Goal: Transaction & Acquisition: Purchase product/service

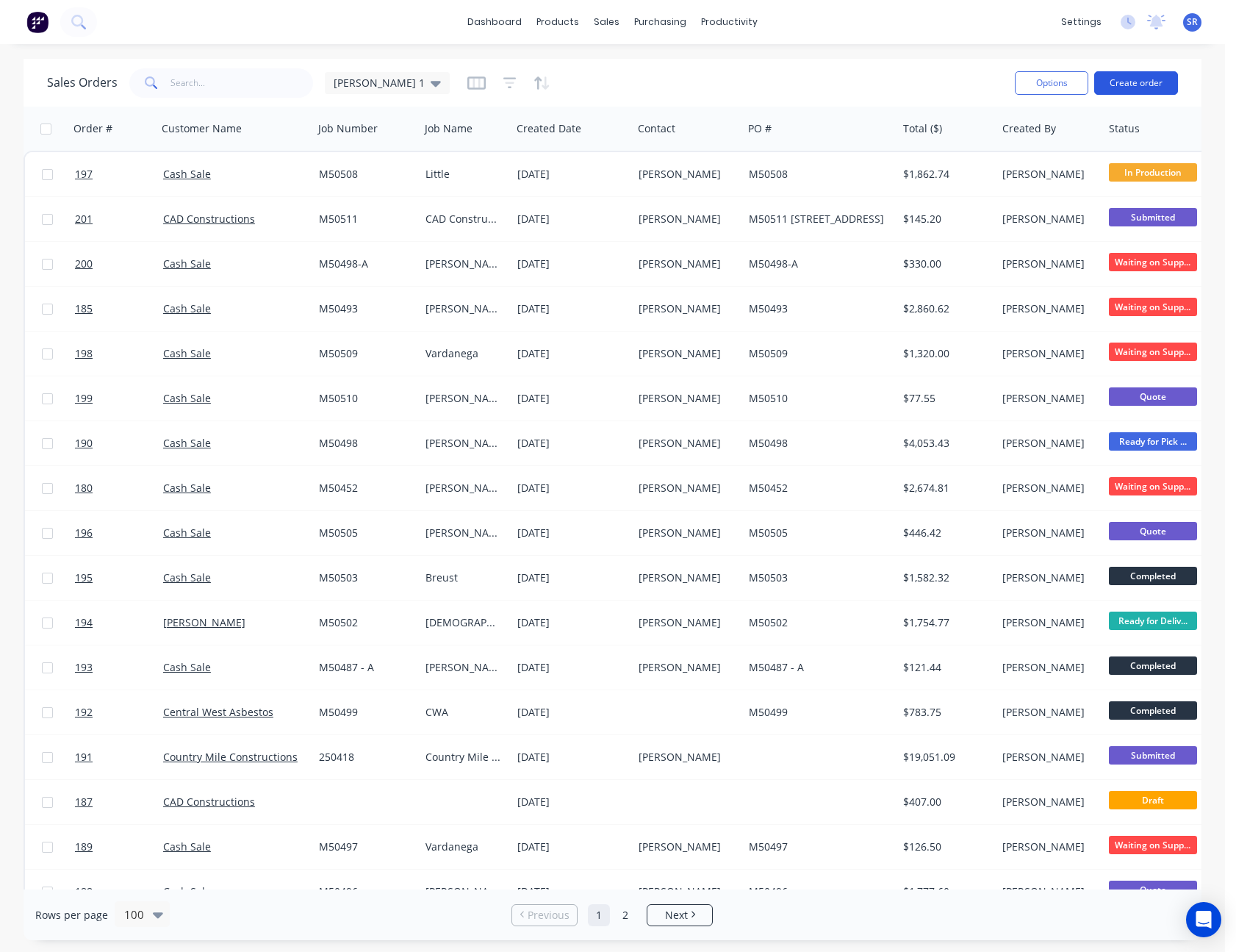
click at [1145, 85] on button "Create order" at bounding box center [1136, 83] width 84 height 24
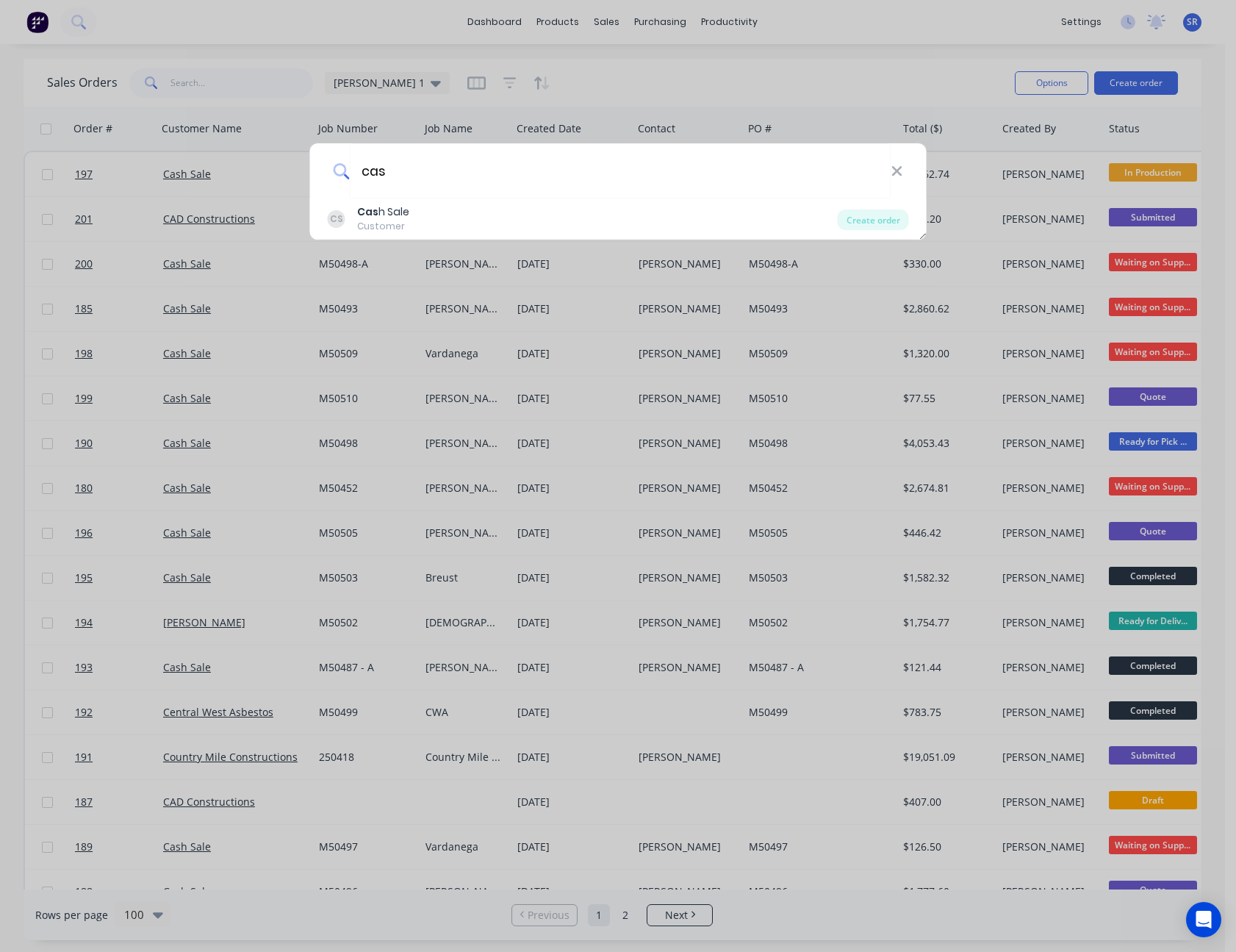
type input "cas"
click at [446, 217] on div "CS Cas h Sale Customer" at bounding box center [583, 219] width 510 height 28
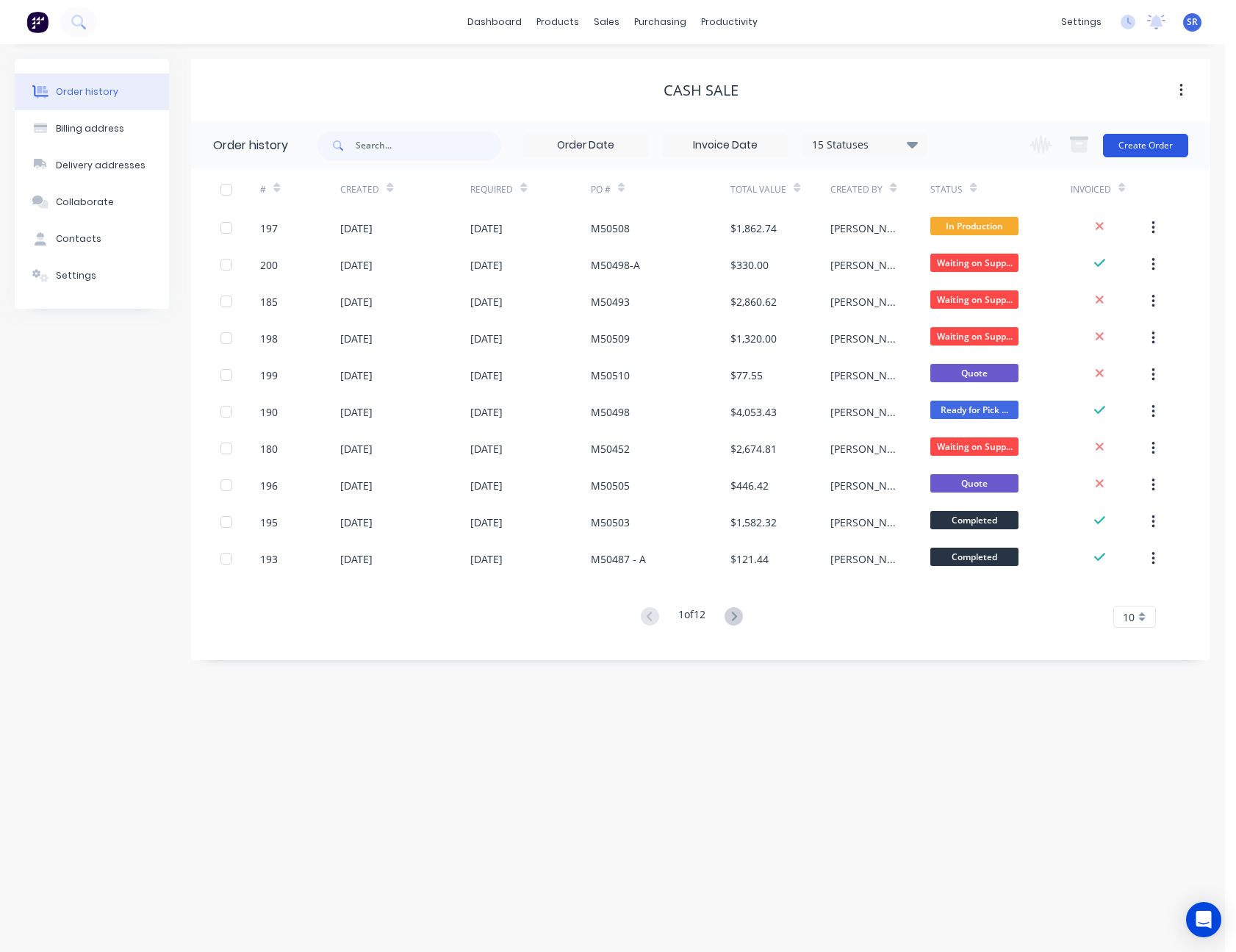
click at [1152, 140] on button "Create Order" at bounding box center [1145, 145] width 85 height 24
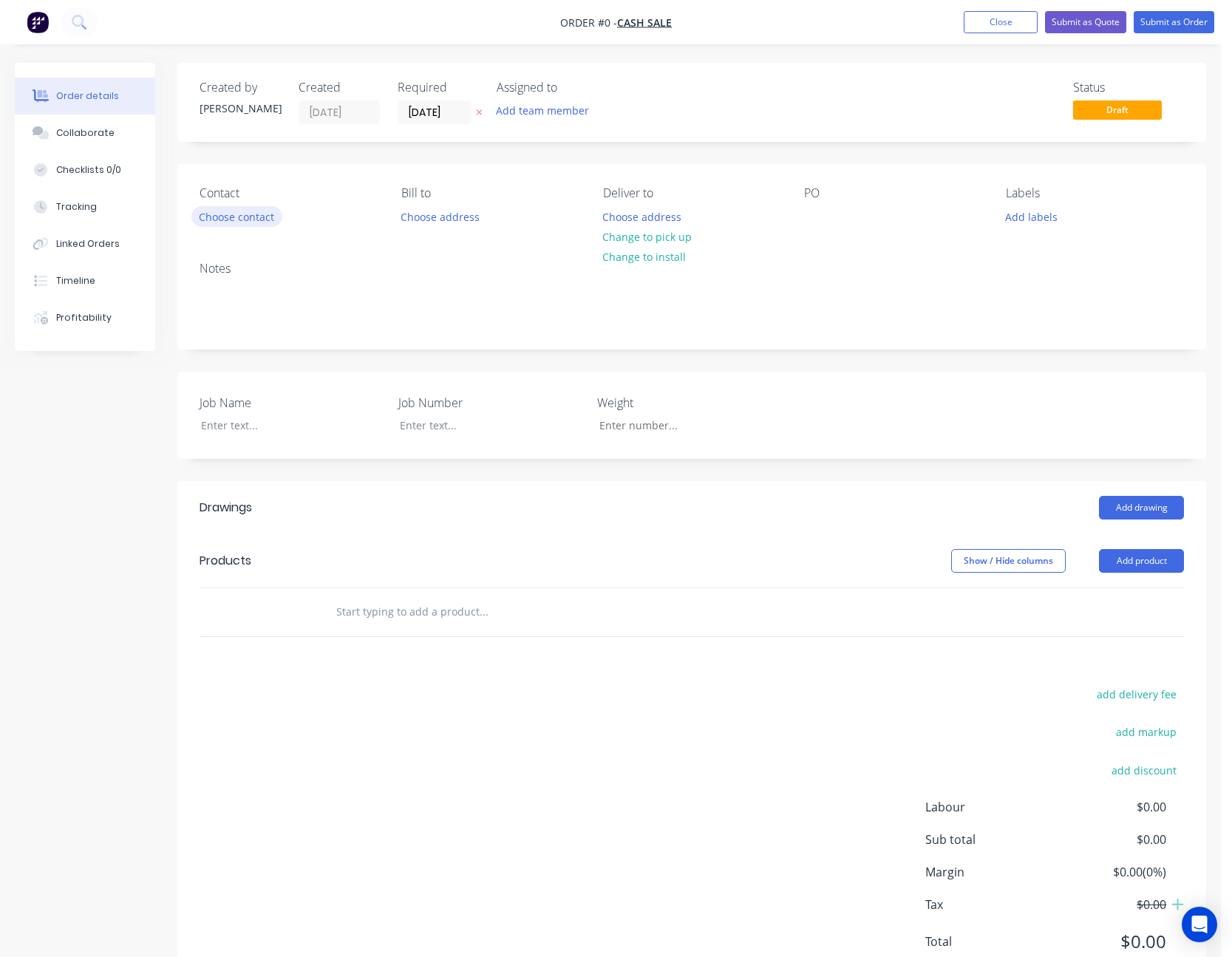
click at [233, 210] on button "Choose contact" at bounding box center [237, 216] width 91 height 20
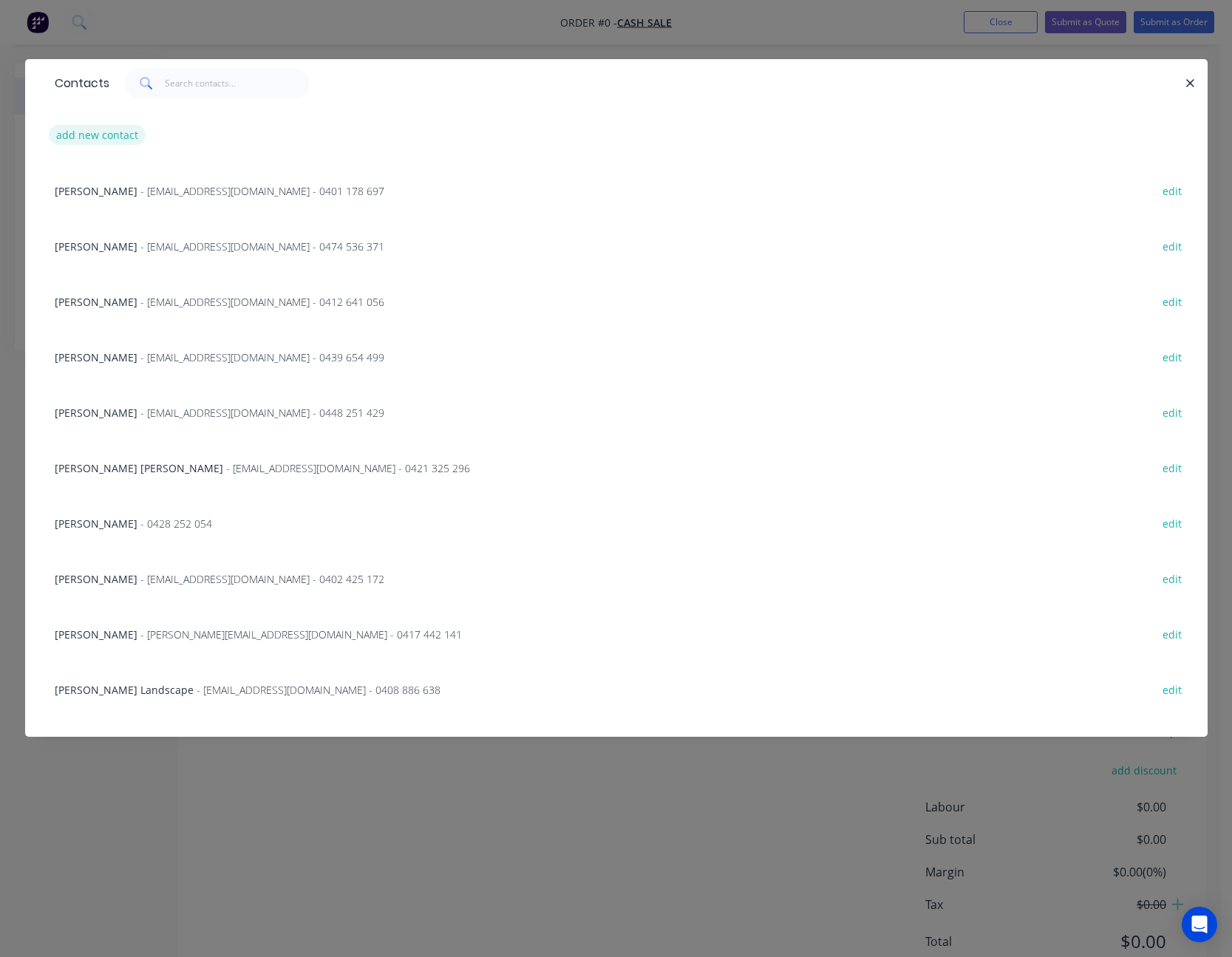
click at [115, 131] on button "add new contact" at bounding box center [97, 135] width 98 height 20
select select "AU"
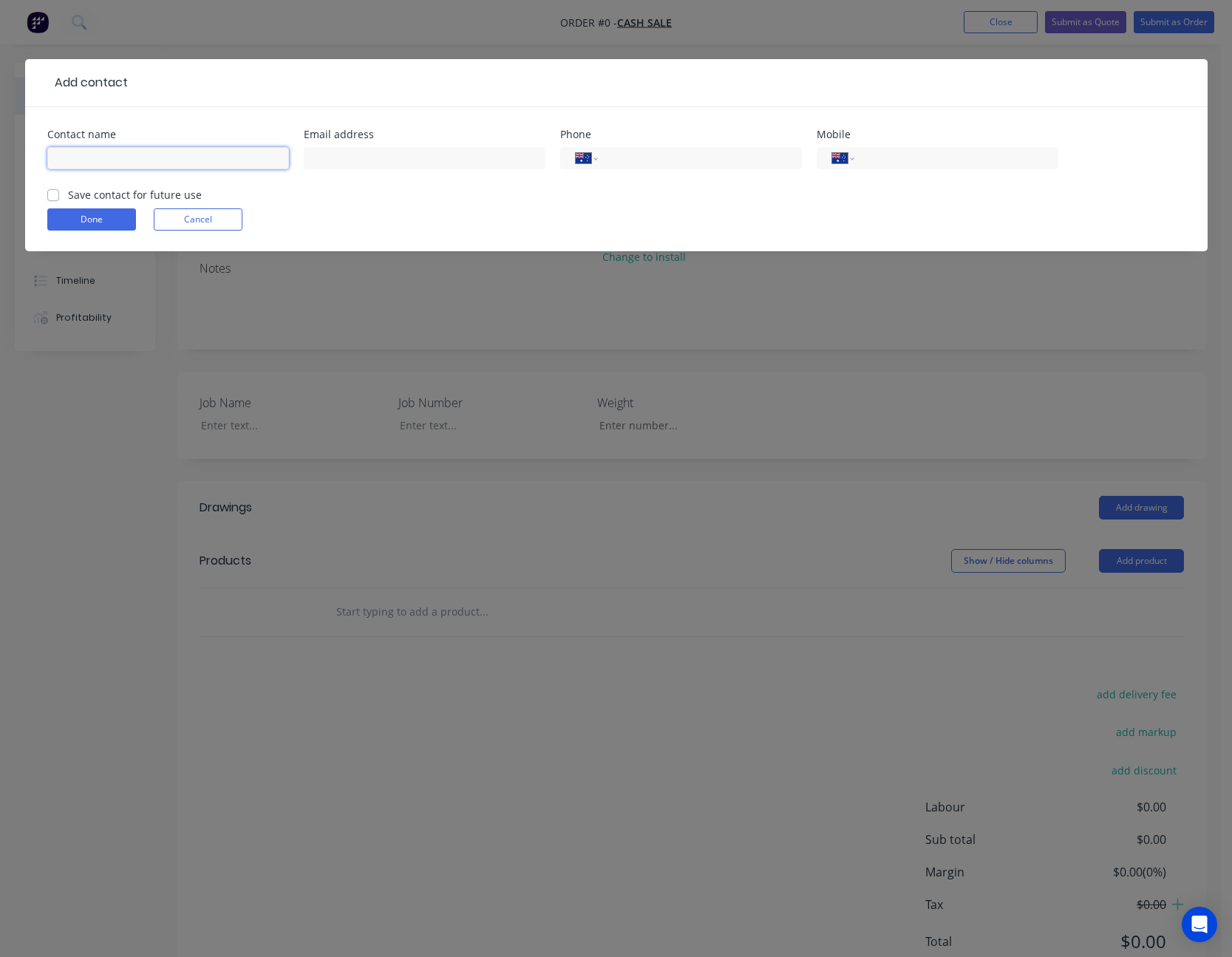
click at [111, 155] on input "text" at bounding box center [168, 157] width 242 height 22
type input "[PERSON_NAME]"
click at [96, 212] on button "Done" at bounding box center [92, 219] width 89 height 22
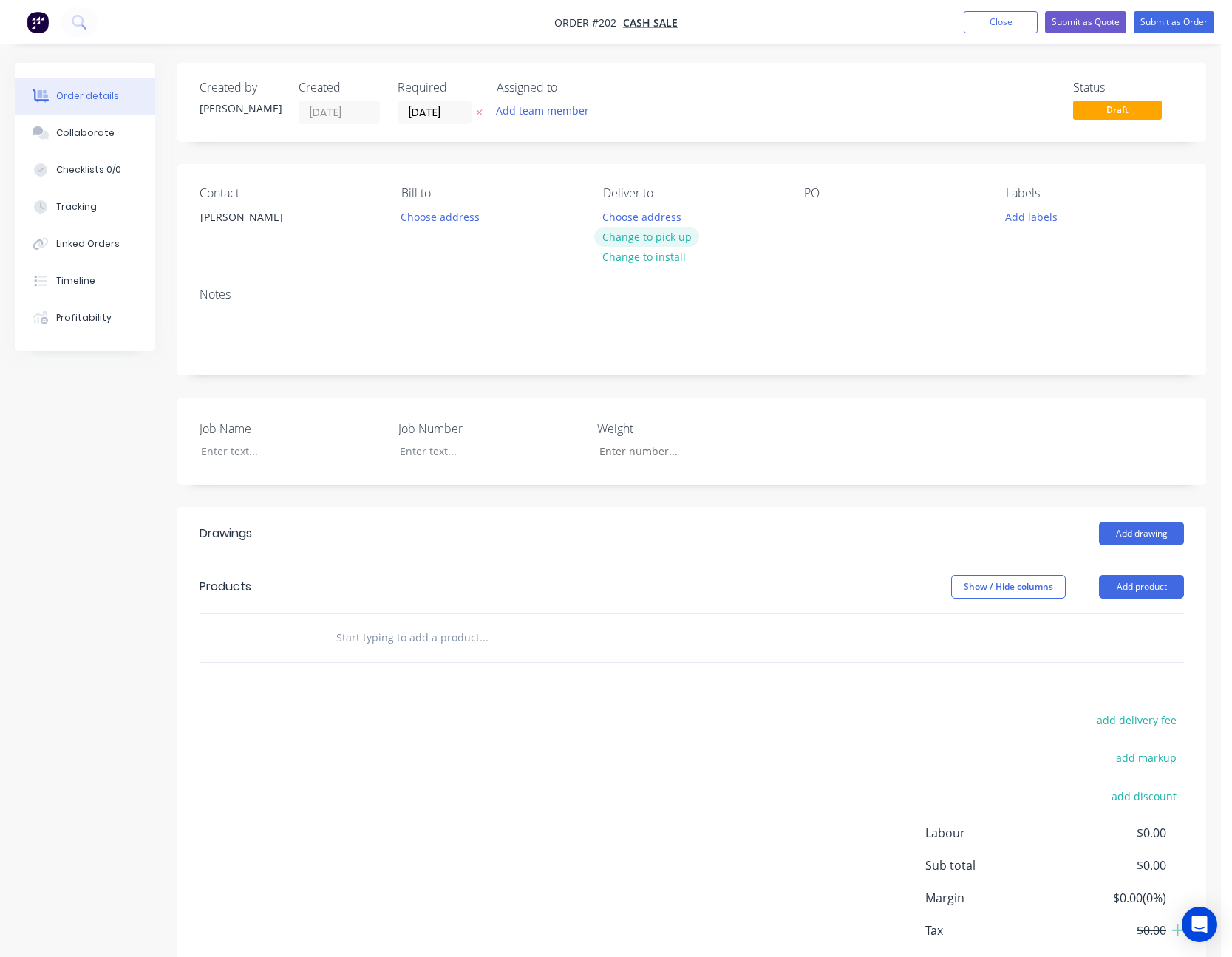
click at [676, 238] on button "Change to pick up" at bounding box center [646, 236] width 105 height 20
click at [1144, 595] on button "Add product" at bounding box center [1141, 587] width 85 height 24
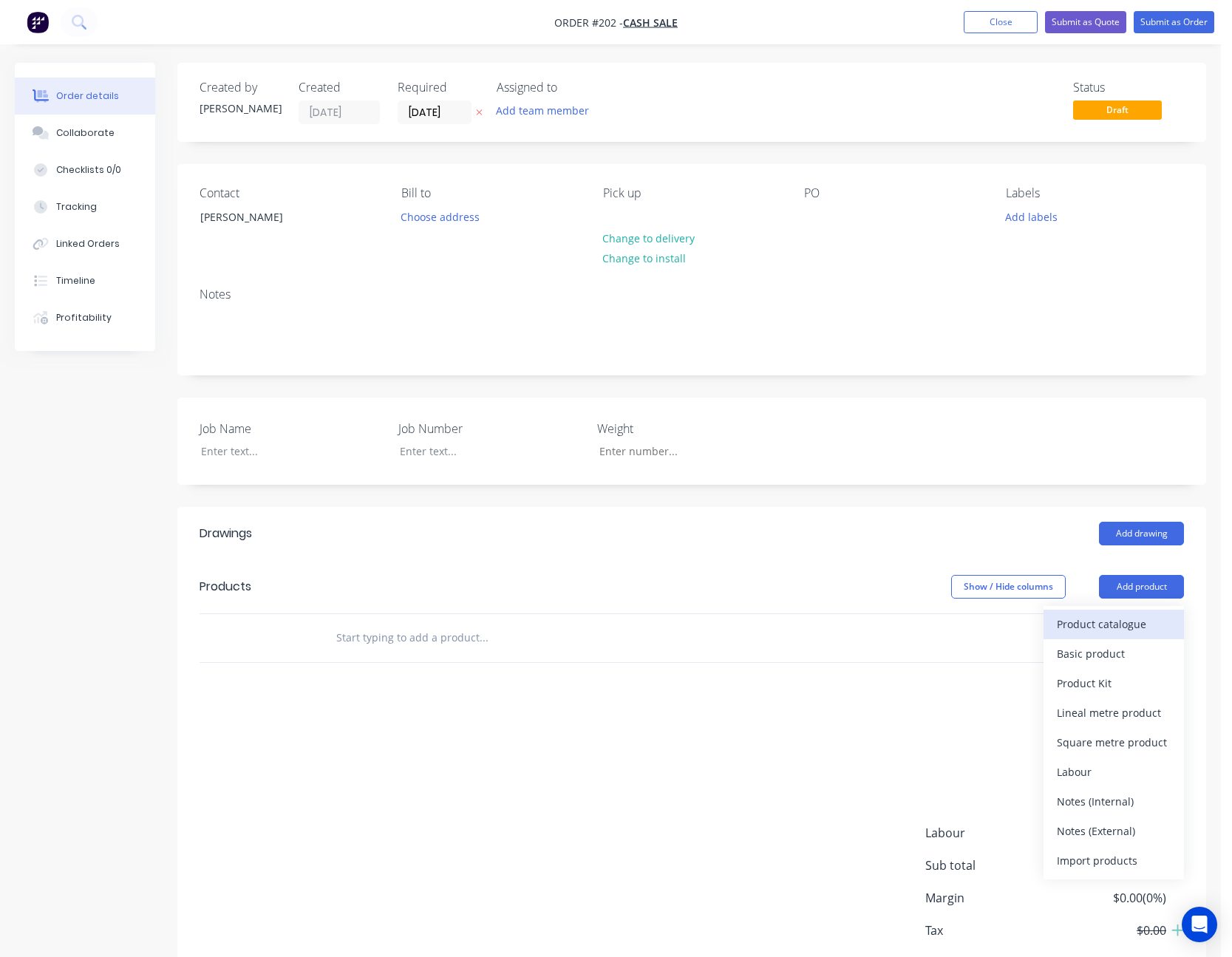
click at [1141, 623] on div "Product catalogue" at bounding box center [1114, 623] width 114 height 22
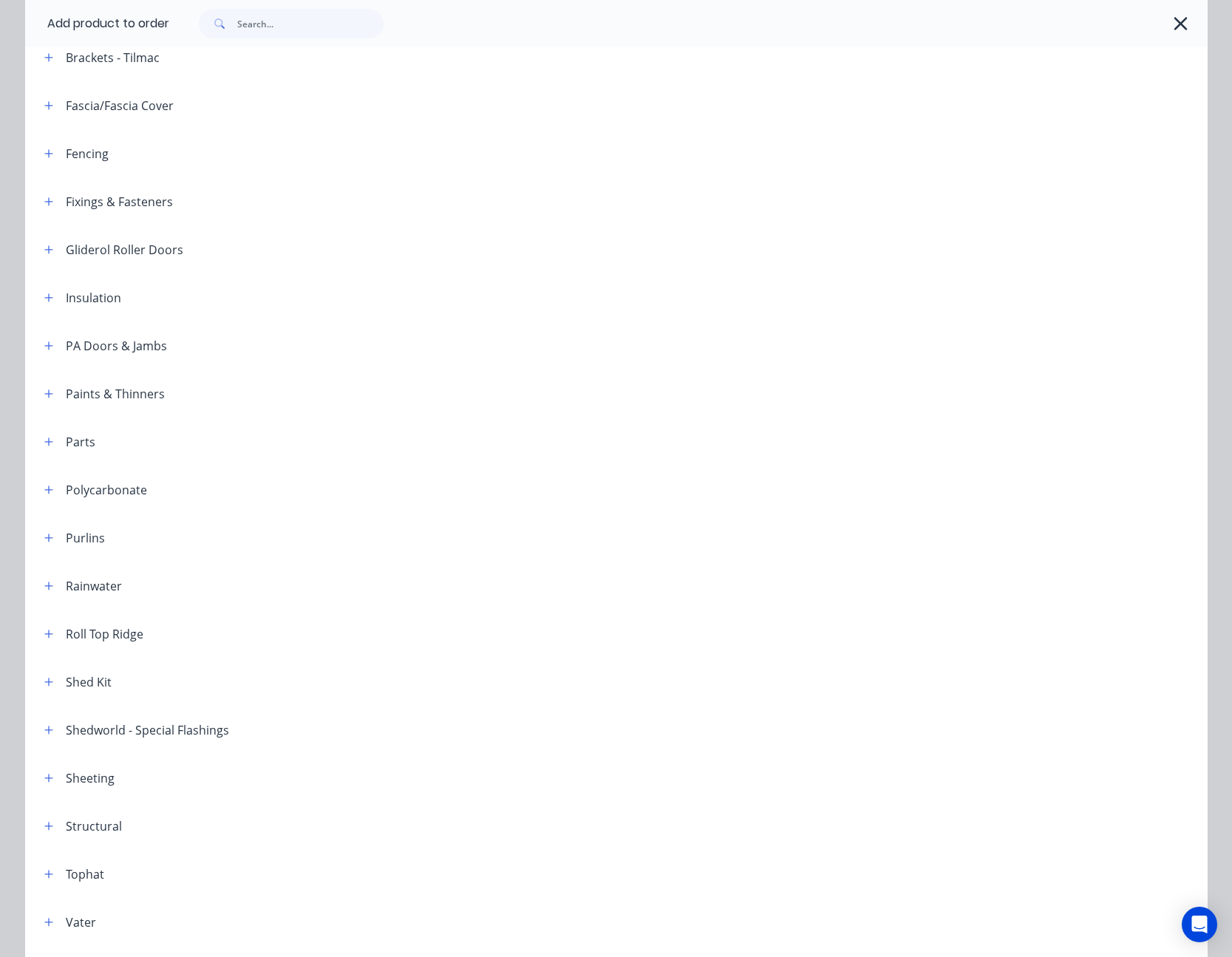
scroll to position [370, 0]
click at [45, 534] on icon "button" at bounding box center [48, 536] width 9 height 10
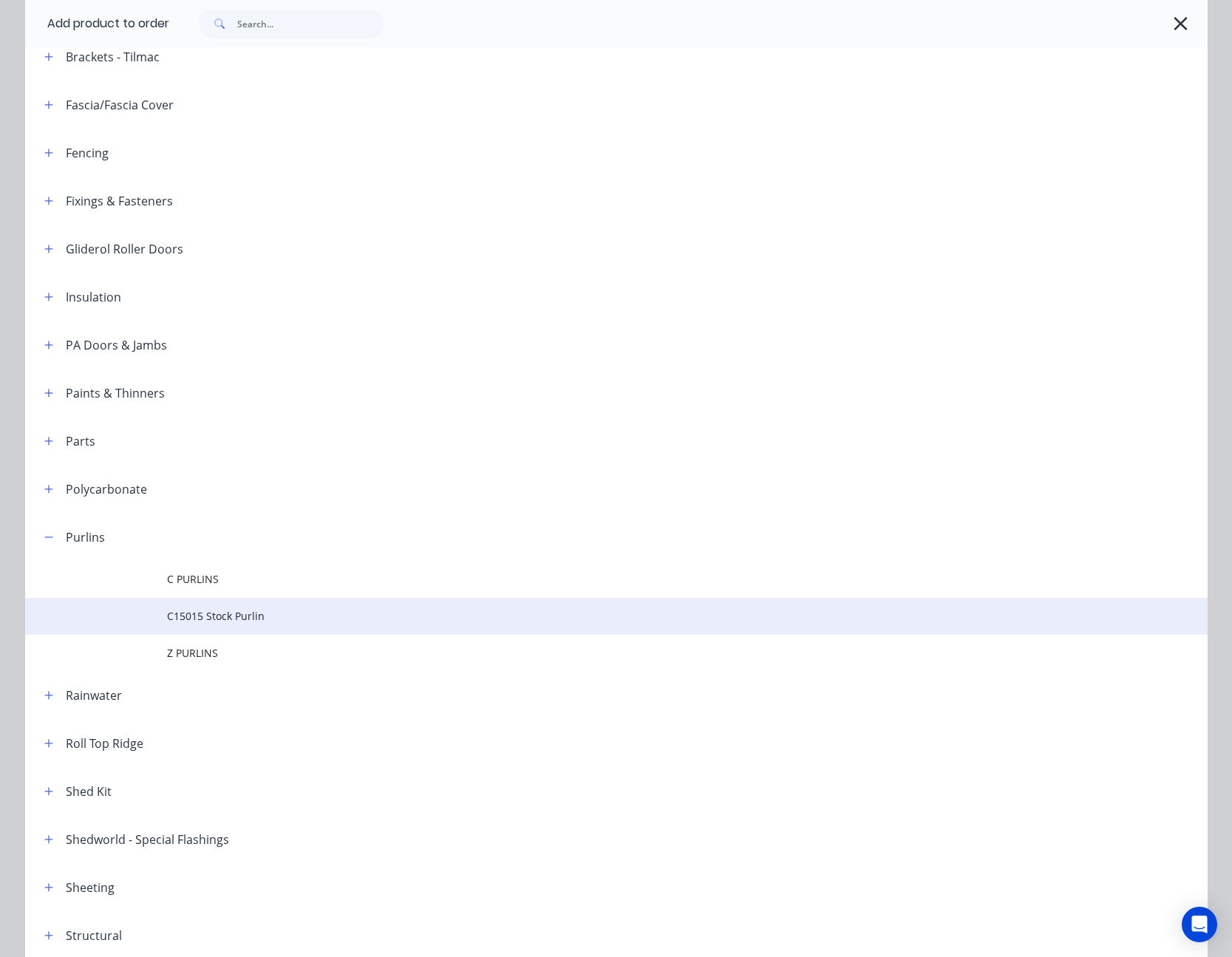
click at [215, 610] on span "C15015 Stock Purlin" at bounding box center [583, 616] width 832 height 15
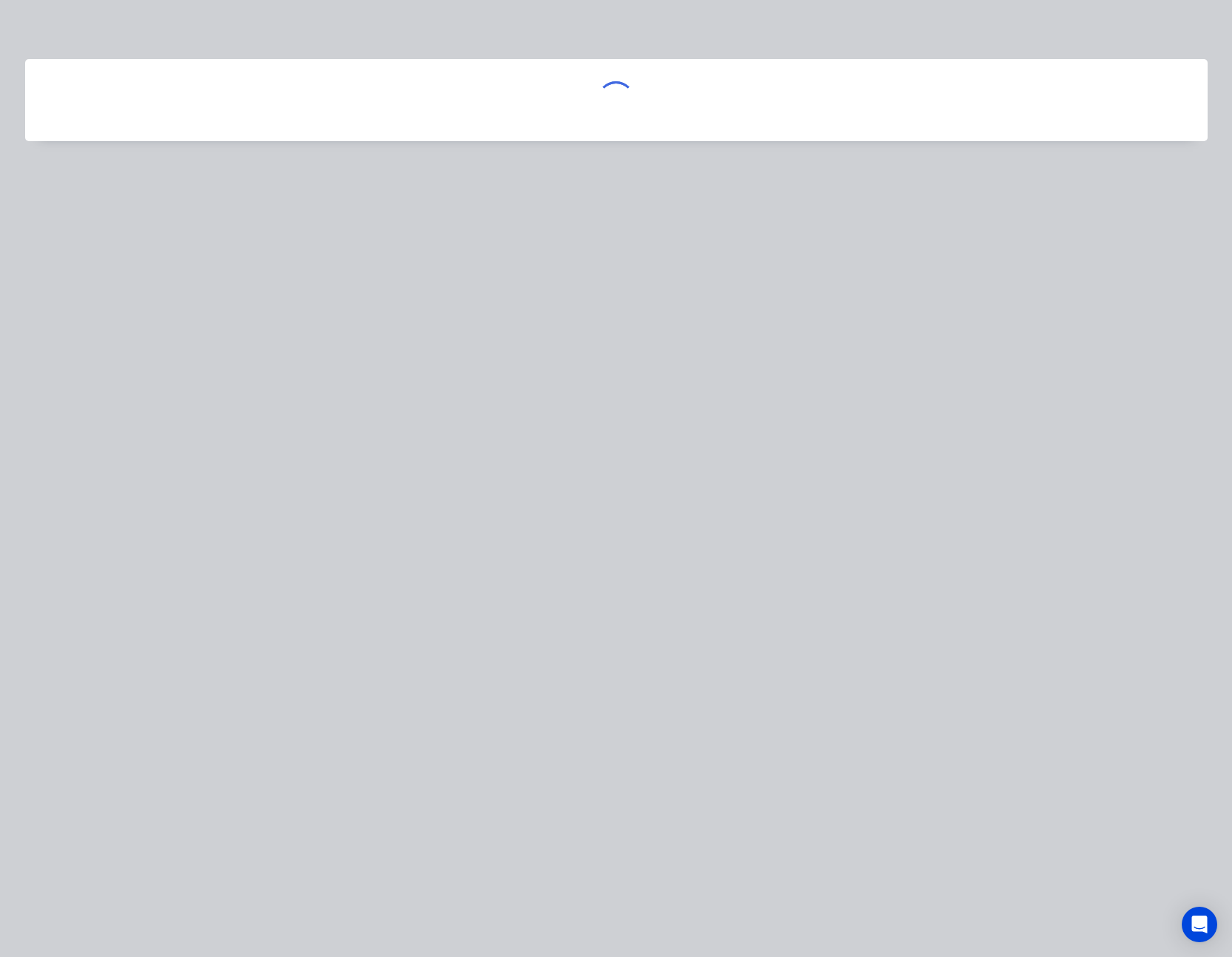
scroll to position [0, 0]
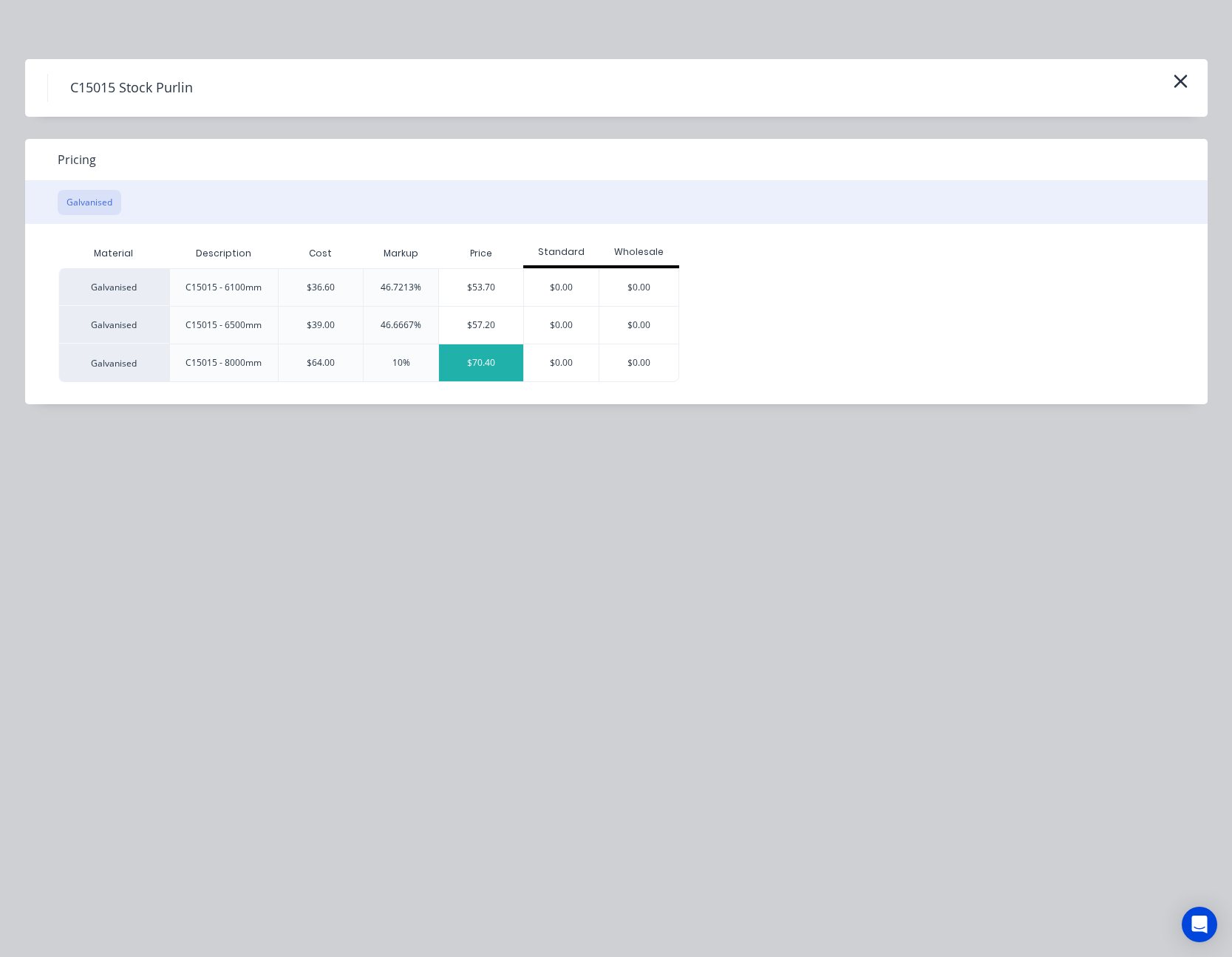
click at [494, 360] on div "$70.40" at bounding box center [480, 362] width 84 height 37
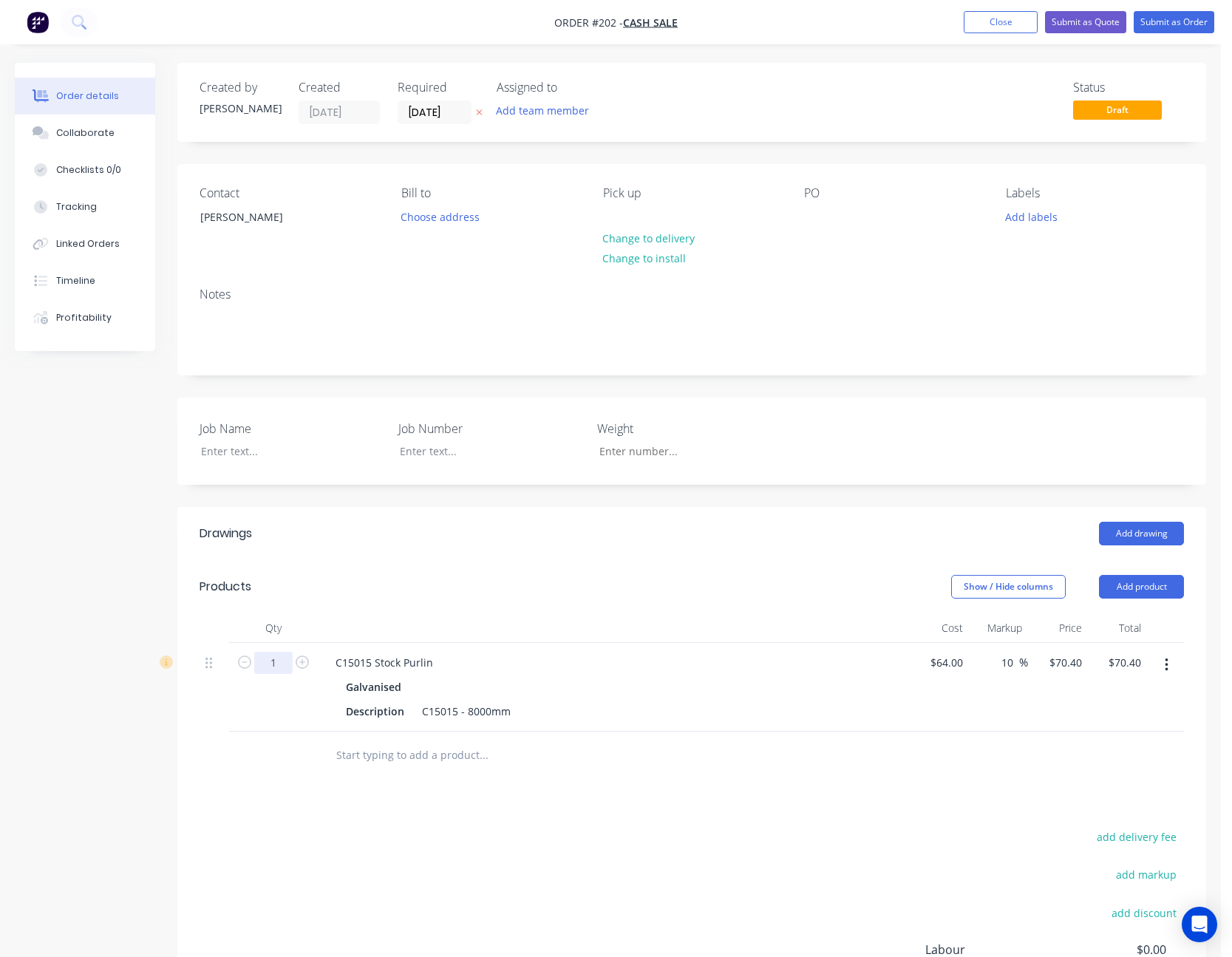
click at [265, 664] on input "1" at bounding box center [273, 662] width 39 height 22
type input "20"
type input "$1,408.00"
click at [926, 763] on div at bounding box center [691, 755] width 984 height 48
click at [1151, 592] on button "Add product" at bounding box center [1141, 587] width 85 height 24
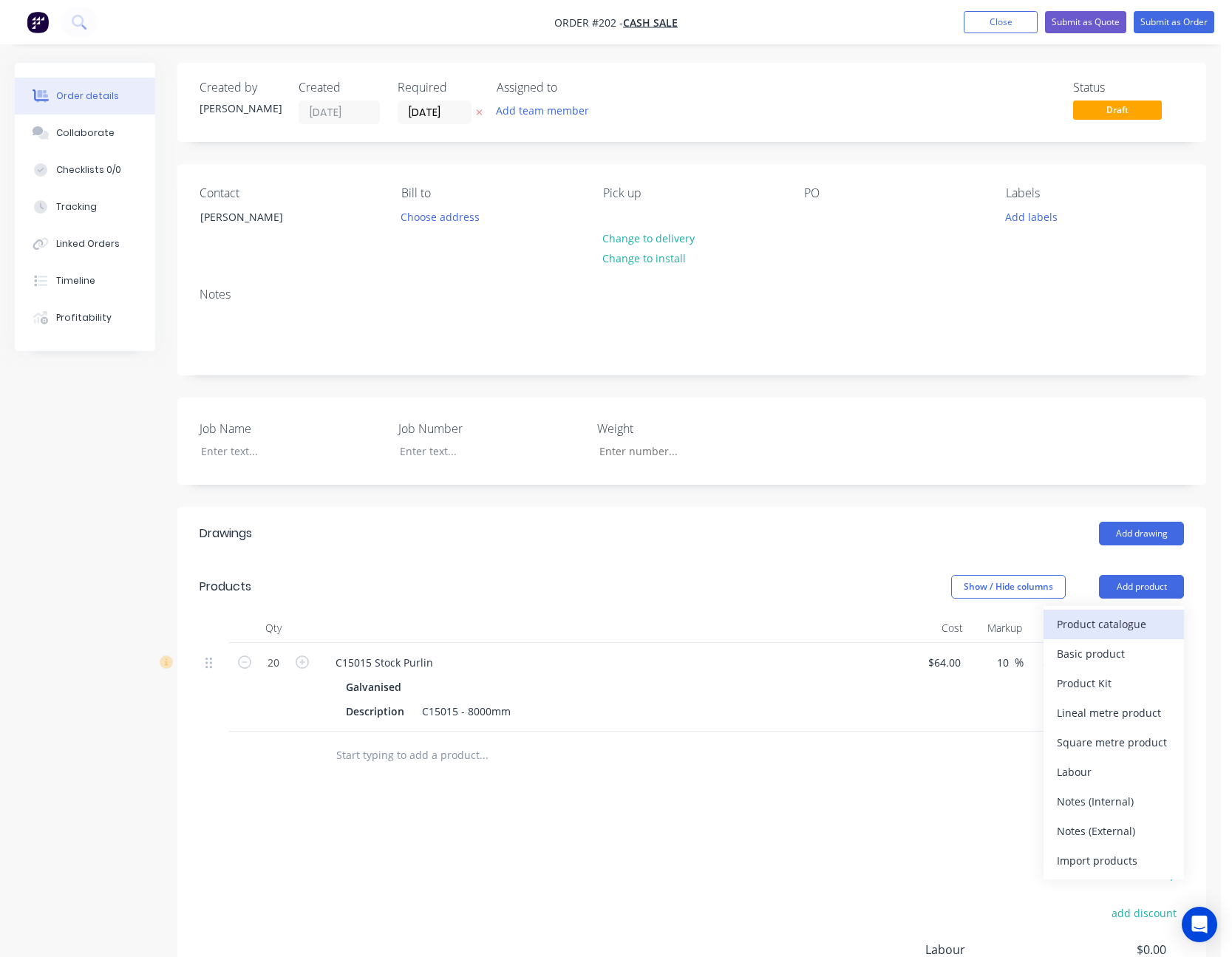
click at [1130, 615] on div "Product catalogue" at bounding box center [1114, 623] width 114 height 22
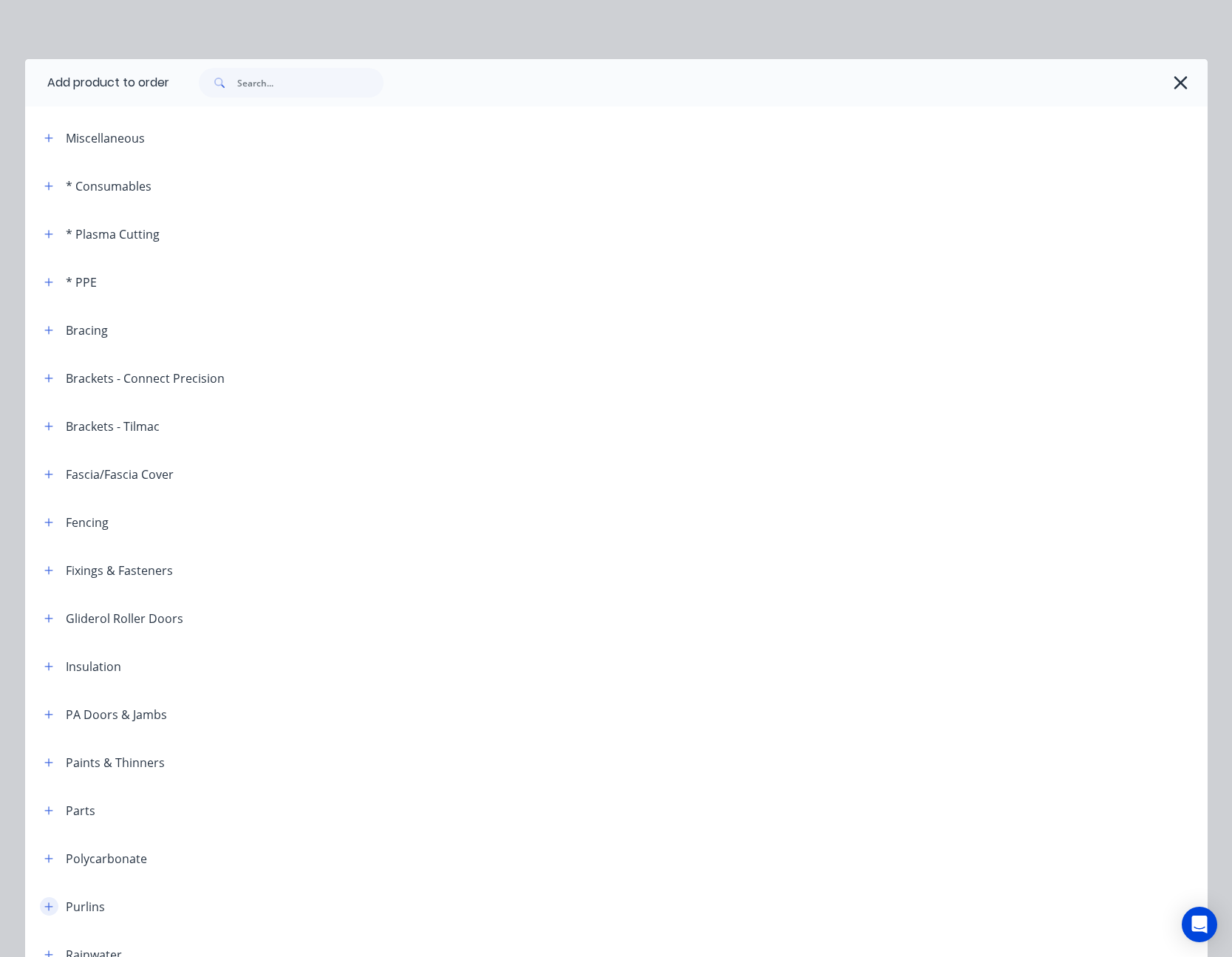
click at [45, 903] on icon "button" at bounding box center [48, 906] width 9 height 9
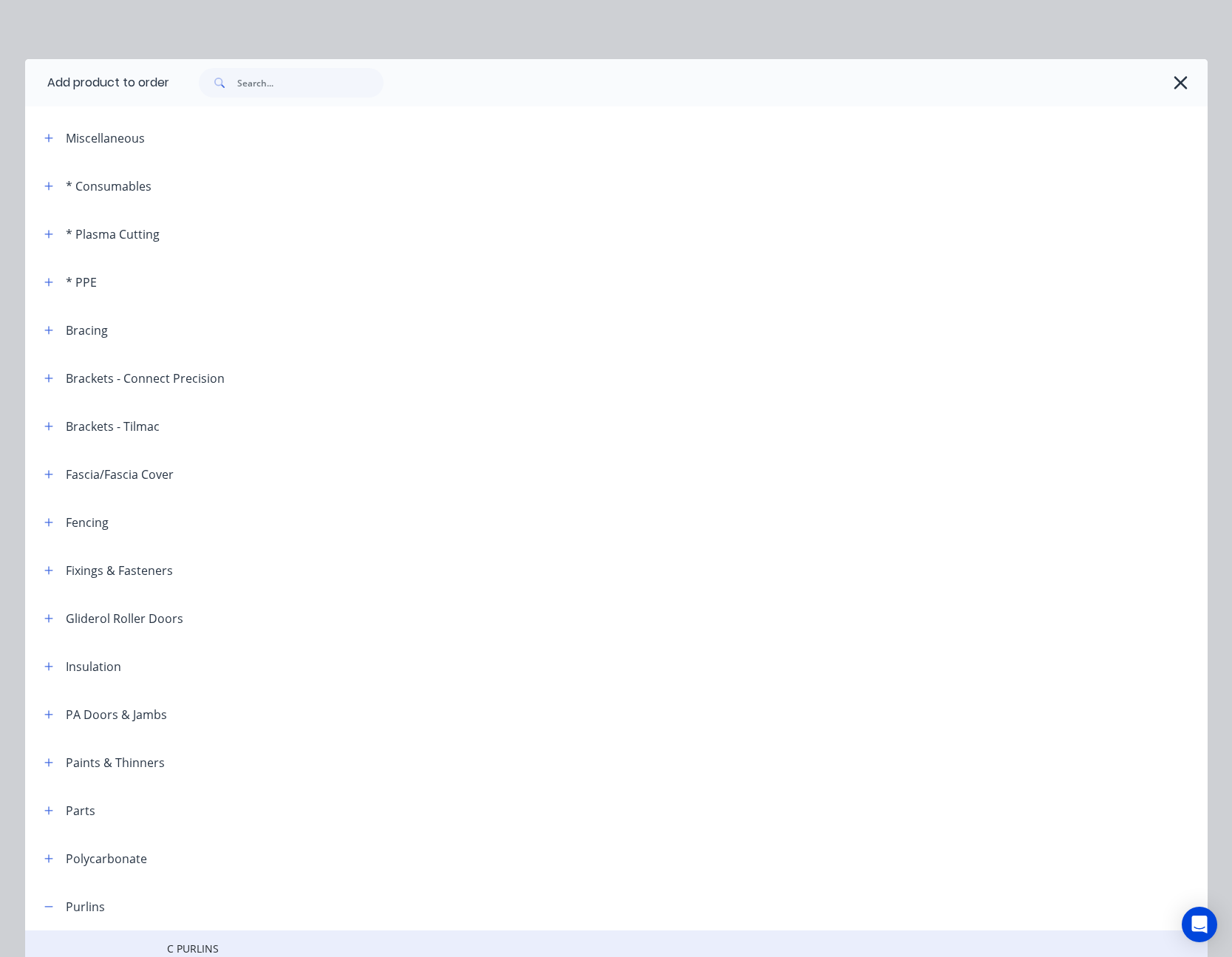
click at [175, 941] on span "C PURLINS" at bounding box center [583, 948] width 832 height 15
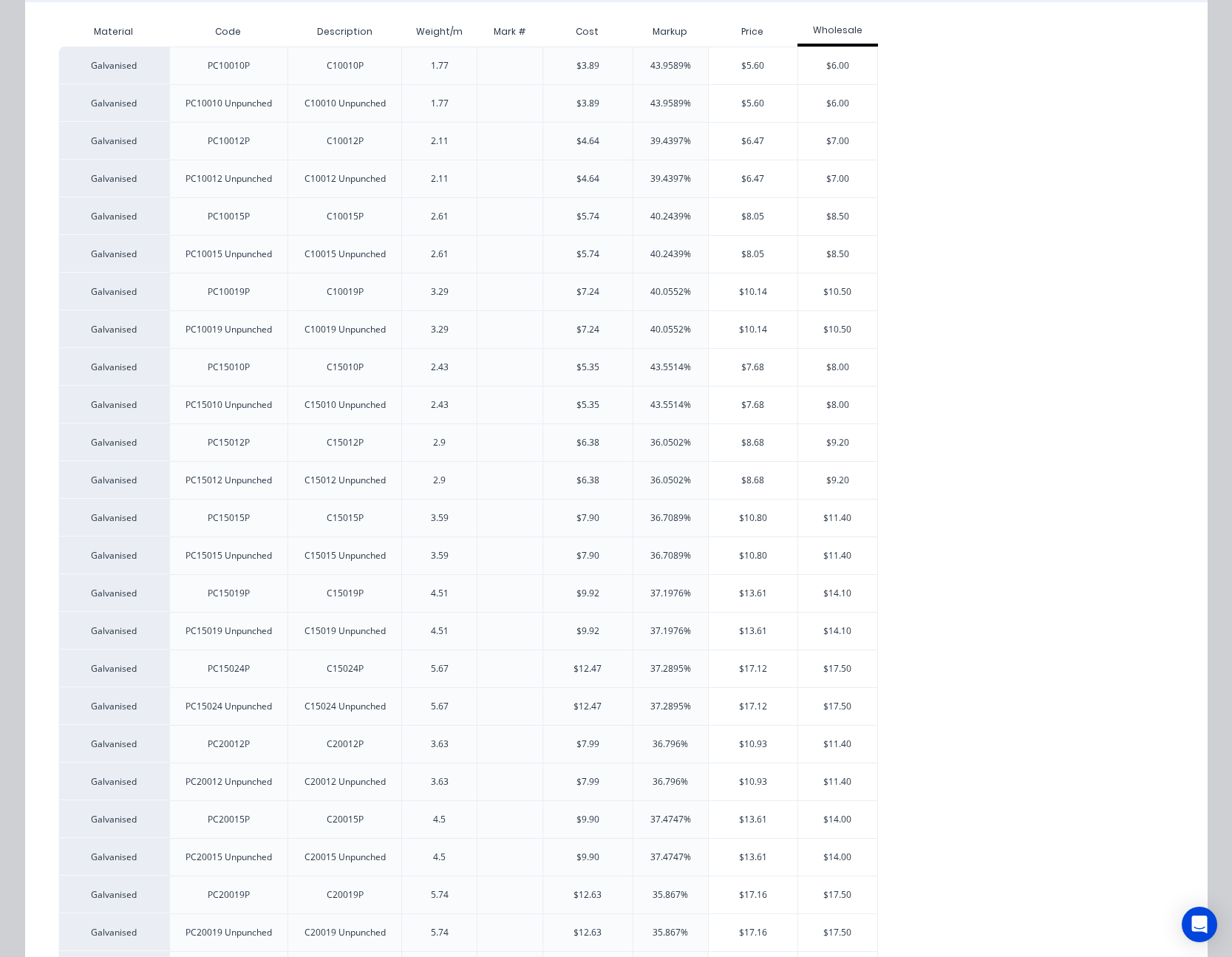
scroll to position [370, 0]
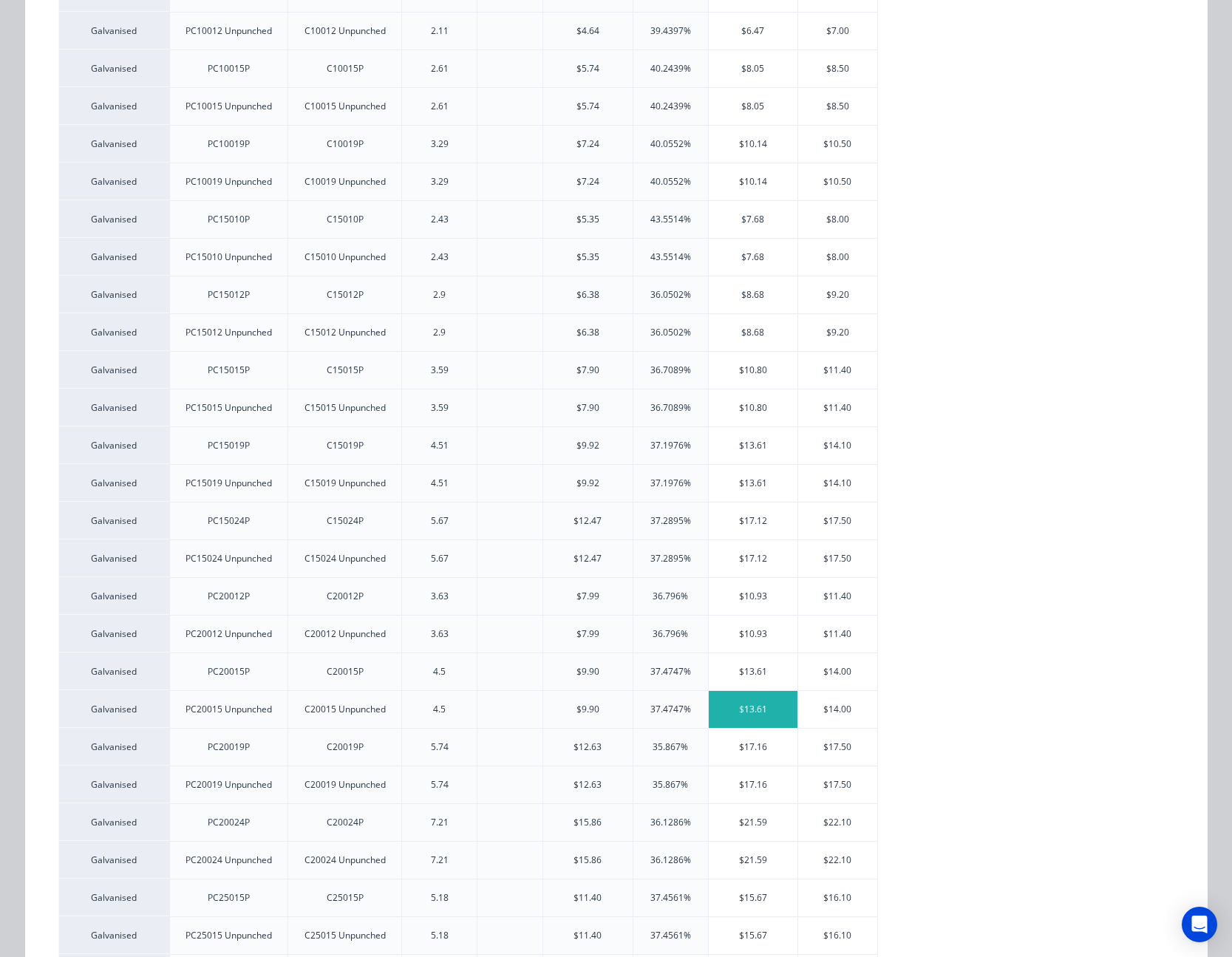
click at [743, 704] on div "$13.61" at bounding box center [753, 709] width 89 height 37
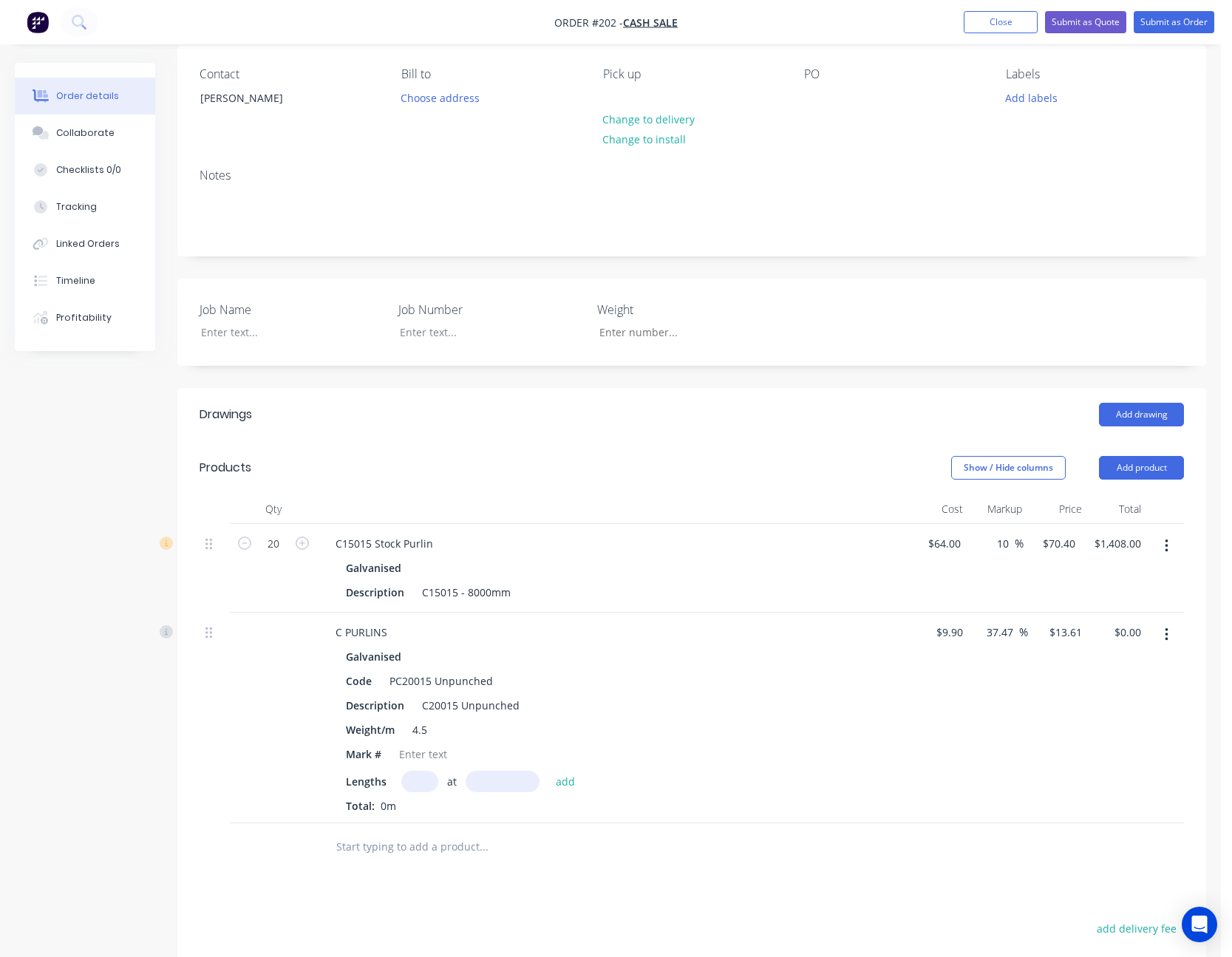
scroll to position [222, 0]
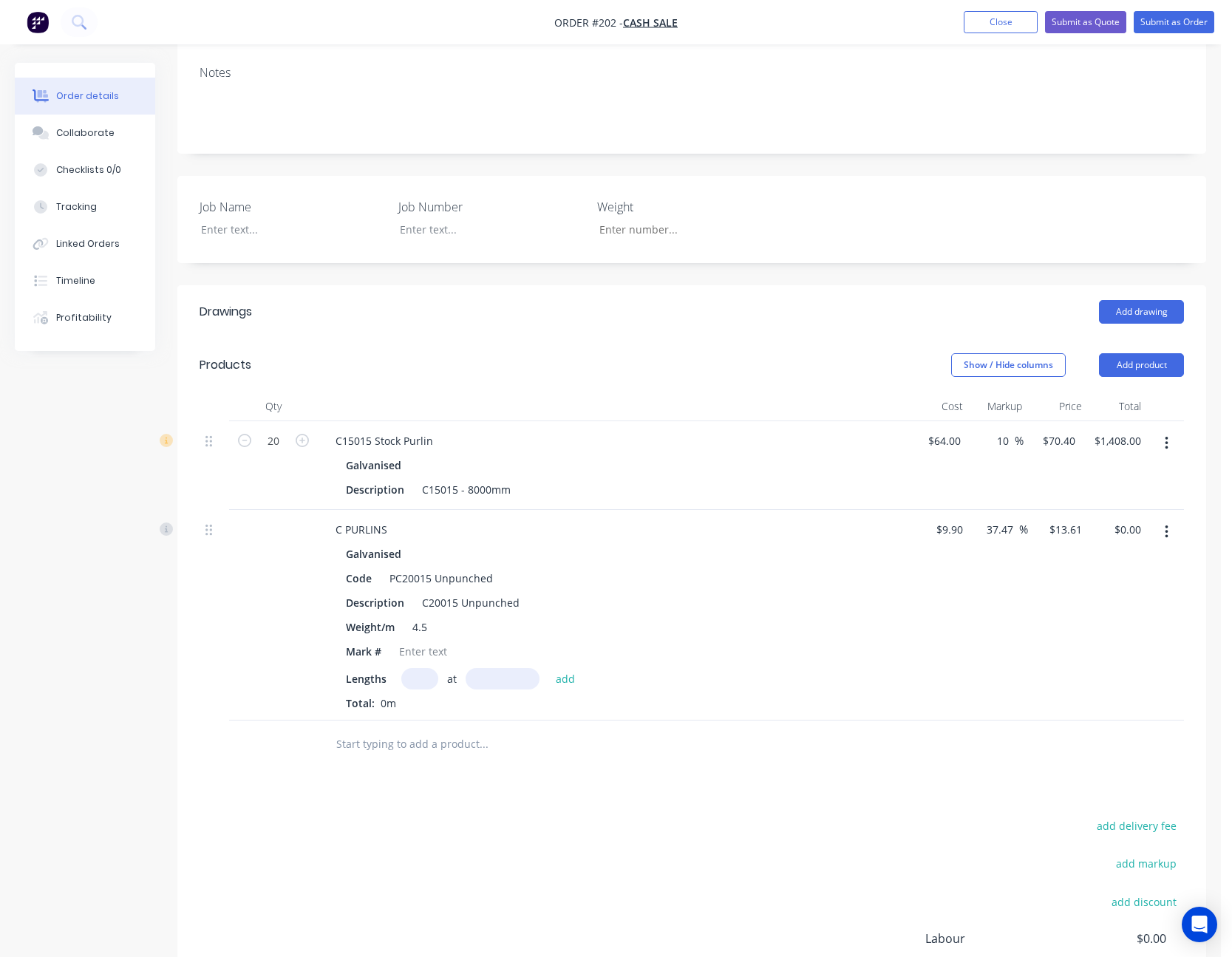
click at [420, 679] on input "text" at bounding box center [419, 678] width 37 height 22
type input "20"
type input "8000"
click at [548, 668] on button "add" at bounding box center [565, 677] width 35 height 20
type input "$2,177.60"
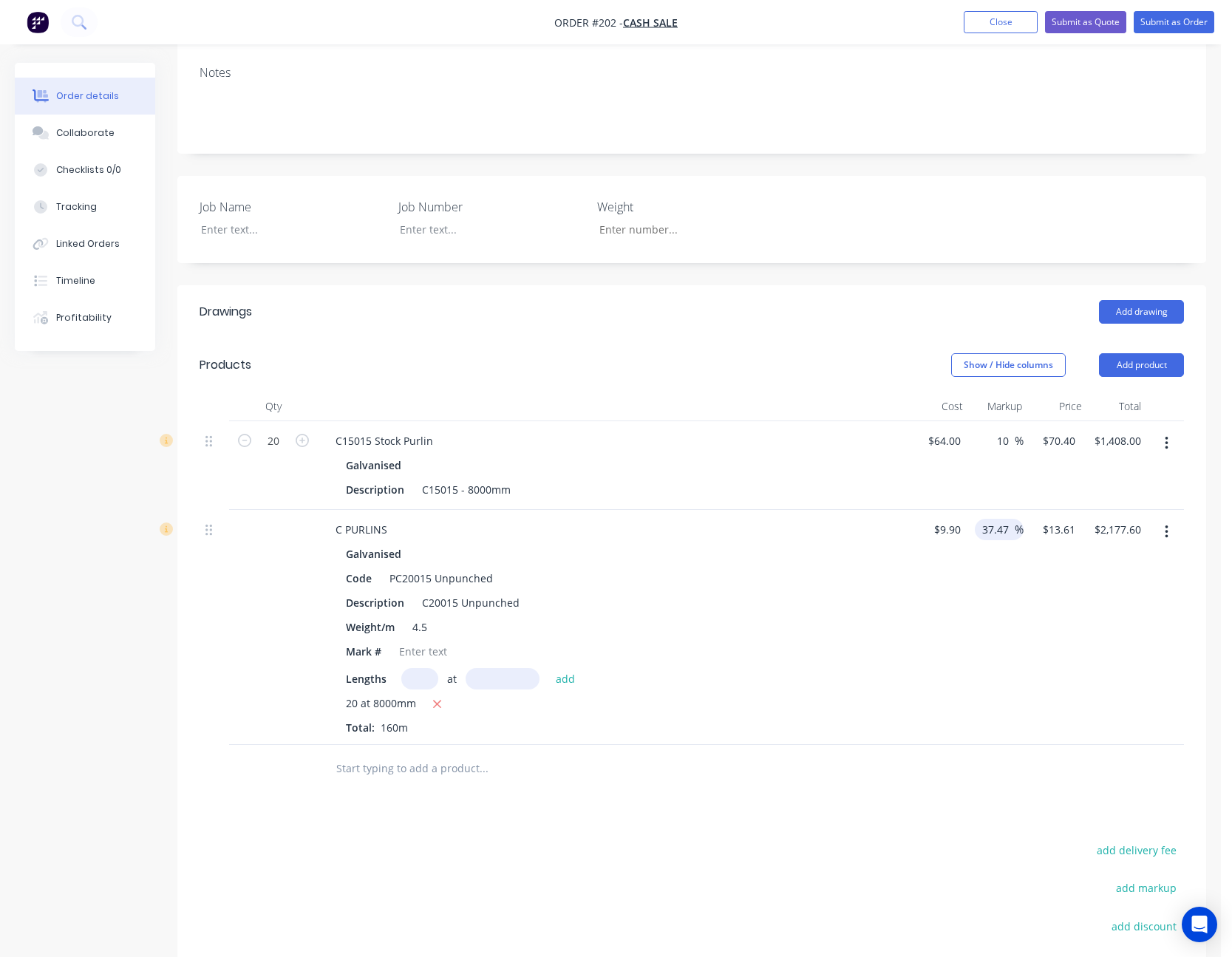
click at [1003, 533] on input "37.47" at bounding box center [998, 529] width 34 height 22
click at [987, 534] on input "37.47" at bounding box center [998, 529] width 34 height 22
type input "20"
type input "11.88"
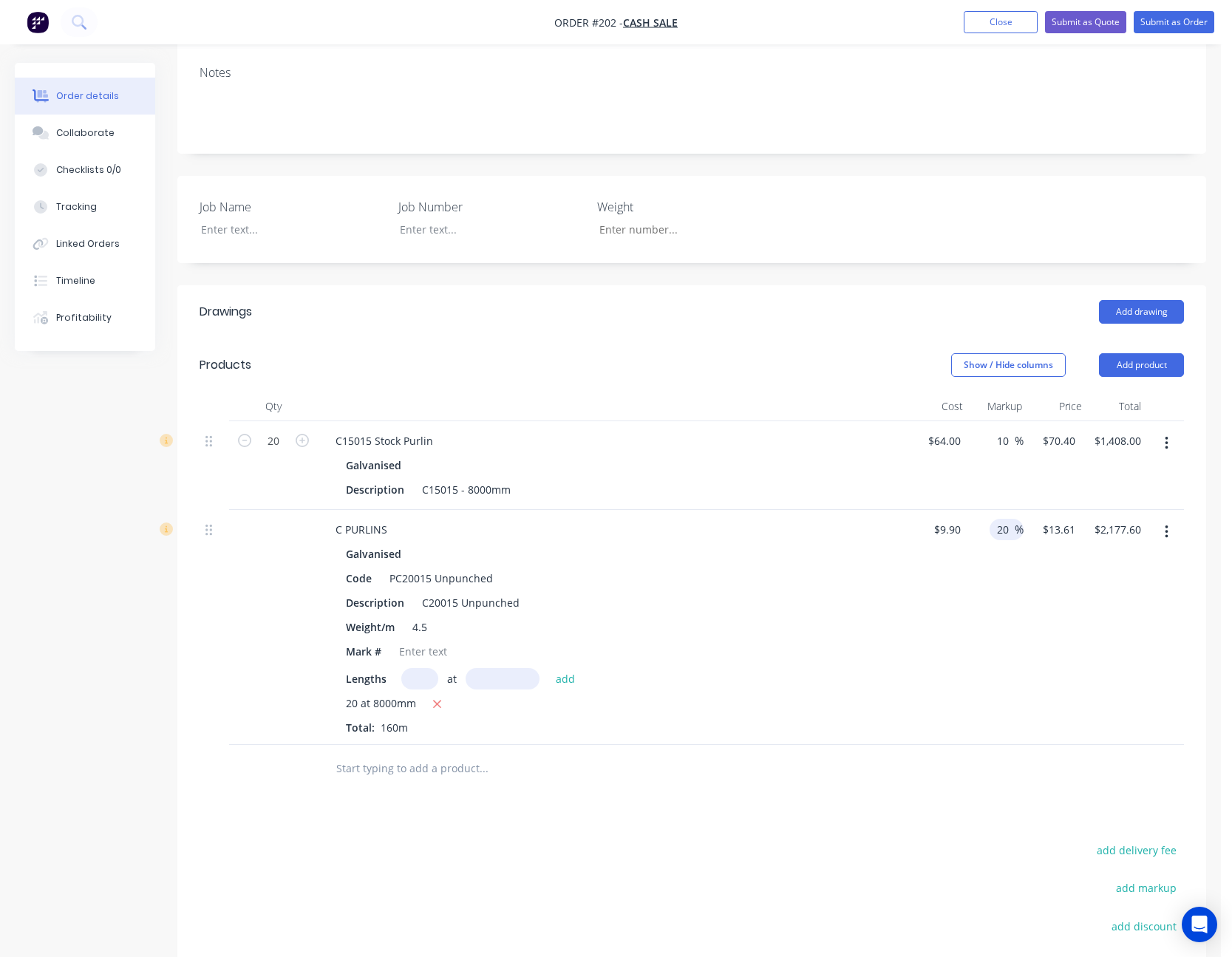
type input "$1,900.80"
type input "$11.88"
click at [956, 571] on div "$9.90 $9.90" at bounding box center [937, 627] width 58 height 235
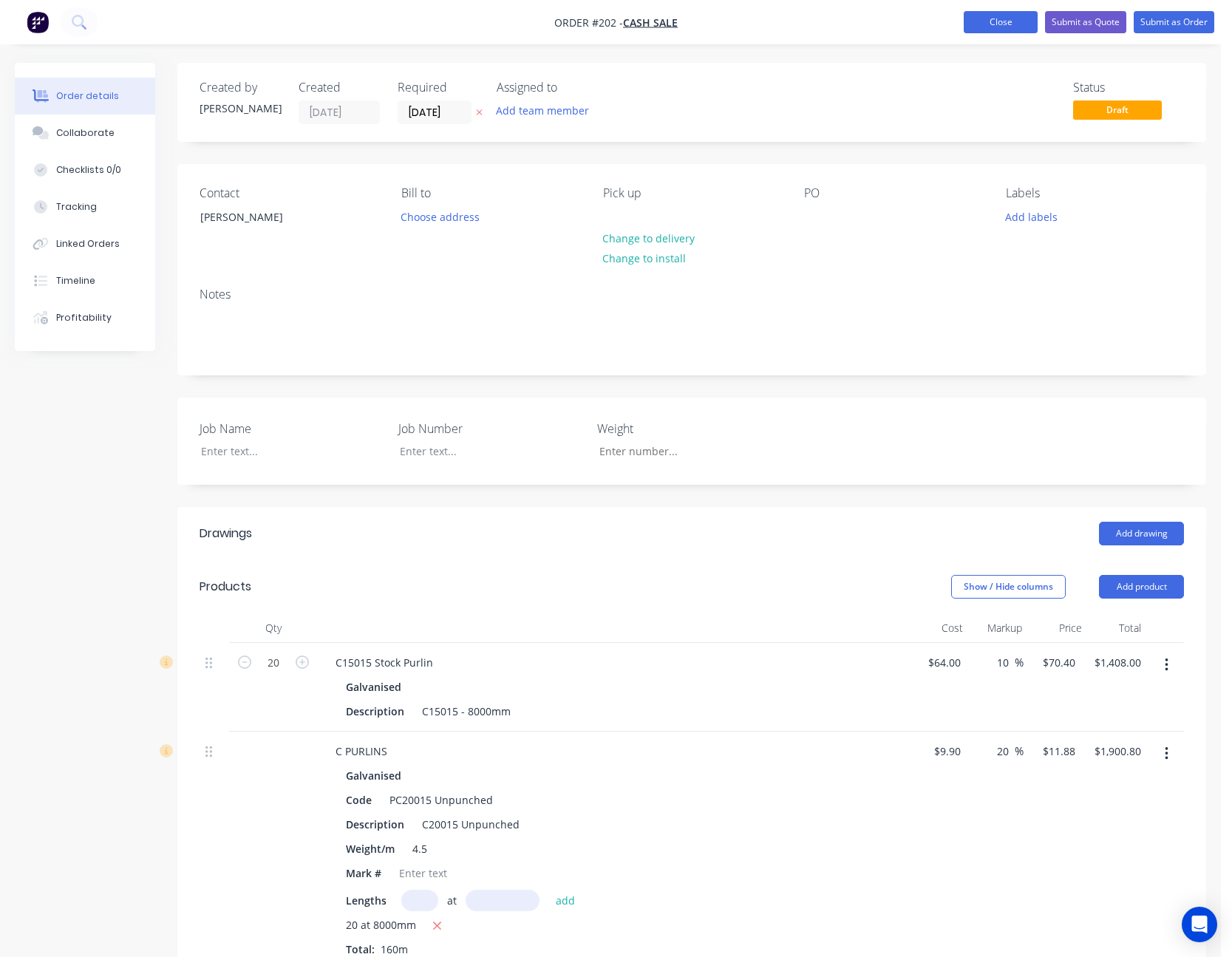
click at [987, 26] on button "Close" at bounding box center [1001, 22] width 74 height 22
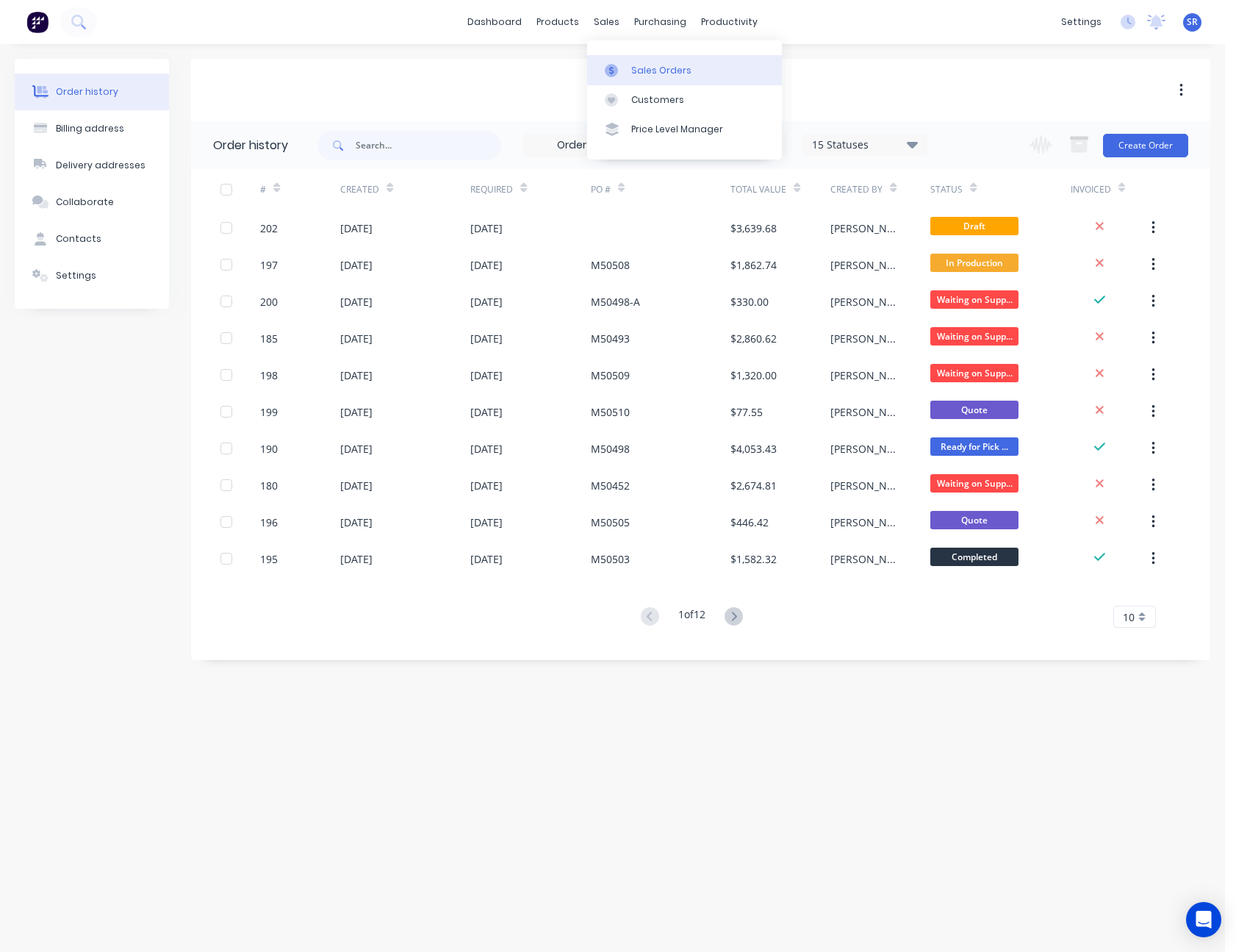
click at [624, 74] on div at bounding box center [616, 71] width 22 height 13
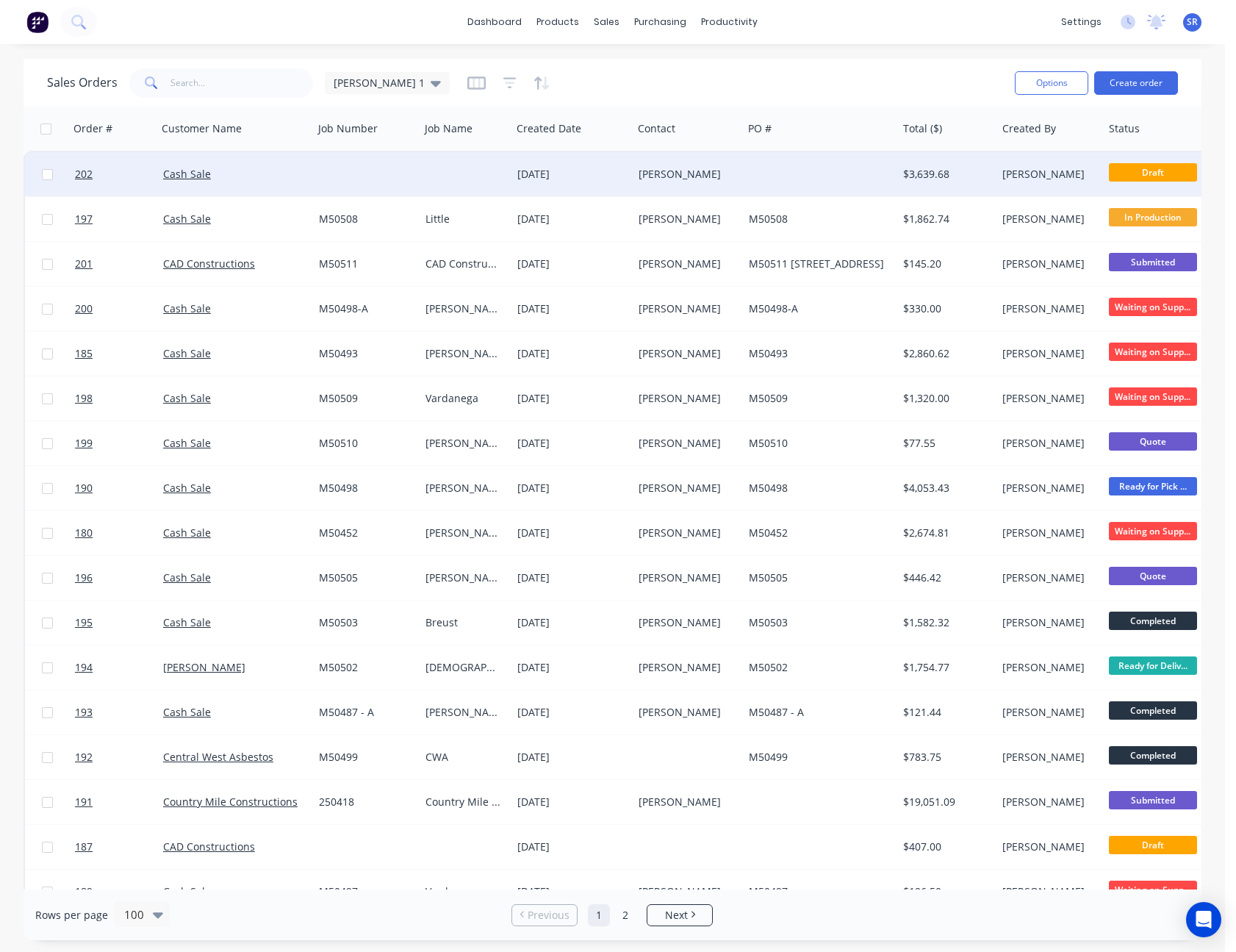
click at [723, 183] on div "[PERSON_NAME]" at bounding box center [687, 173] width 110 height 44
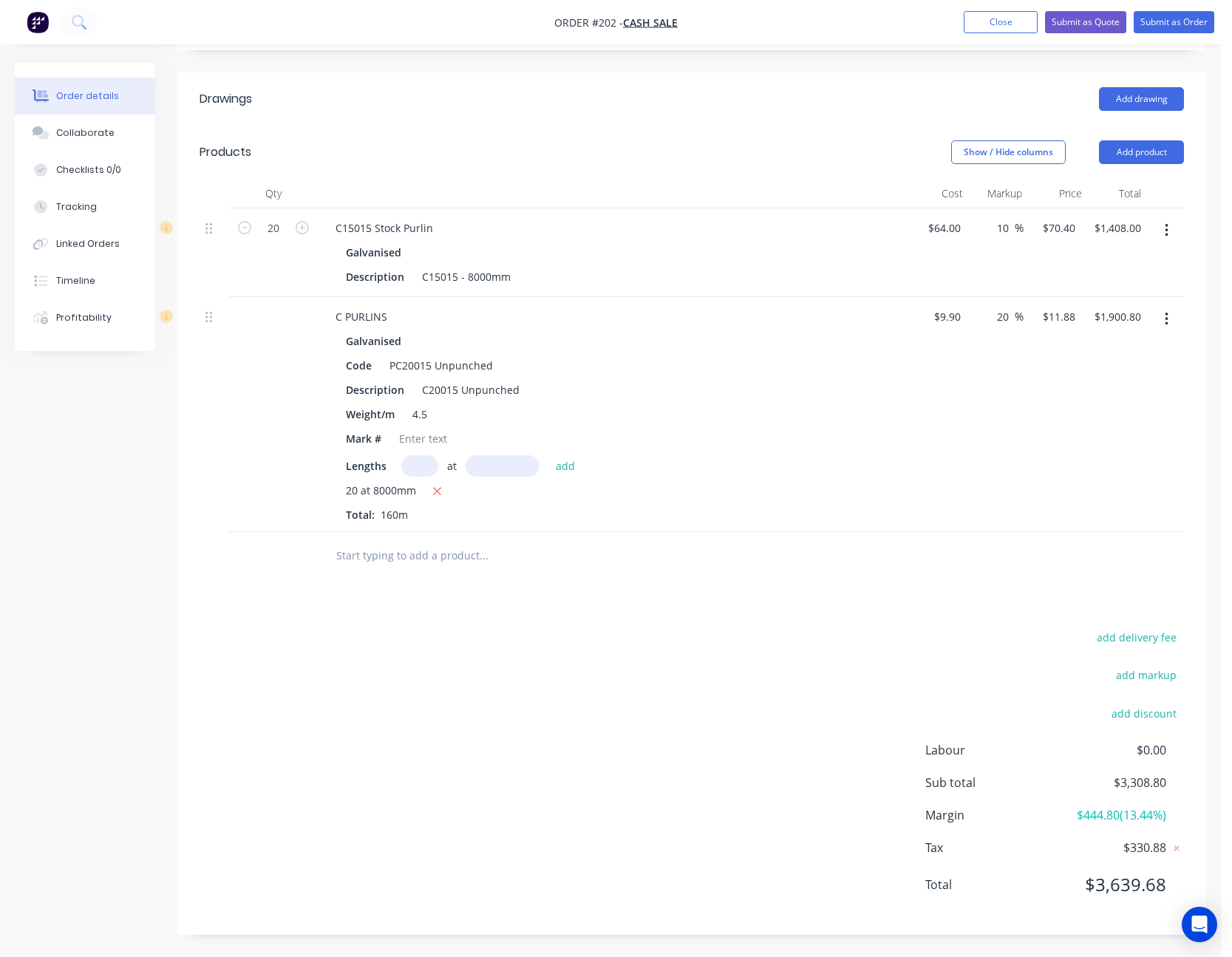
scroll to position [139, 0]
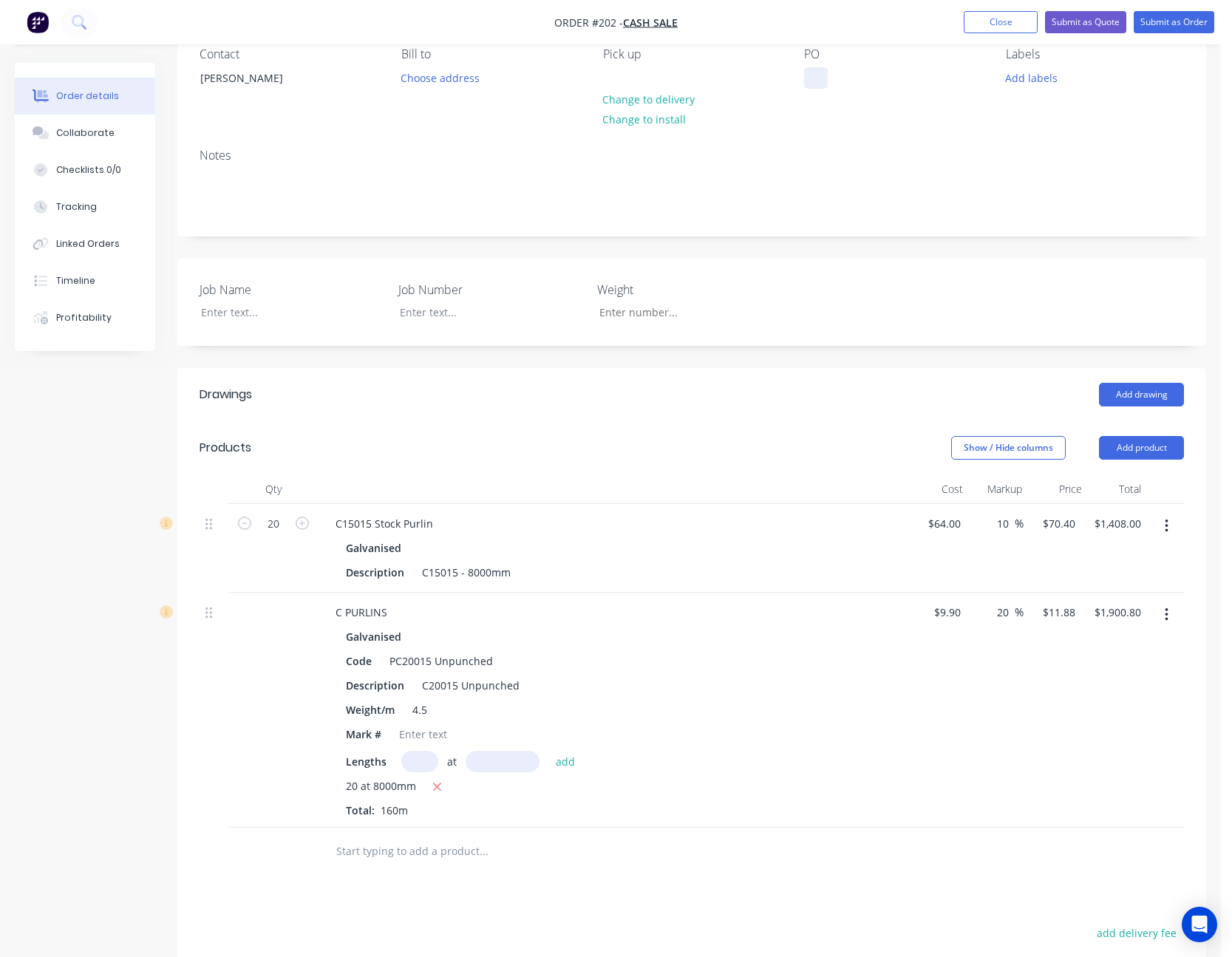
click at [821, 73] on div at bounding box center [815, 78] width 24 height 22
click at [237, 310] on div at bounding box center [281, 312] width 185 height 22
click at [1112, 280] on div "Job Name [PERSON_NAME] Job Number M50513 Weight" at bounding box center [691, 302] width 1028 height 87
click at [1094, 18] on button "Submit as Quote" at bounding box center [1085, 22] width 82 height 22
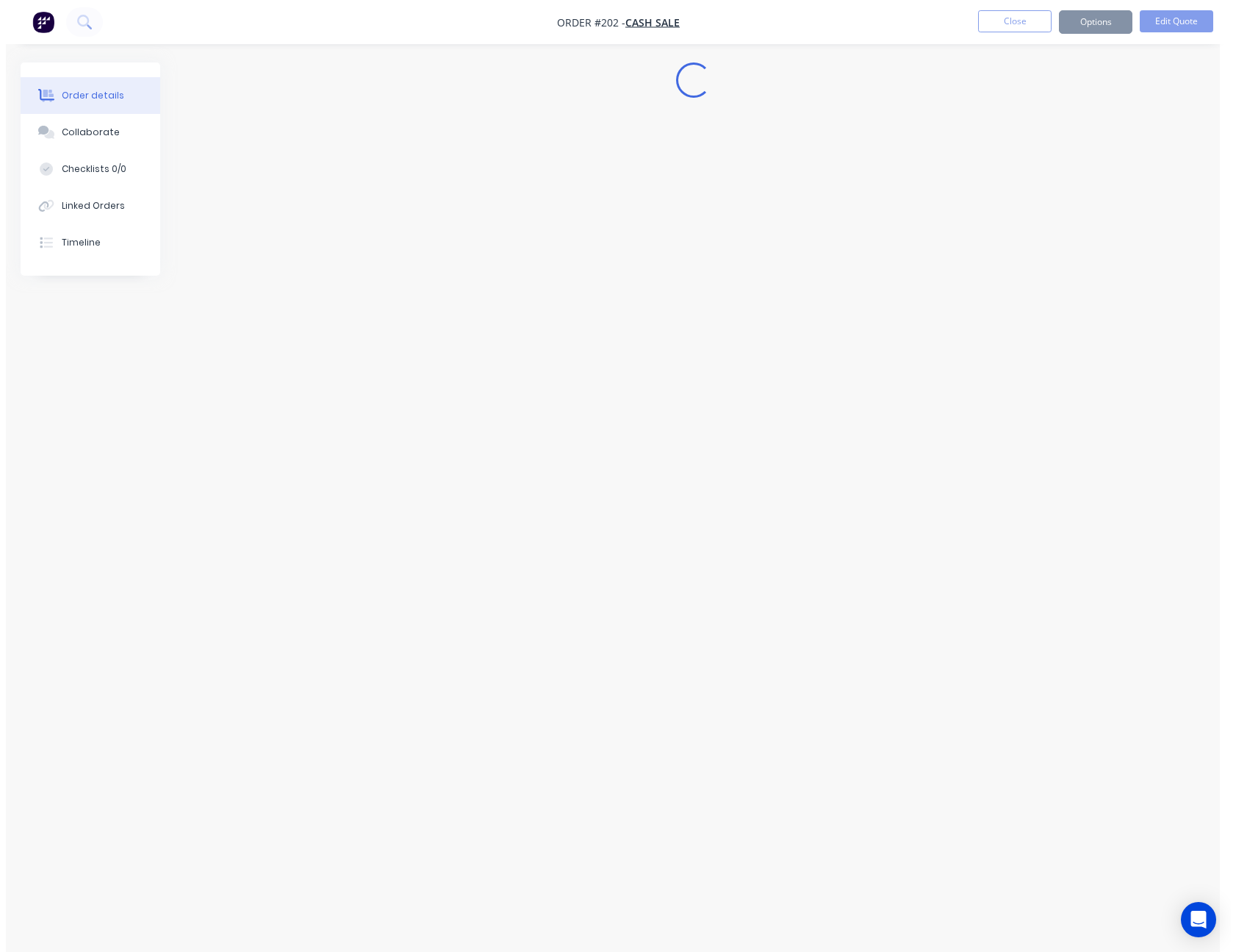
scroll to position [0, 0]
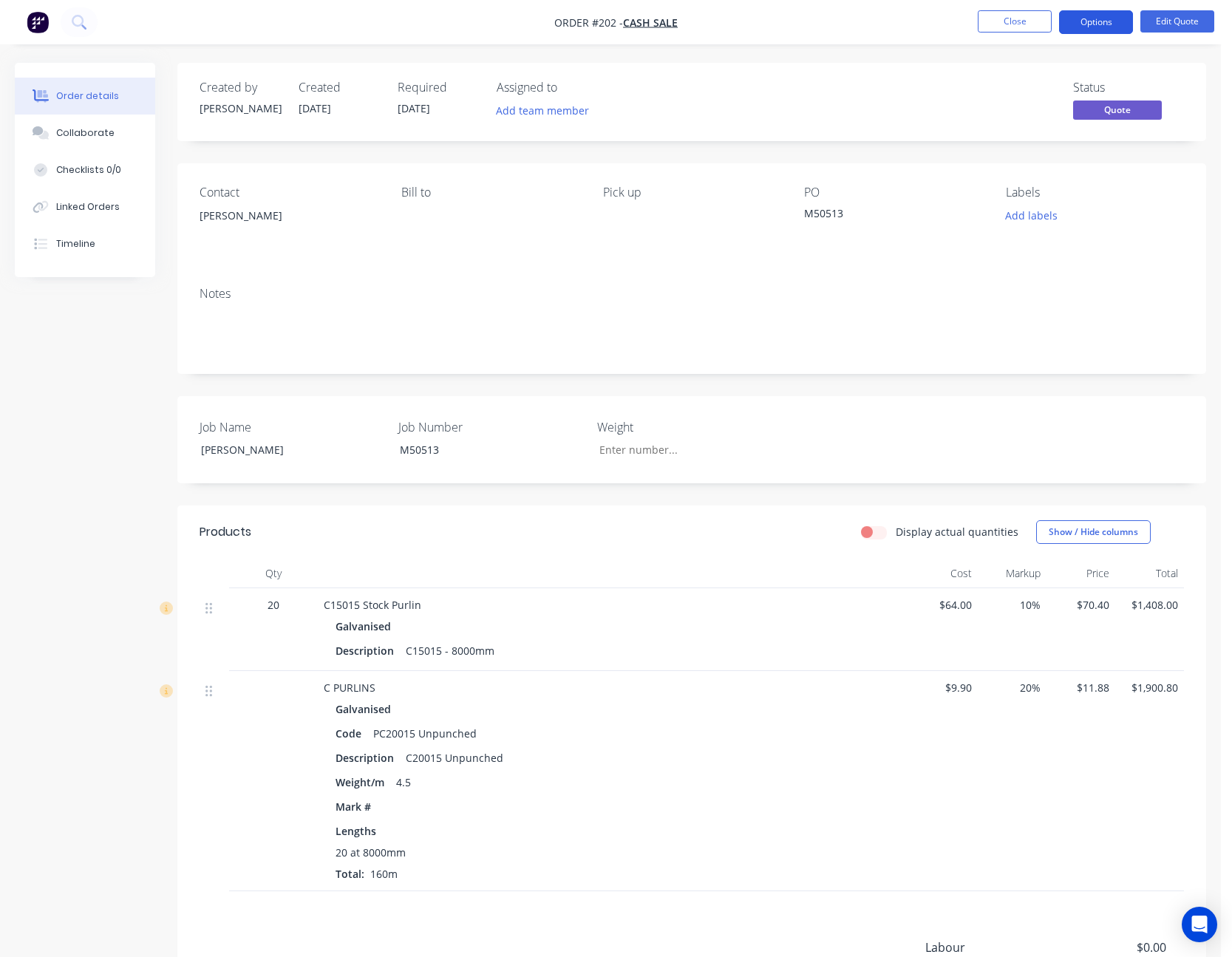
click at [1094, 18] on button "Options" at bounding box center [1096, 22] width 74 height 24
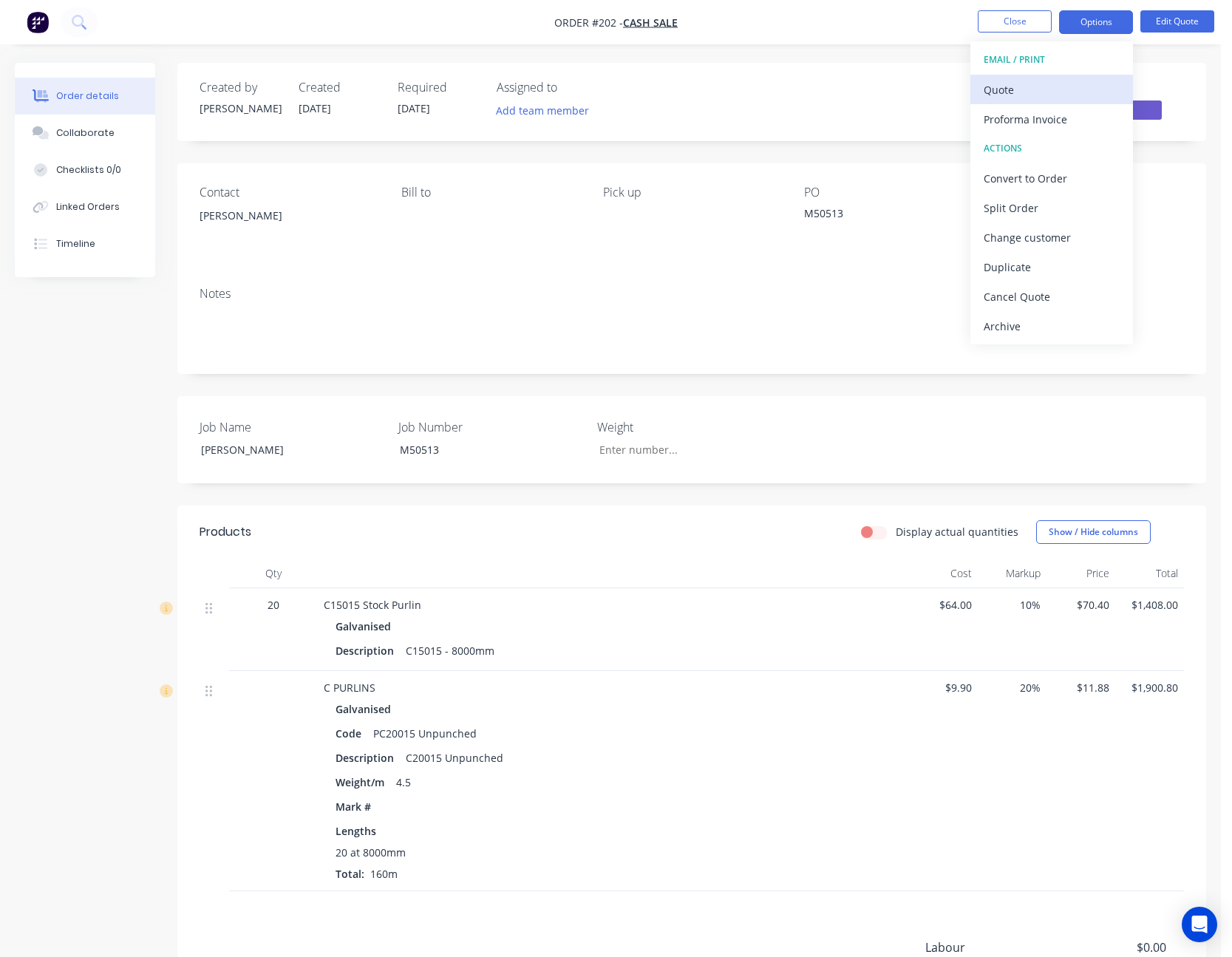
click at [1047, 88] on div "Quote" at bounding box center [1051, 89] width 136 height 22
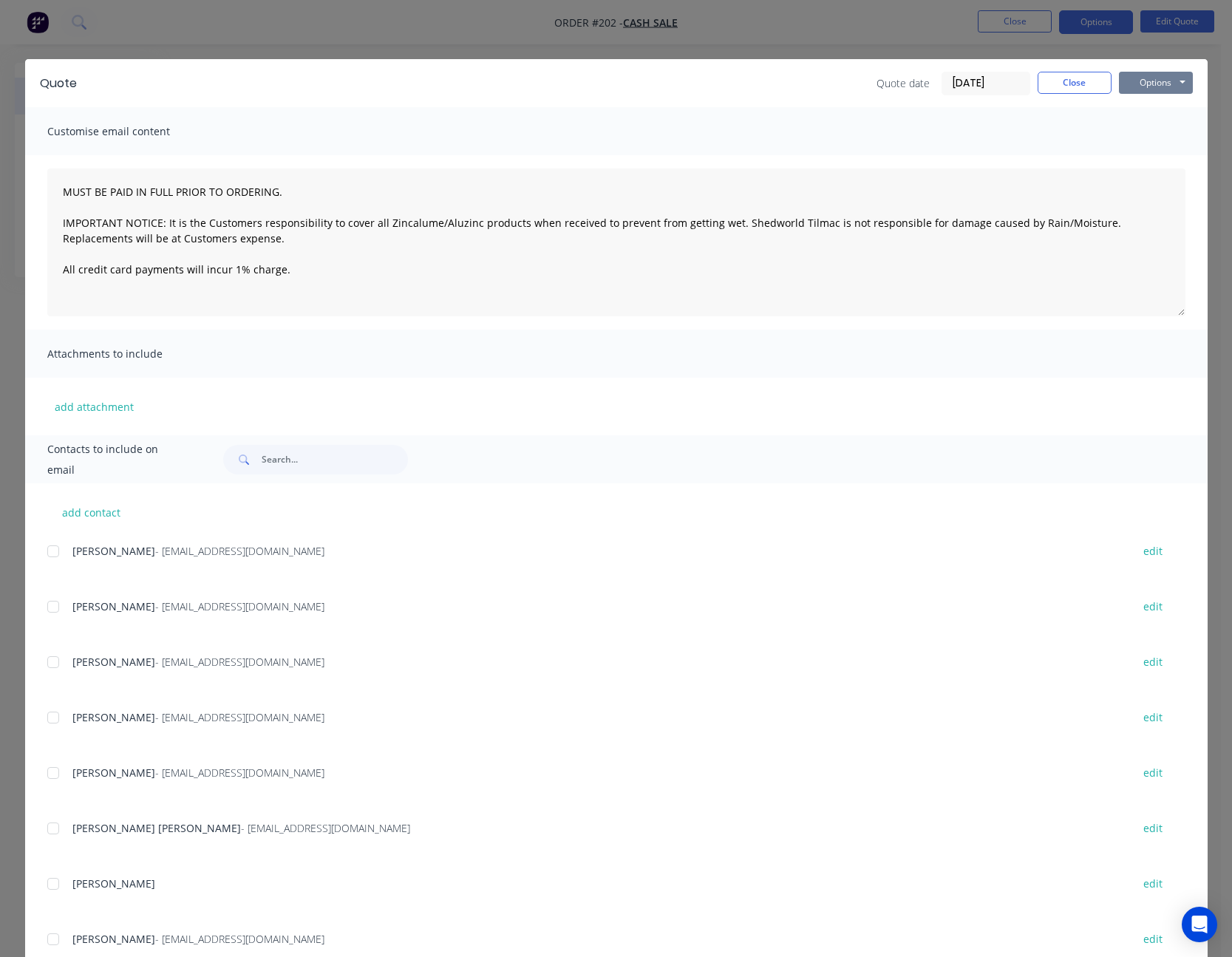
click at [1141, 80] on button "Options" at bounding box center [1155, 82] width 74 height 22
click at [1151, 132] on button "Print" at bounding box center [1166, 134] width 95 height 25
click at [1051, 81] on button "Close" at bounding box center [1075, 82] width 74 height 22
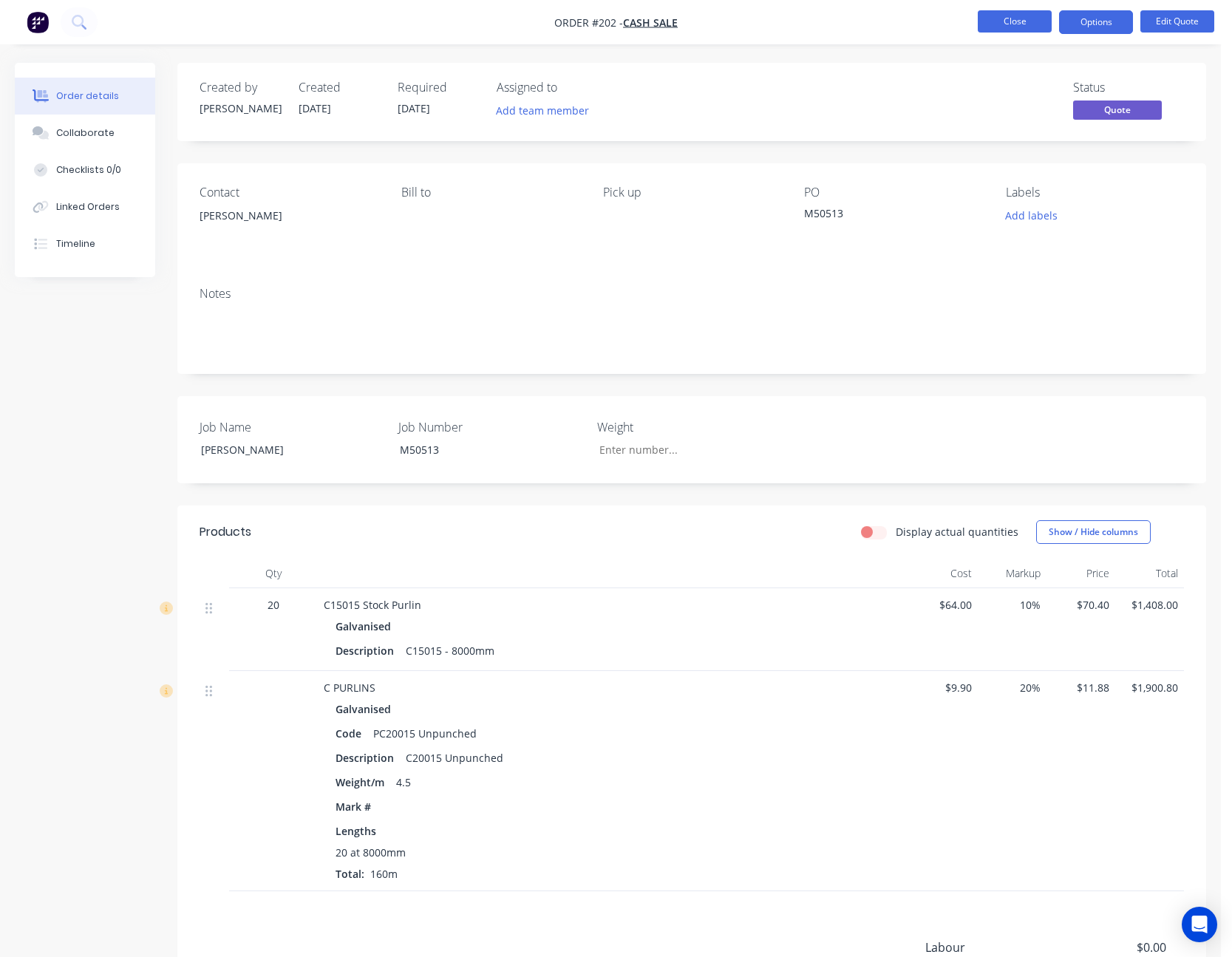
click at [1023, 18] on button "Close" at bounding box center [1014, 21] width 74 height 22
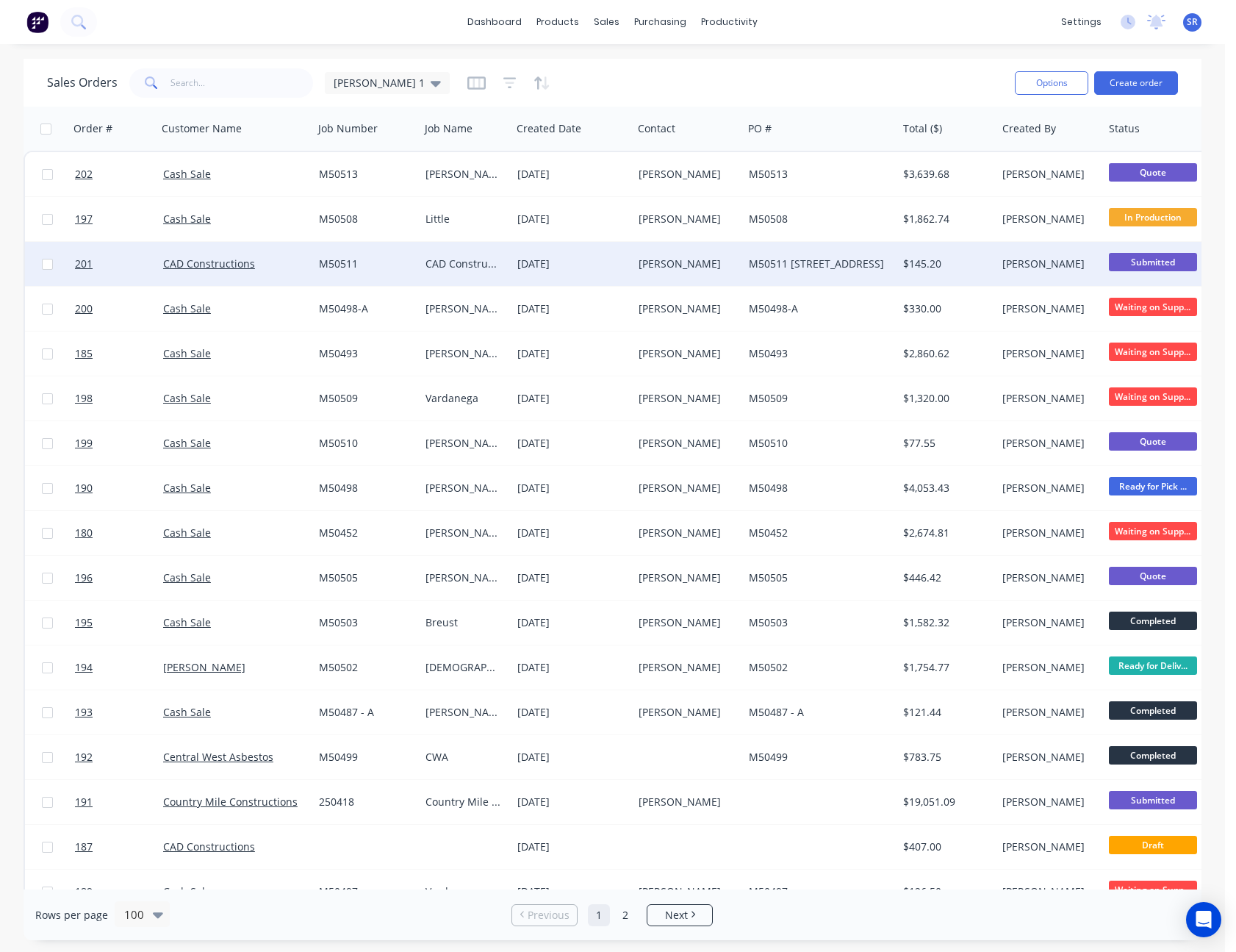
click at [1151, 262] on span "Submitted" at bounding box center [1153, 261] width 89 height 18
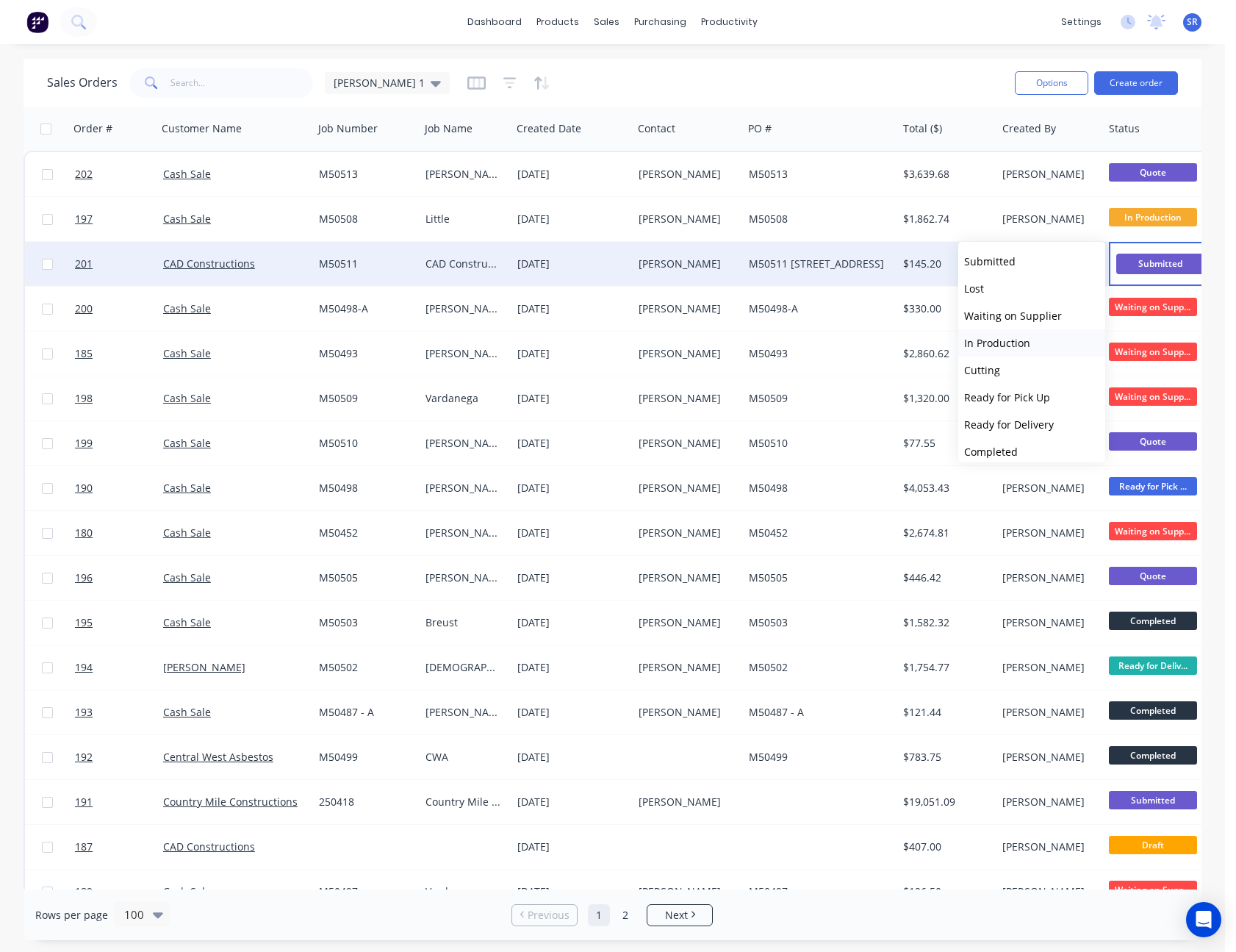
click at [1024, 343] on span "In Production" at bounding box center [997, 342] width 66 height 14
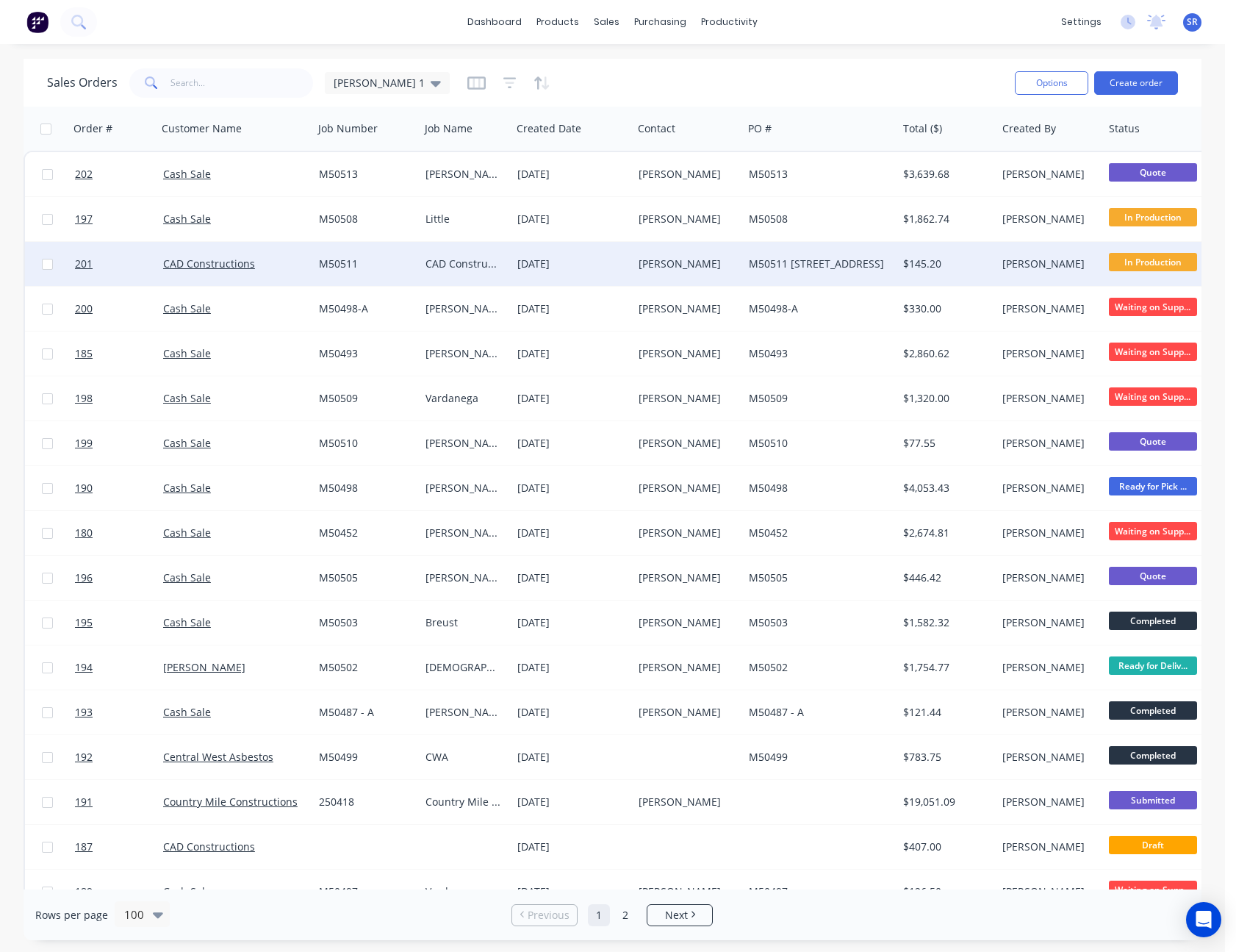
click at [952, 87] on div "Sales Orders [PERSON_NAME] 1" at bounding box center [525, 83] width 956 height 36
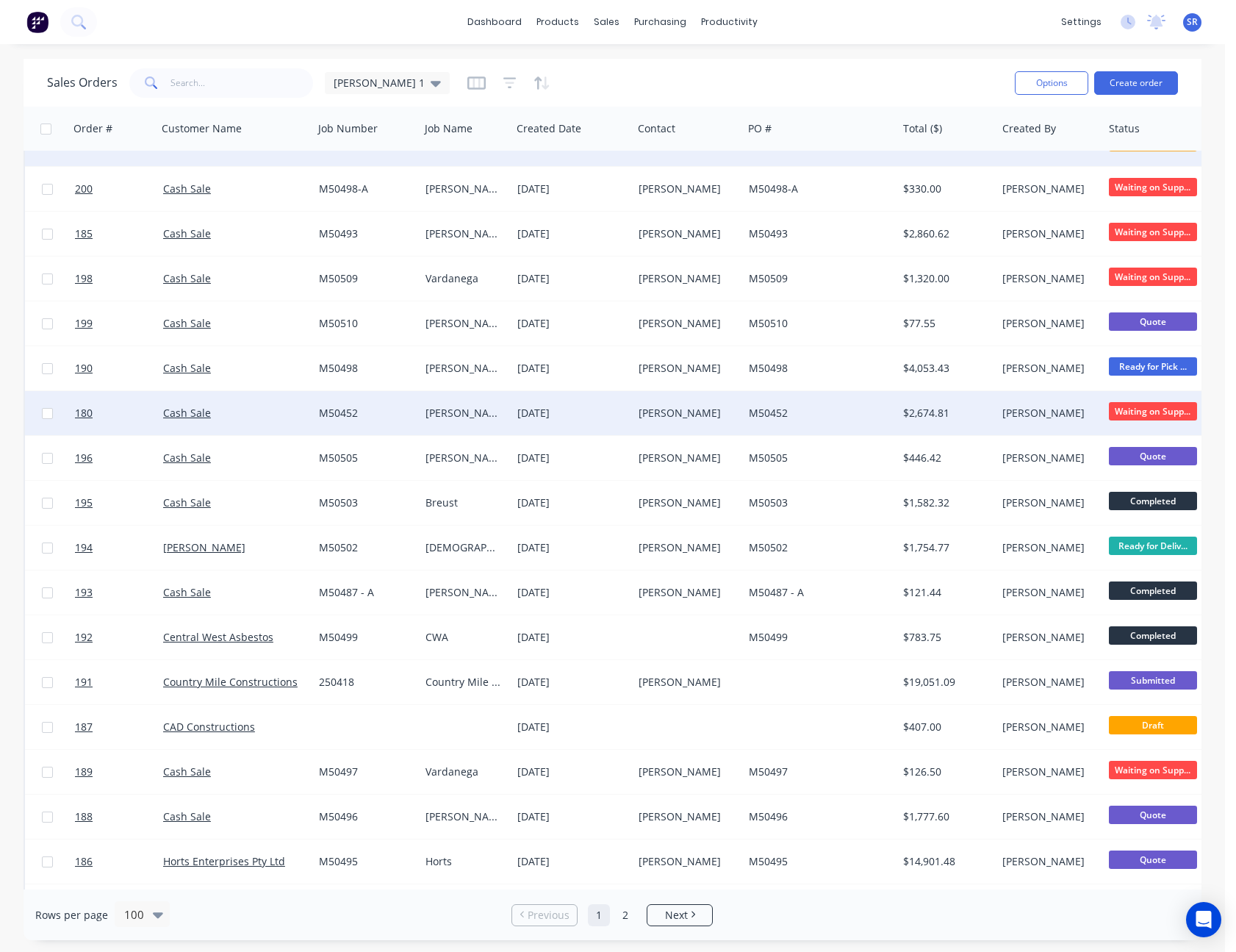
scroll to position [147, 0]
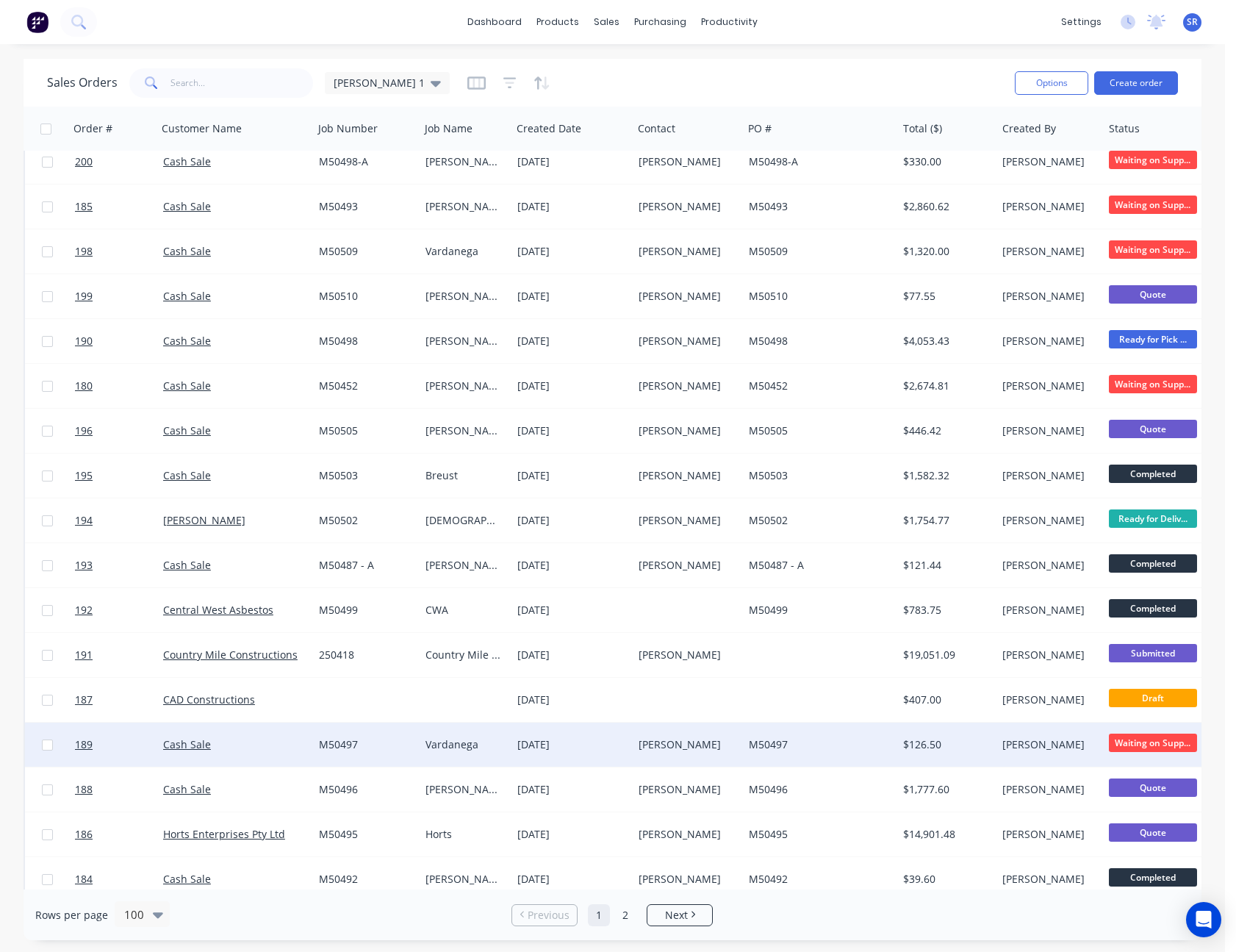
click at [1168, 746] on span "Waiting on Supp..." at bounding box center [1153, 742] width 89 height 18
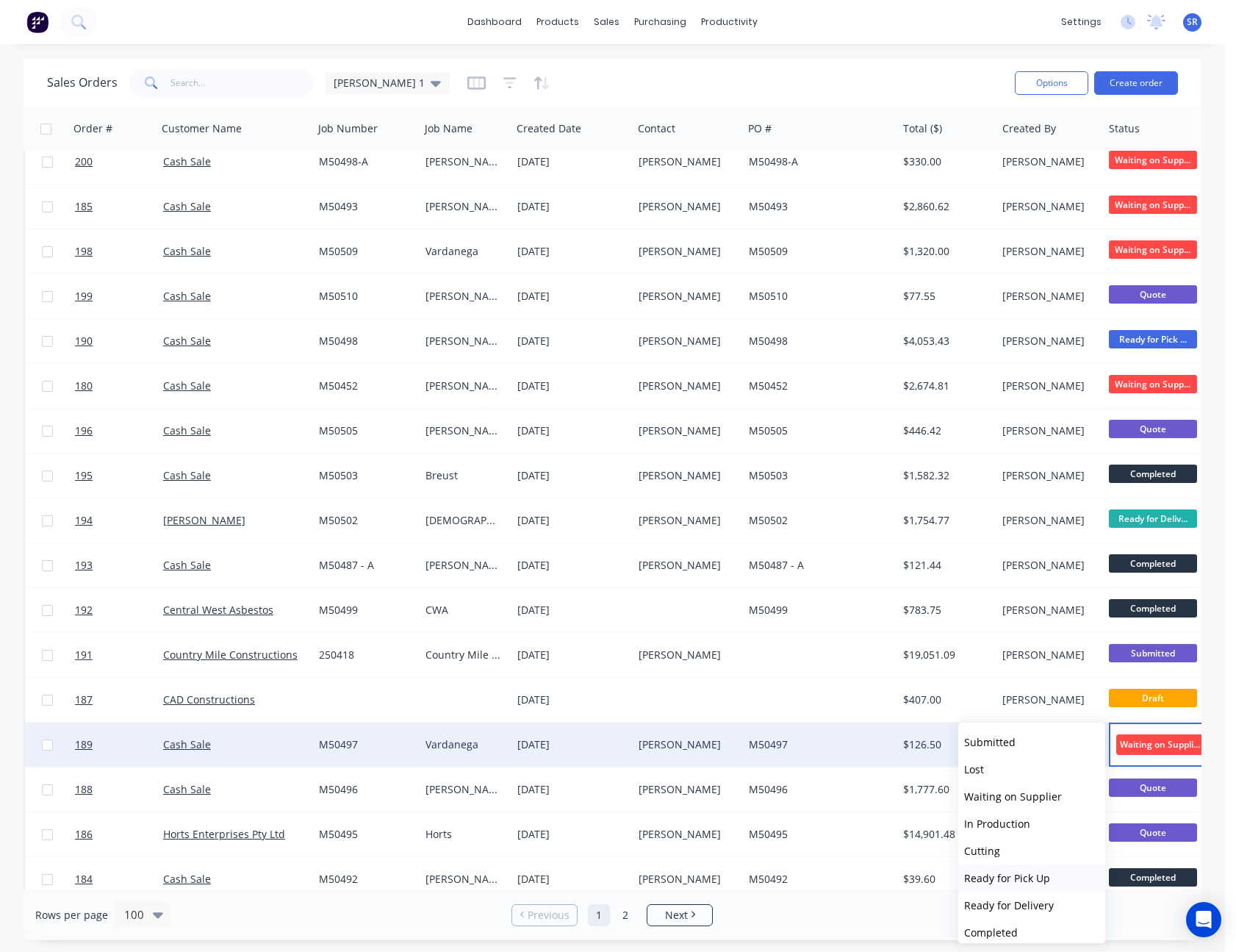
click at [1034, 876] on span "Ready for Pick Up" at bounding box center [1007, 878] width 86 height 14
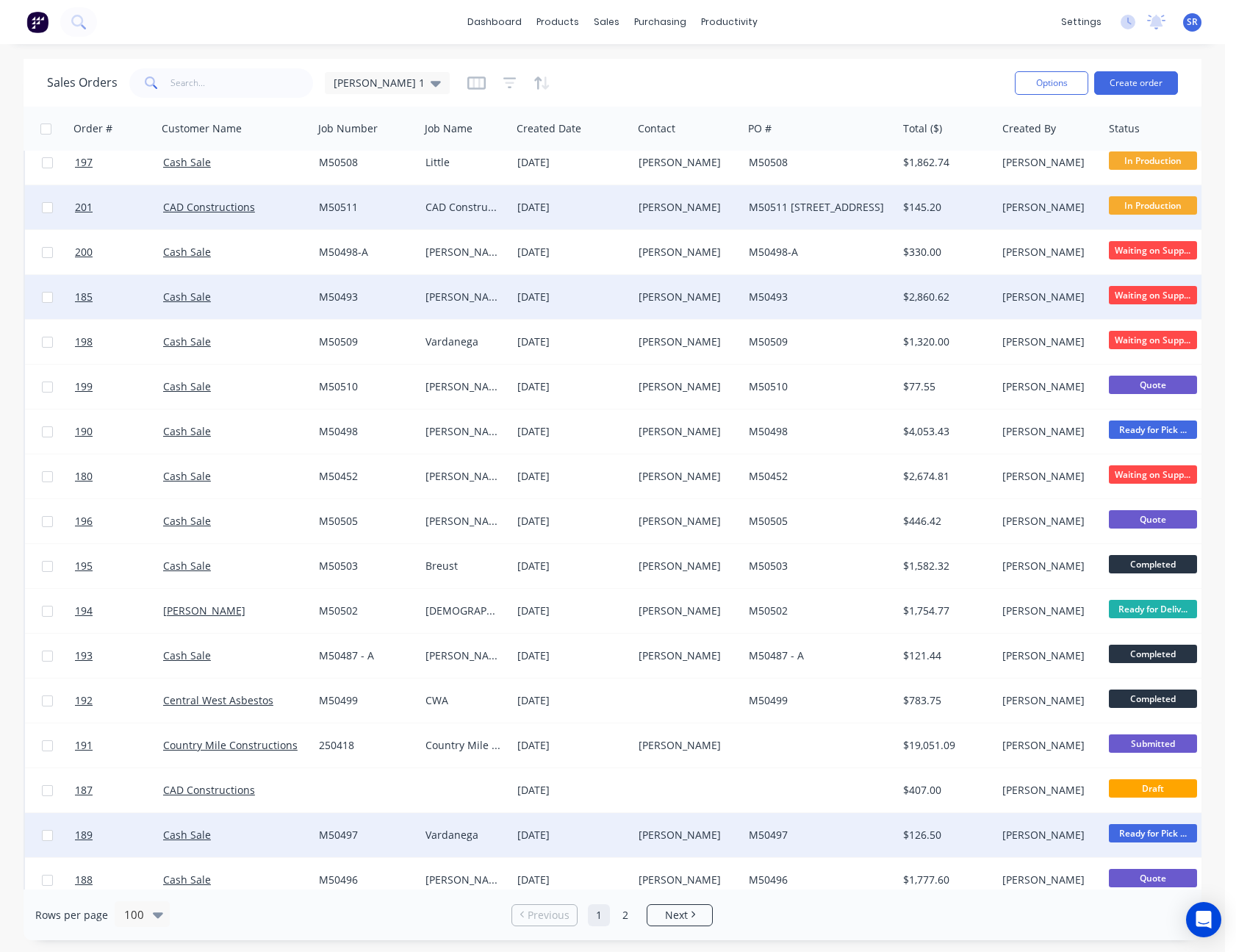
scroll to position [0, 0]
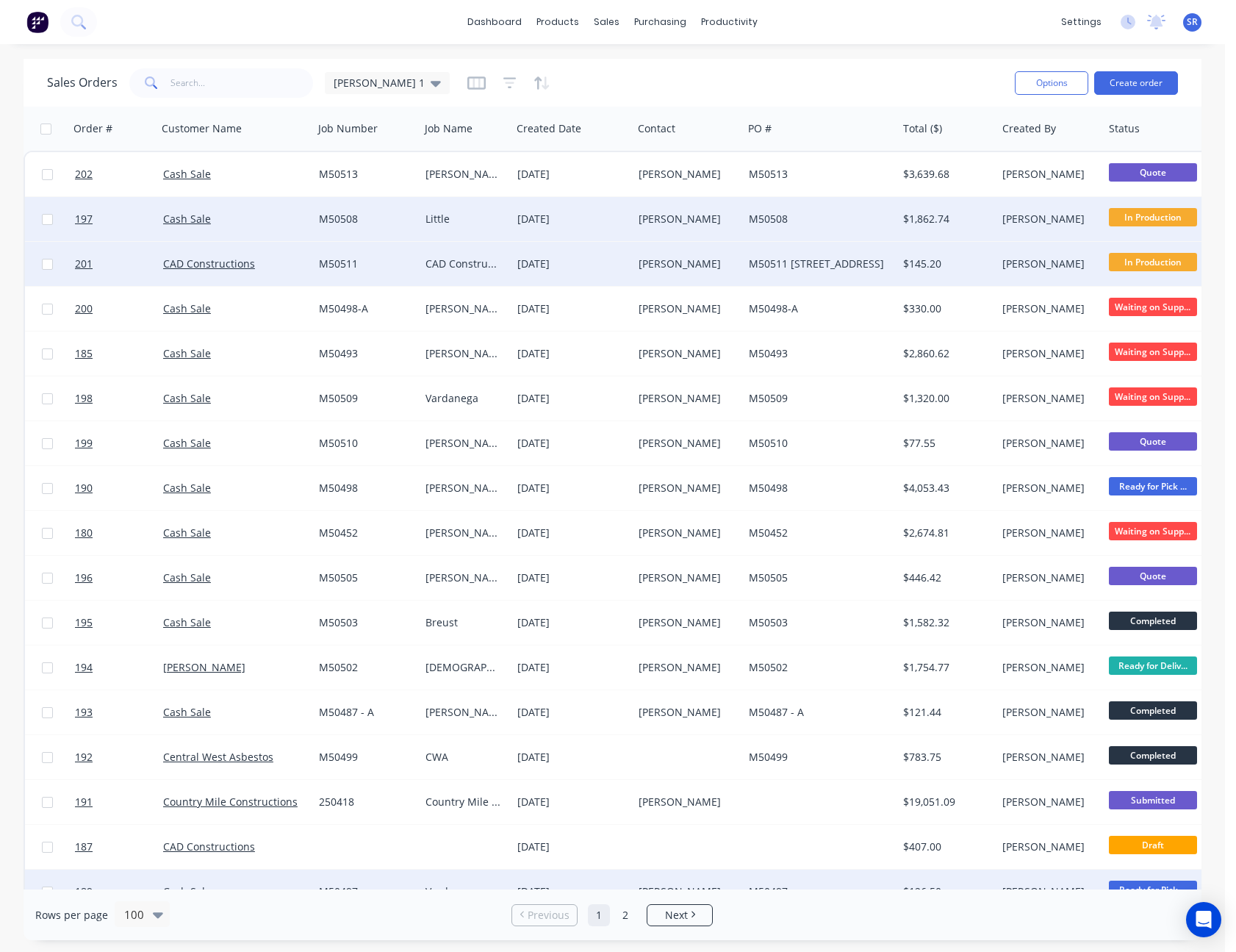
click at [1165, 216] on span "In Production" at bounding box center [1153, 217] width 89 height 18
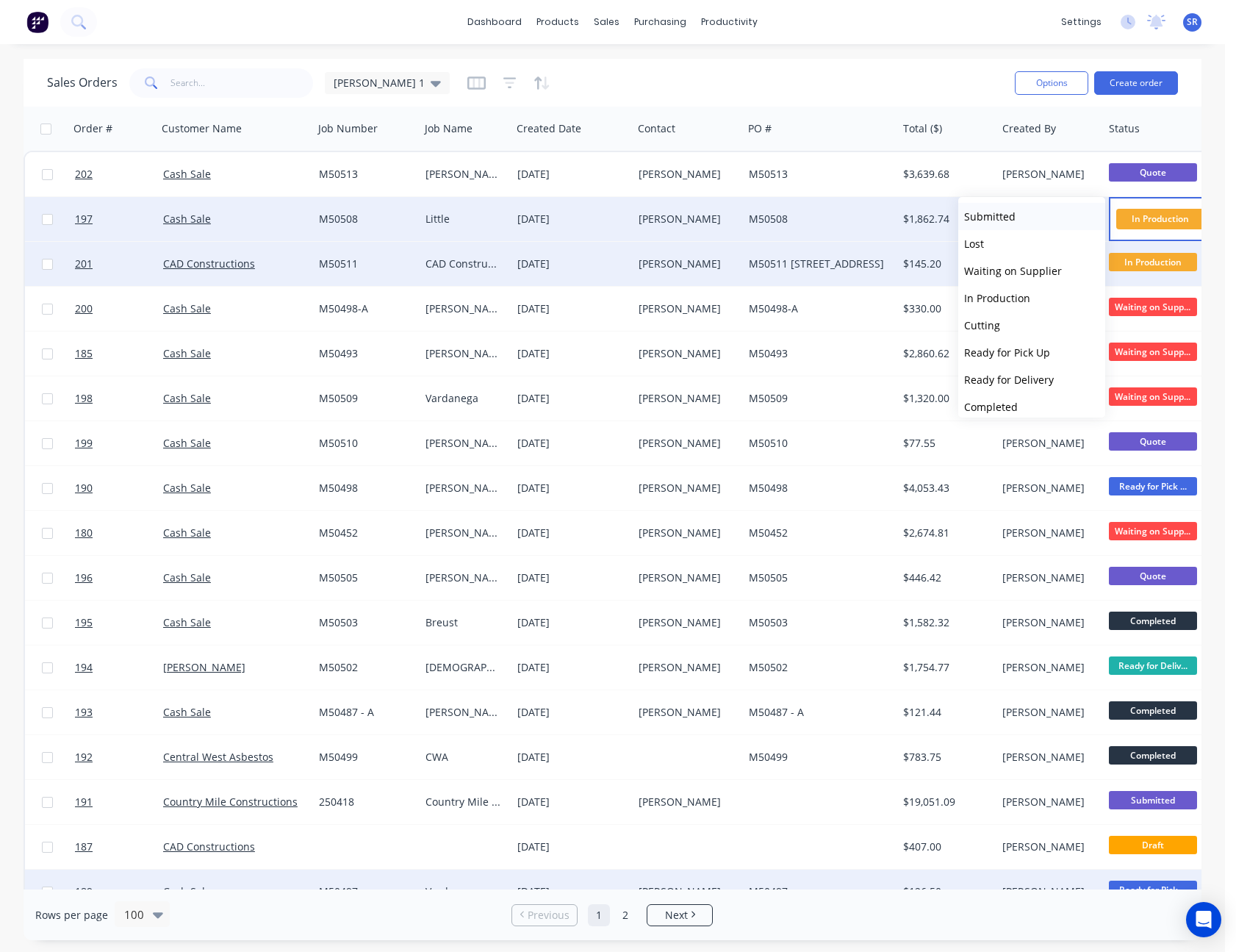
click at [1036, 215] on button "Submitted" at bounding box center [1032, 216] width 147 height 27
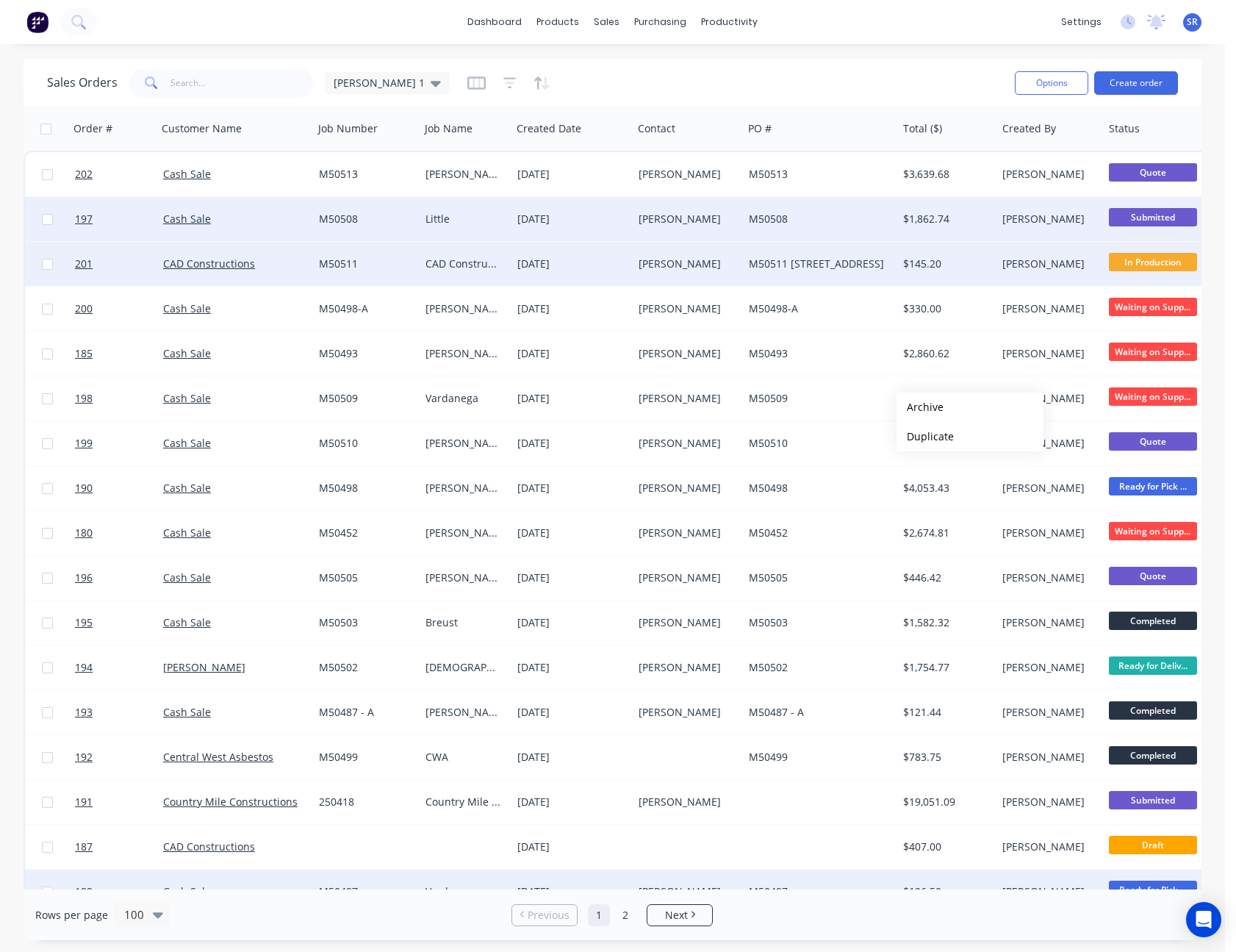
click at [907, 75] on div "Sales Orders [PERSON_NAME] 1" at bounding box center [525, 83] width 956 height 36
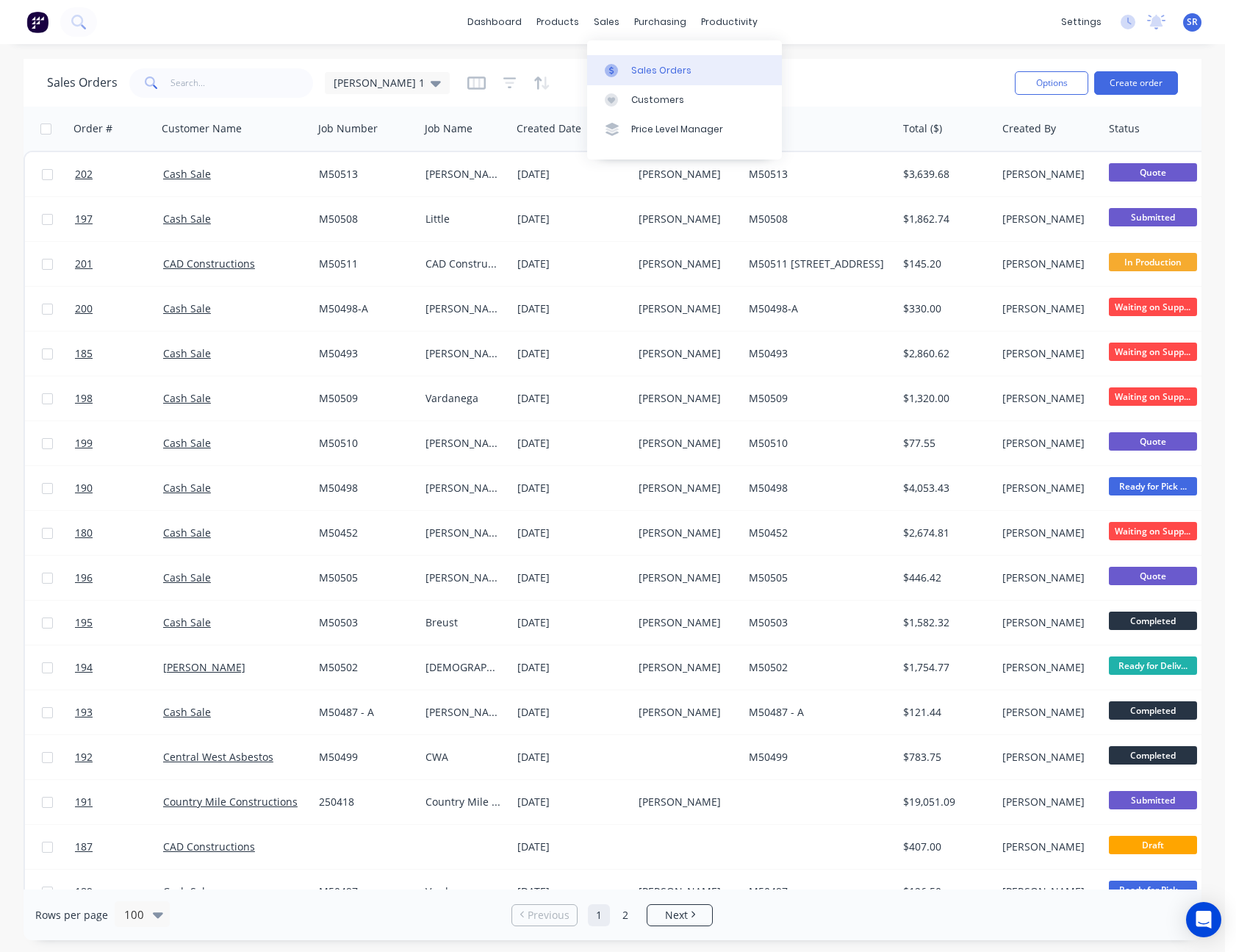
click at [641, 69] on div "Sales Orders" at bounding box center [662, 71] width 60 height 13
click at [1142, 85] on button "Create order" at bounding box center [1136, 83] width 84 height 24
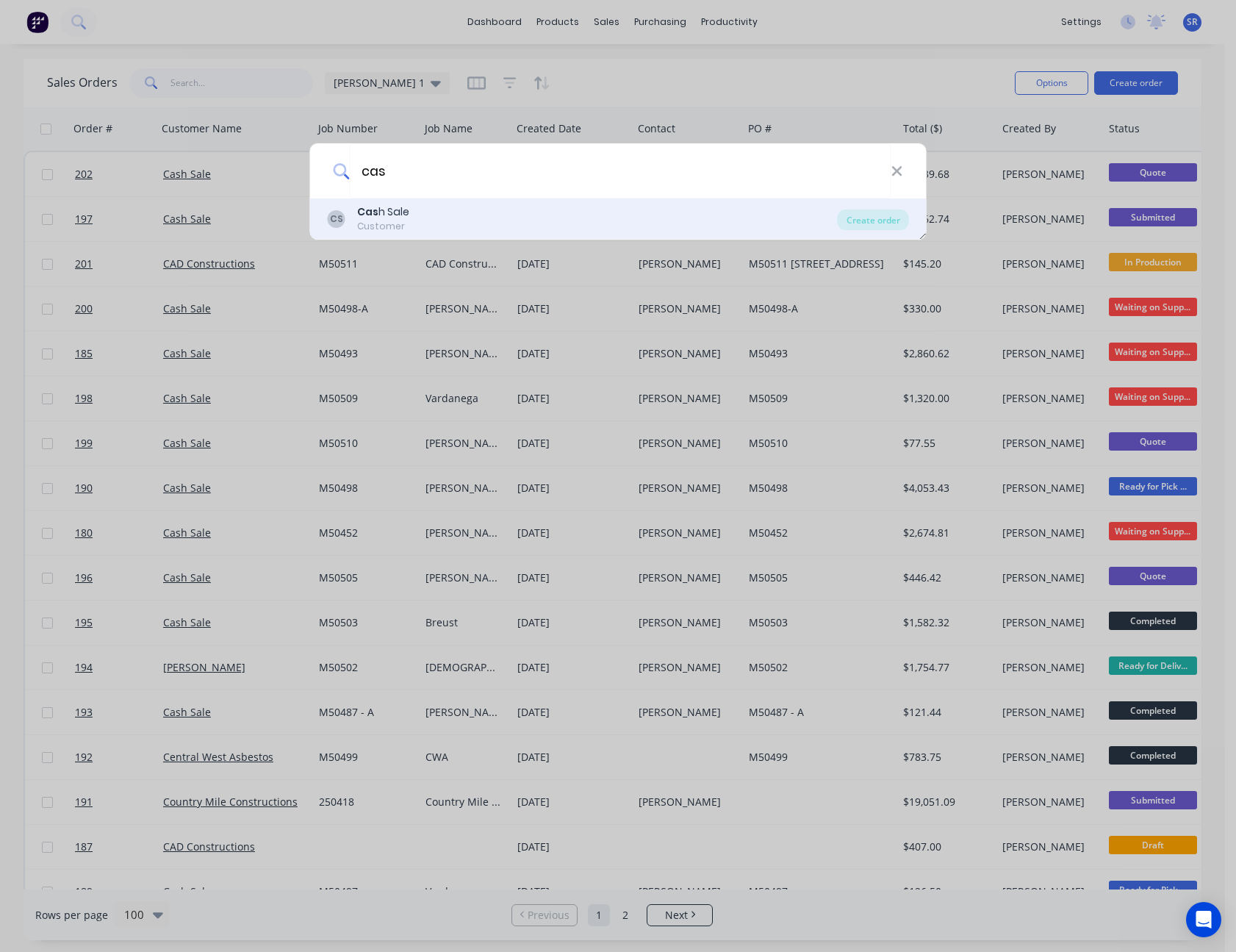
type input "cas"
click at [407, 212] on div "Cas h Sale" at bounding box center [383, 212] width 52 height 15
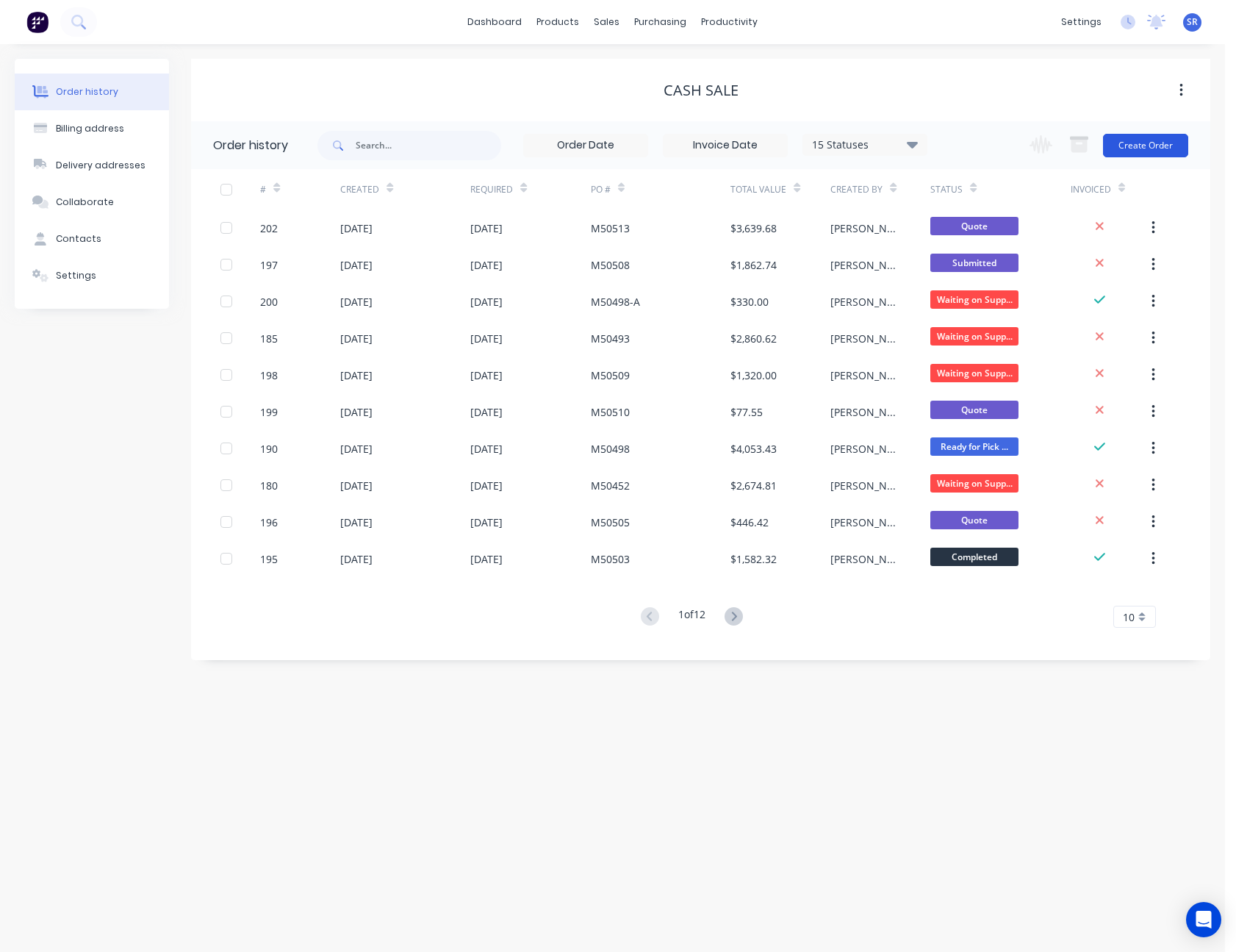
click at [1162, 145] on button "Create Order" at bounding box center [1145, 145] width 85 height 24
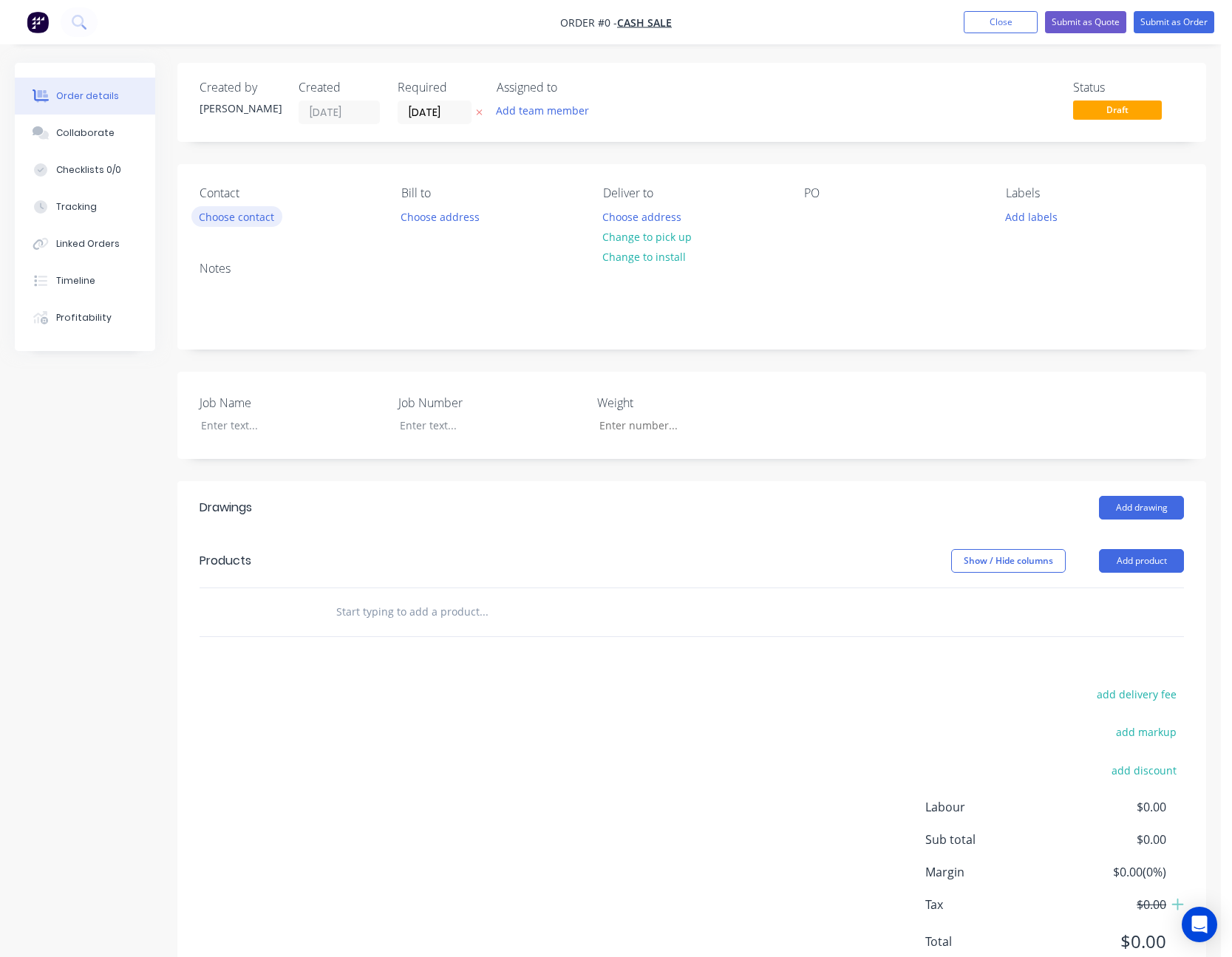
click at [266, 218] on button "Choose contact" at bounding box center [237, 216] width 91 height 20
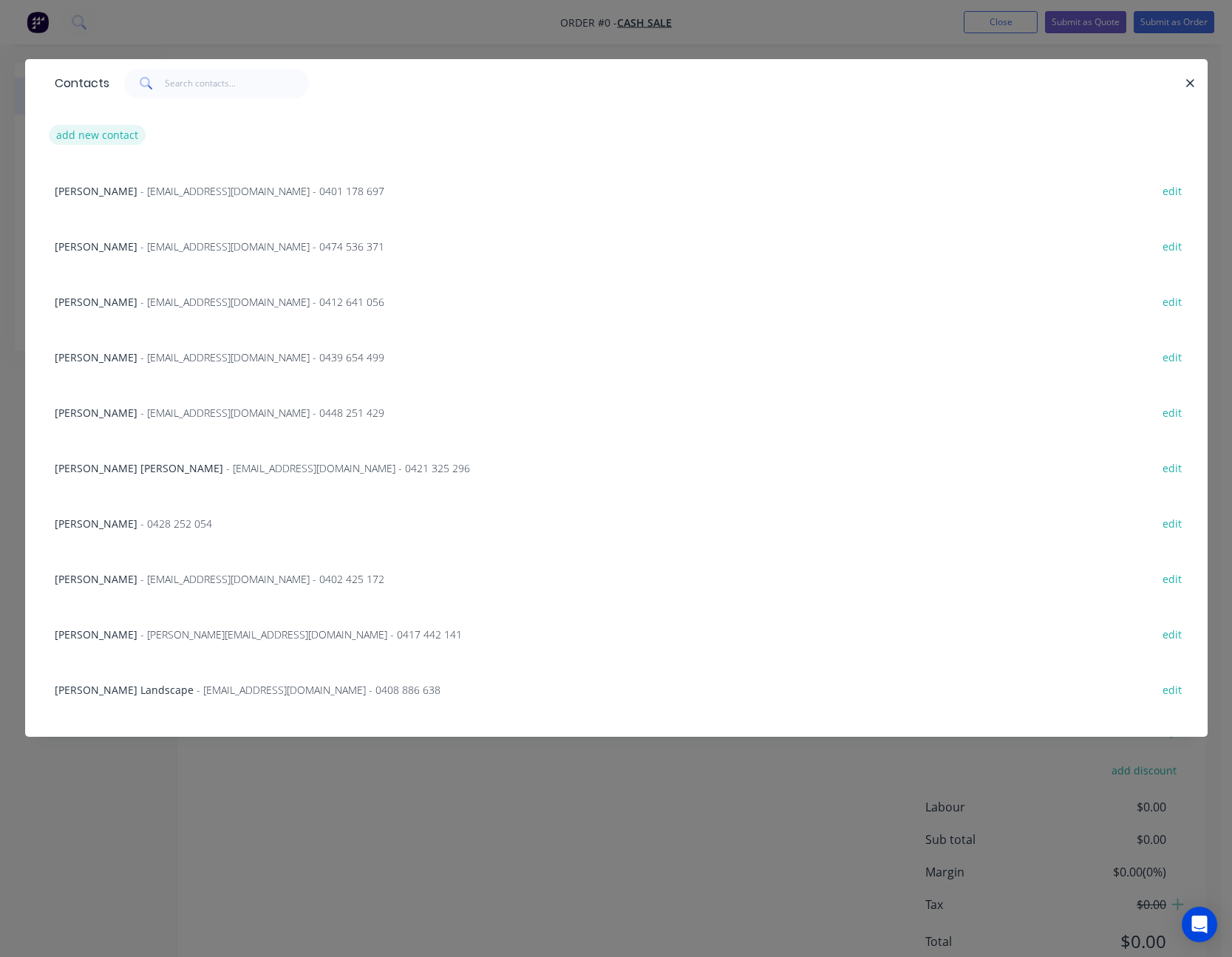
click at [108, 134] on button "add new contact" at bounding box center [97, 135] width 98 height 20
select select "AU"
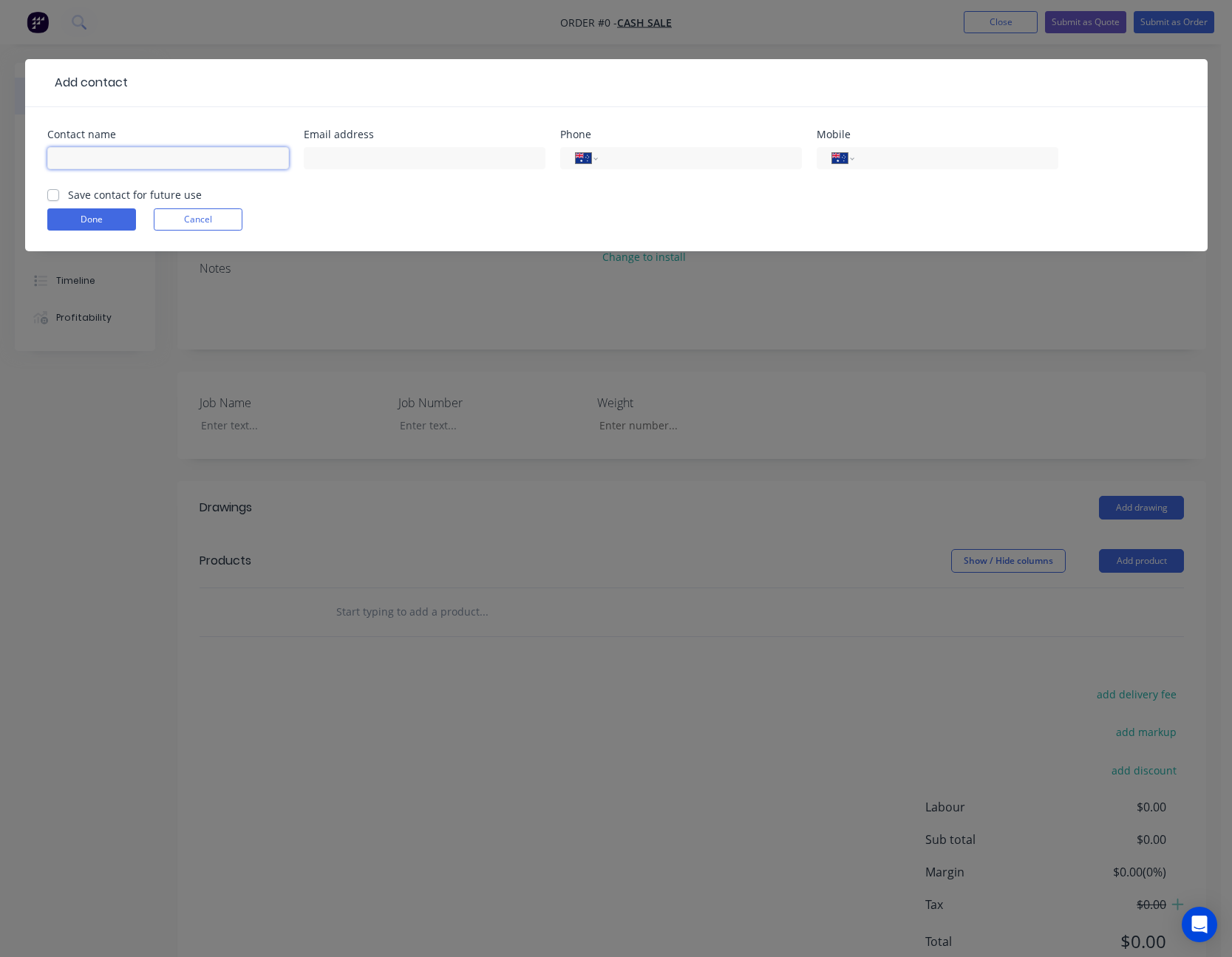
click at [115, 159] on input "text" at bounding box center [168, 157] width 242 height 22
type input "[PERSON_NAME]"
type input "[EMAIL_ADDRESS][DOMAIN_NAME]"
type input "0459 656 120"
click at [68, 194] on label "Save contact for future use" at bounding box center [135, 194] width 134 height 15
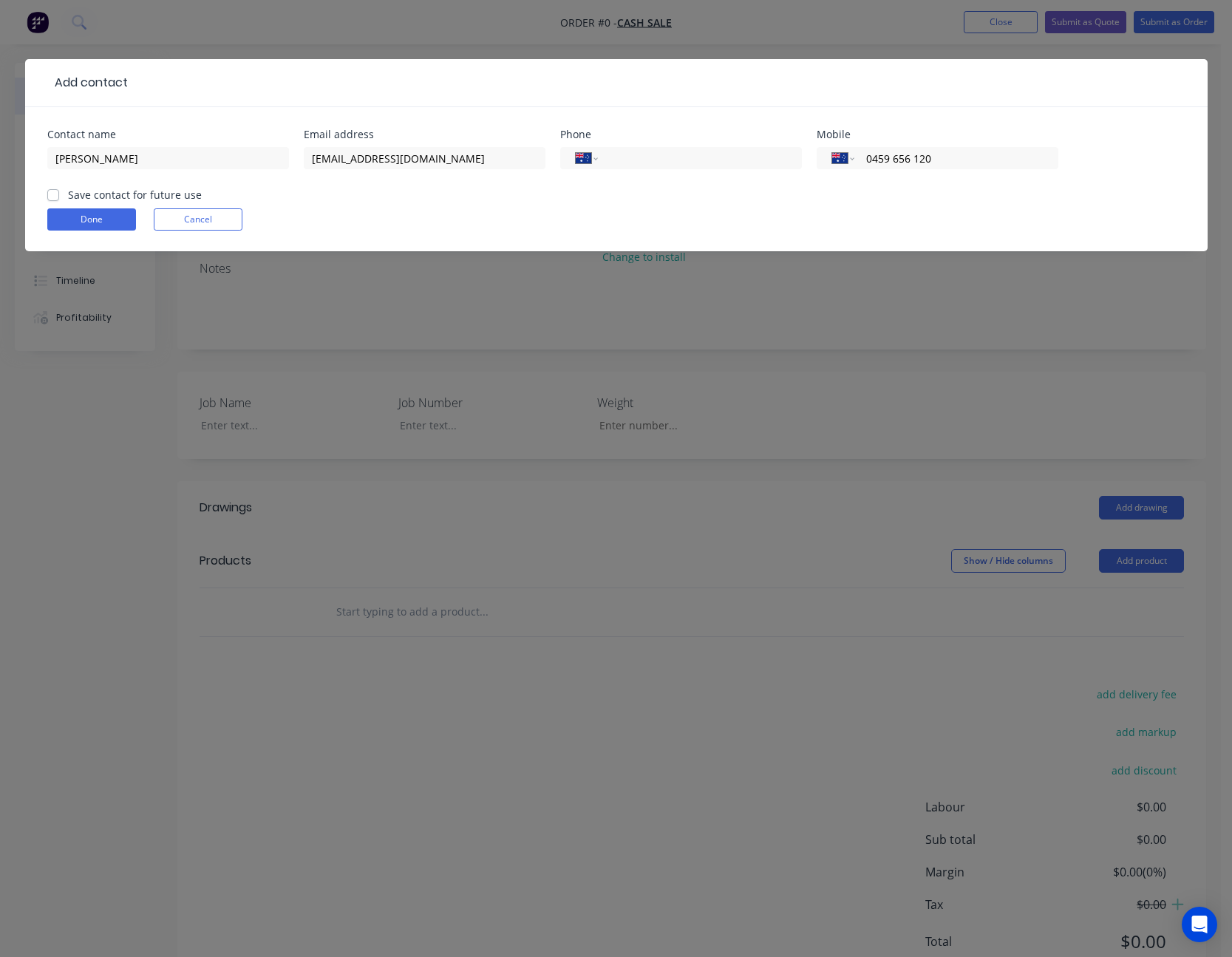
click at [51, 194] on input "Save contact for future use" at bounding box center [53, 193] width 11 height 14
checkbox input "true"
click at [99, 220] on button "Done" at bounding box center [92, 219] width 89 height 22
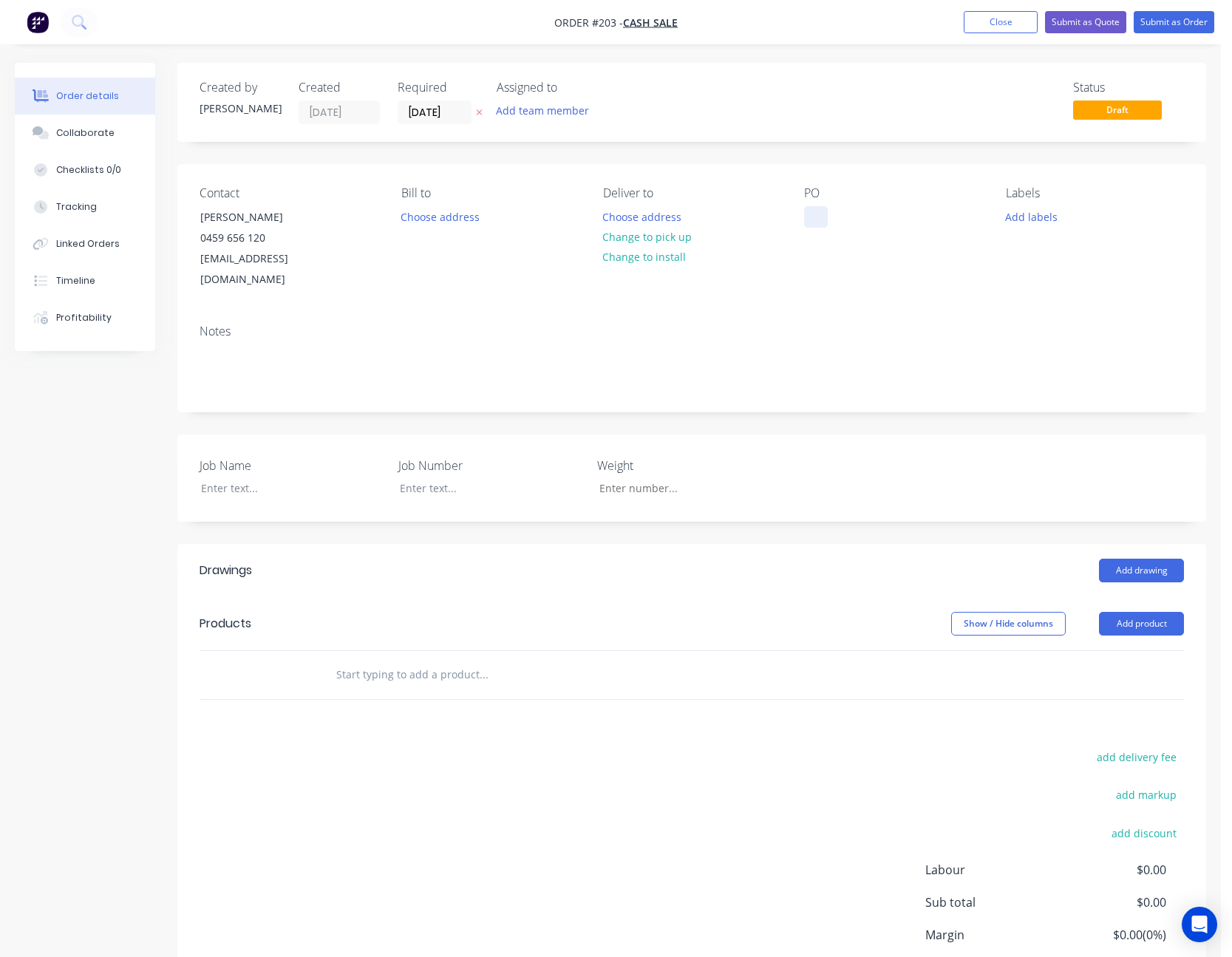
click at [811, 213] on div at bounding box center [815, 217] width 24 height 22
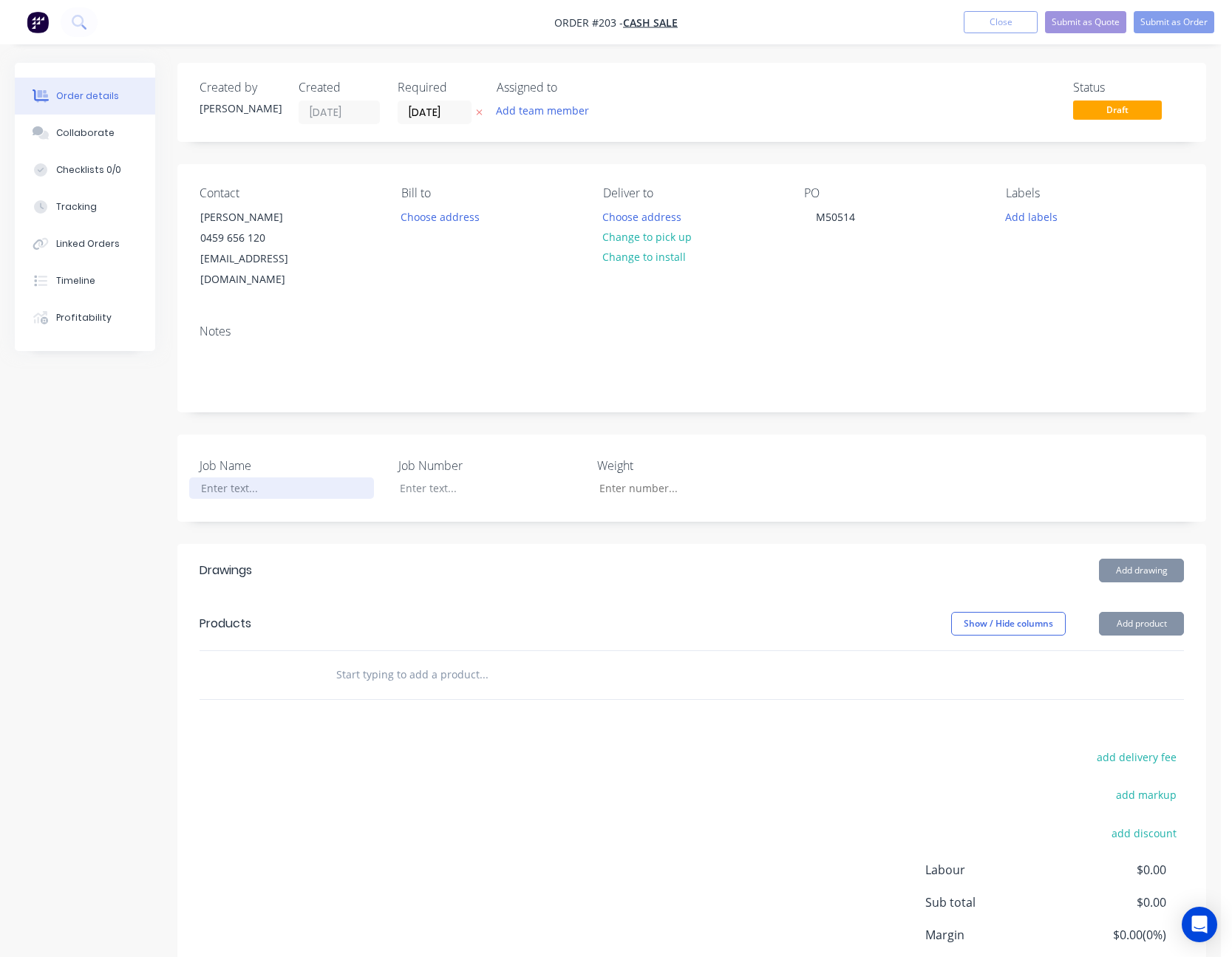
click at [270, 478] on div at bounding box center [281, 488] width 185 height 22
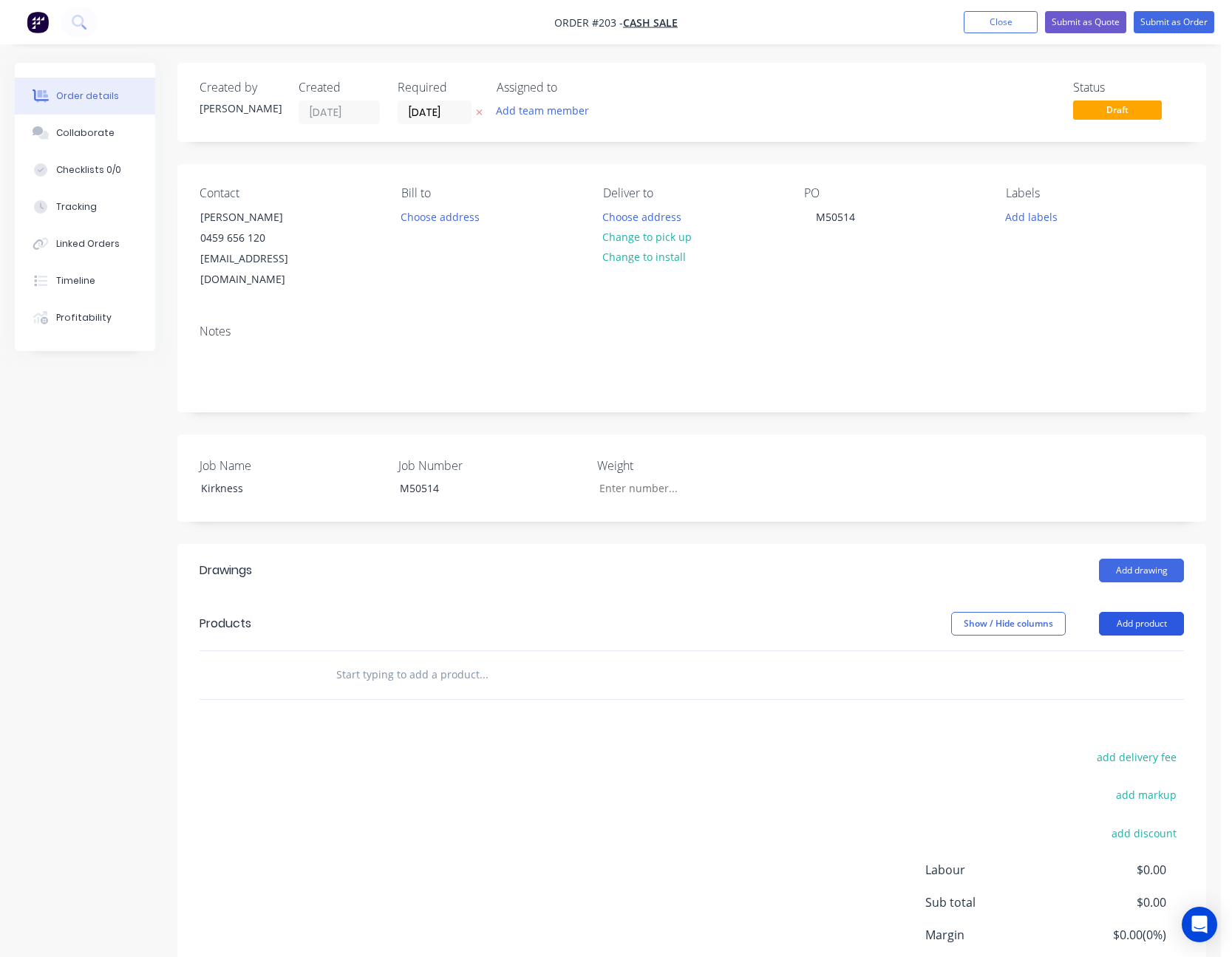
click at [1149, 611] on button "Add product" at bounding box center [1141, 623] width 85 height 24
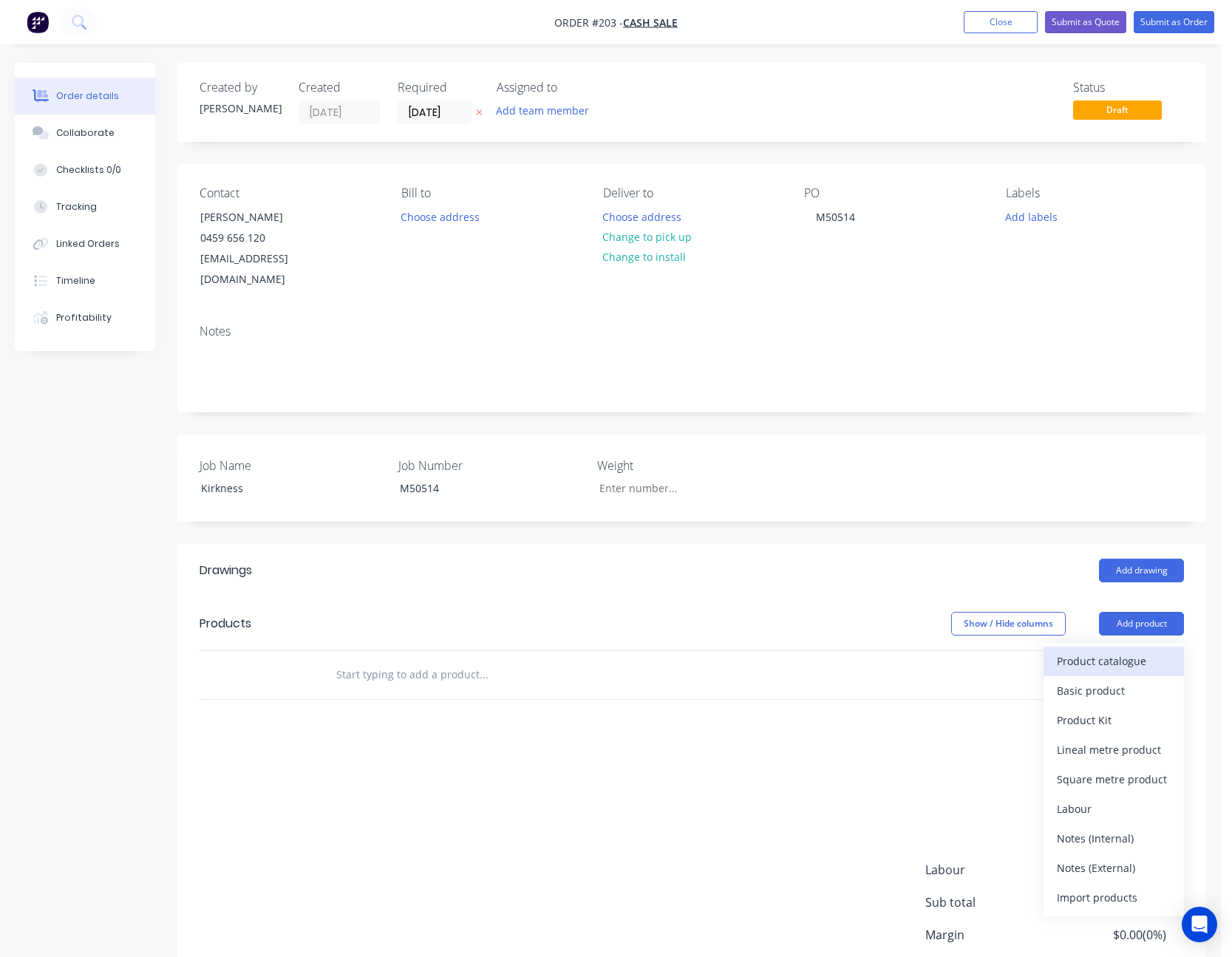
click at [1143, 650] on div "Product catalogue" at bounding box center [1114, 660] width 114 height 22
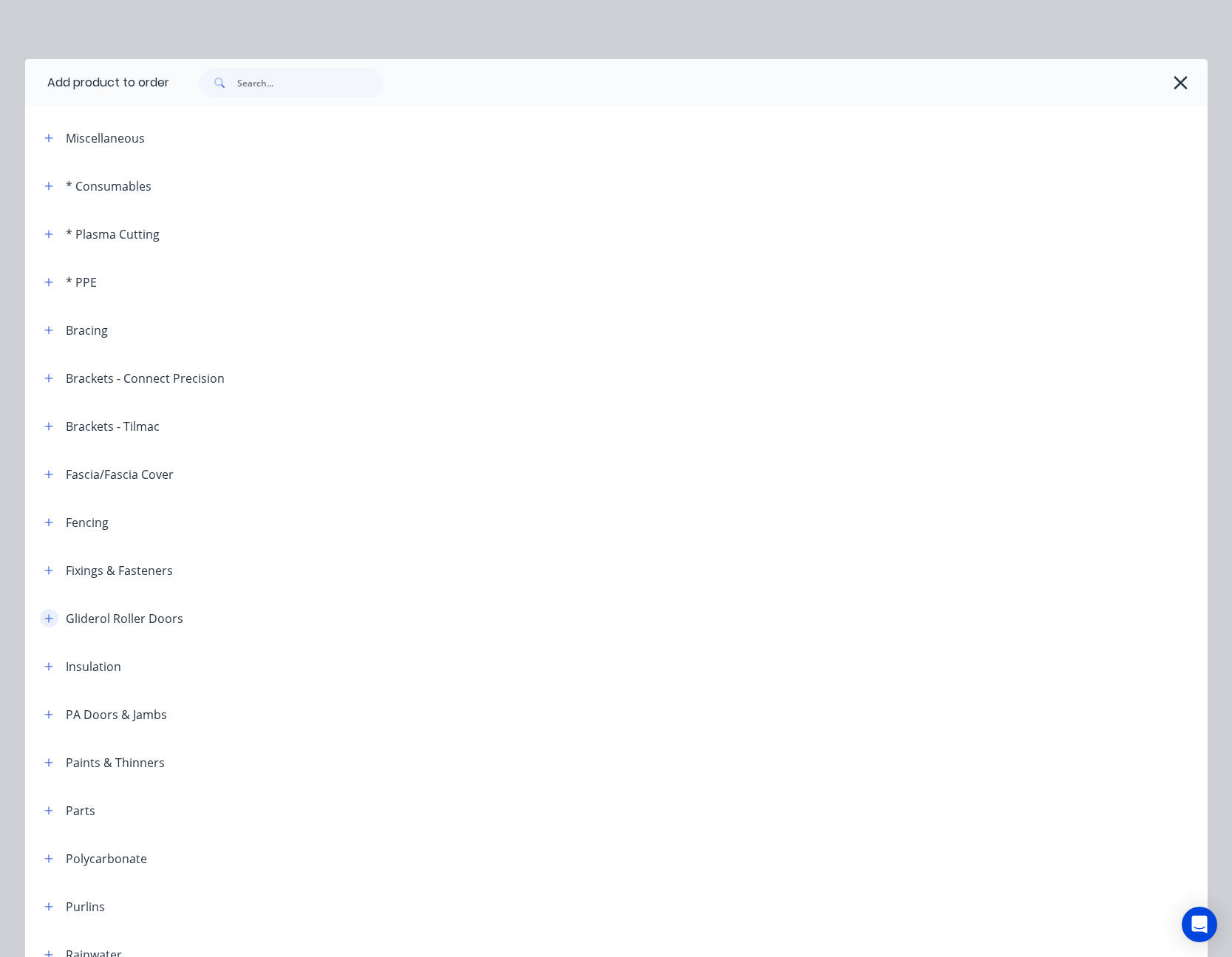
click at [45, 617] on icon "button" at bounding box center [48, 618] width 9 height 10
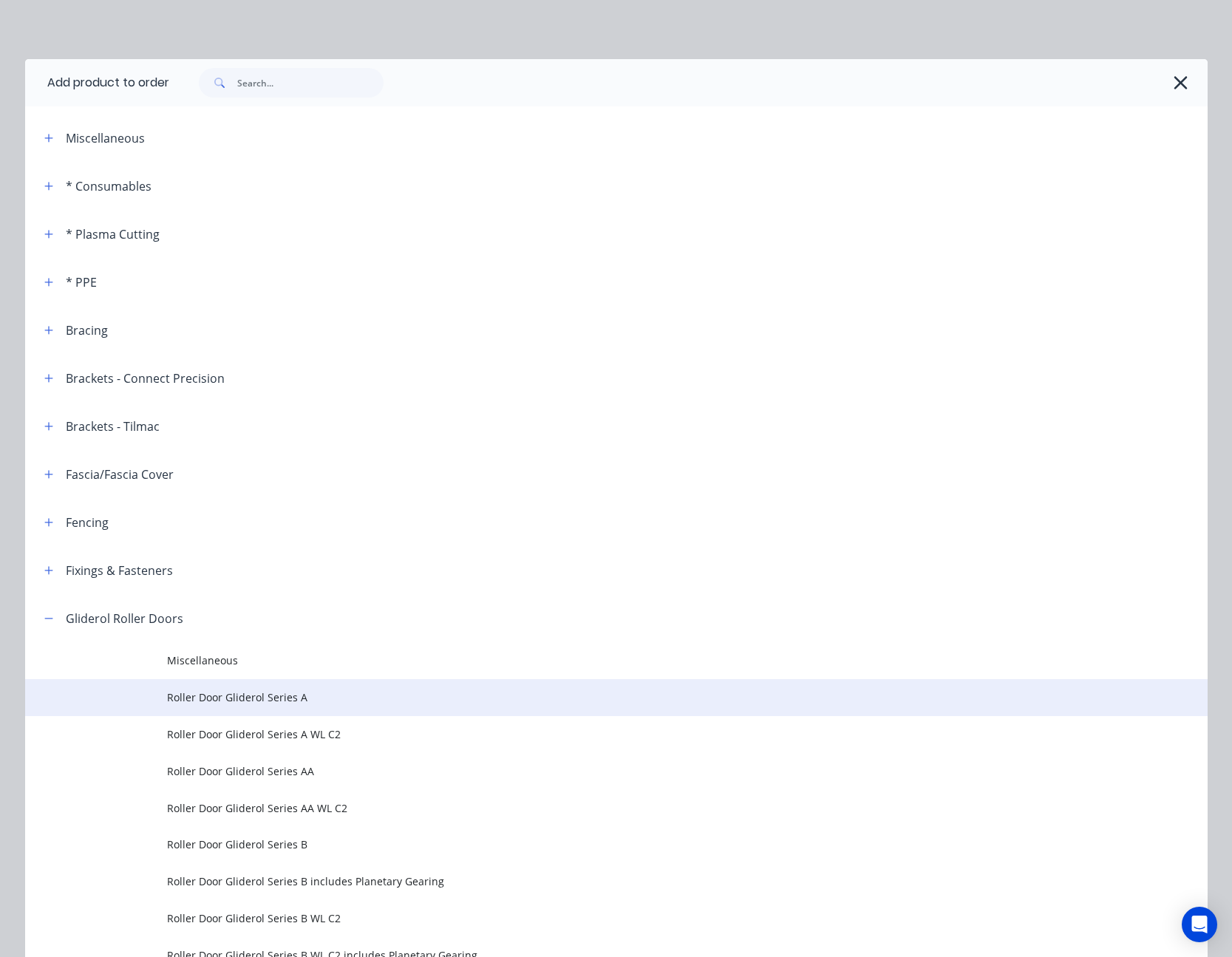
click at [217, 687] on td "Roller Door Gliderol Series A" at bounding box center [687, 696] width 1041 height 37
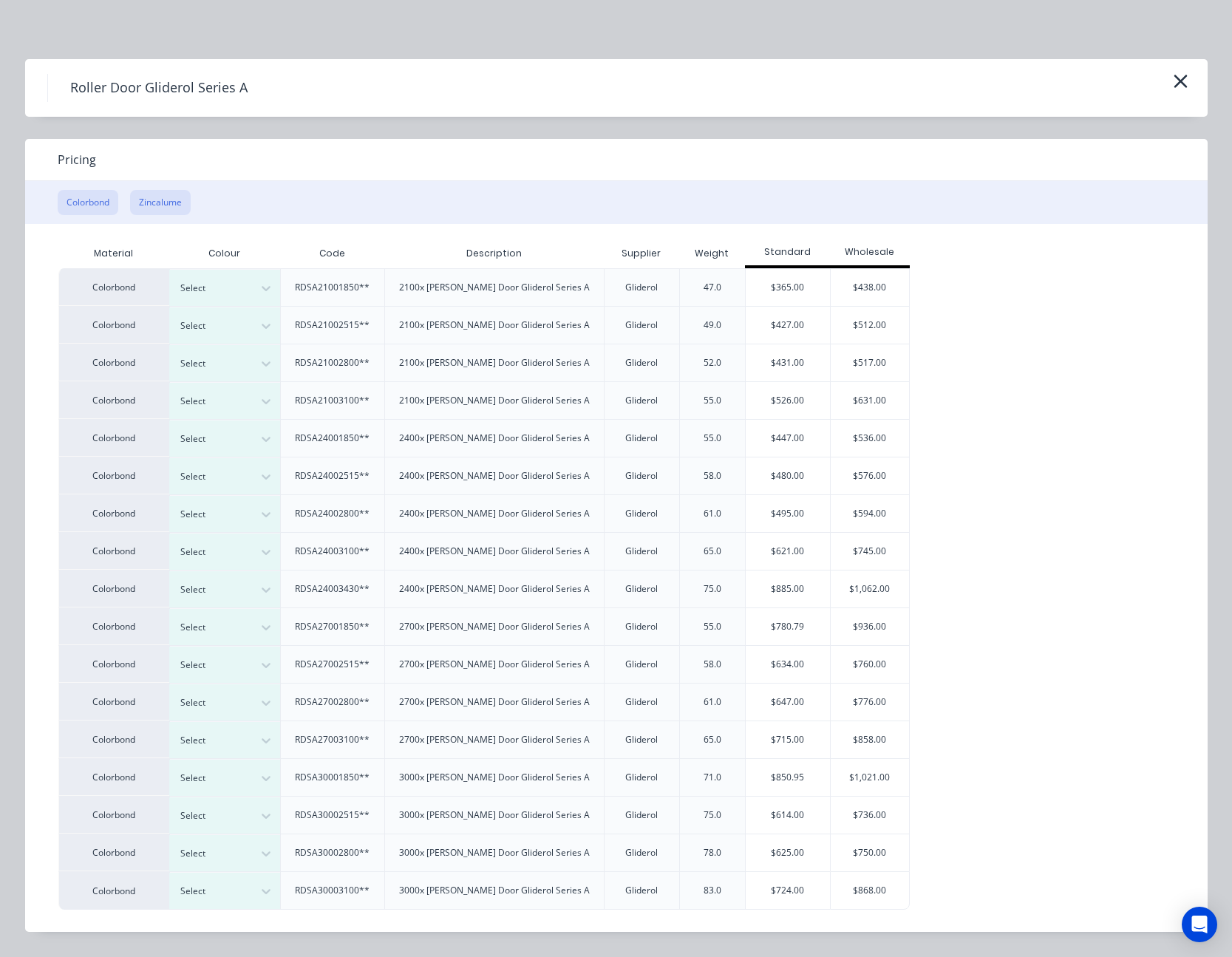
click at [170, 203] on button "Zincalume" at bounding box center [160, 202] width 61 height 26
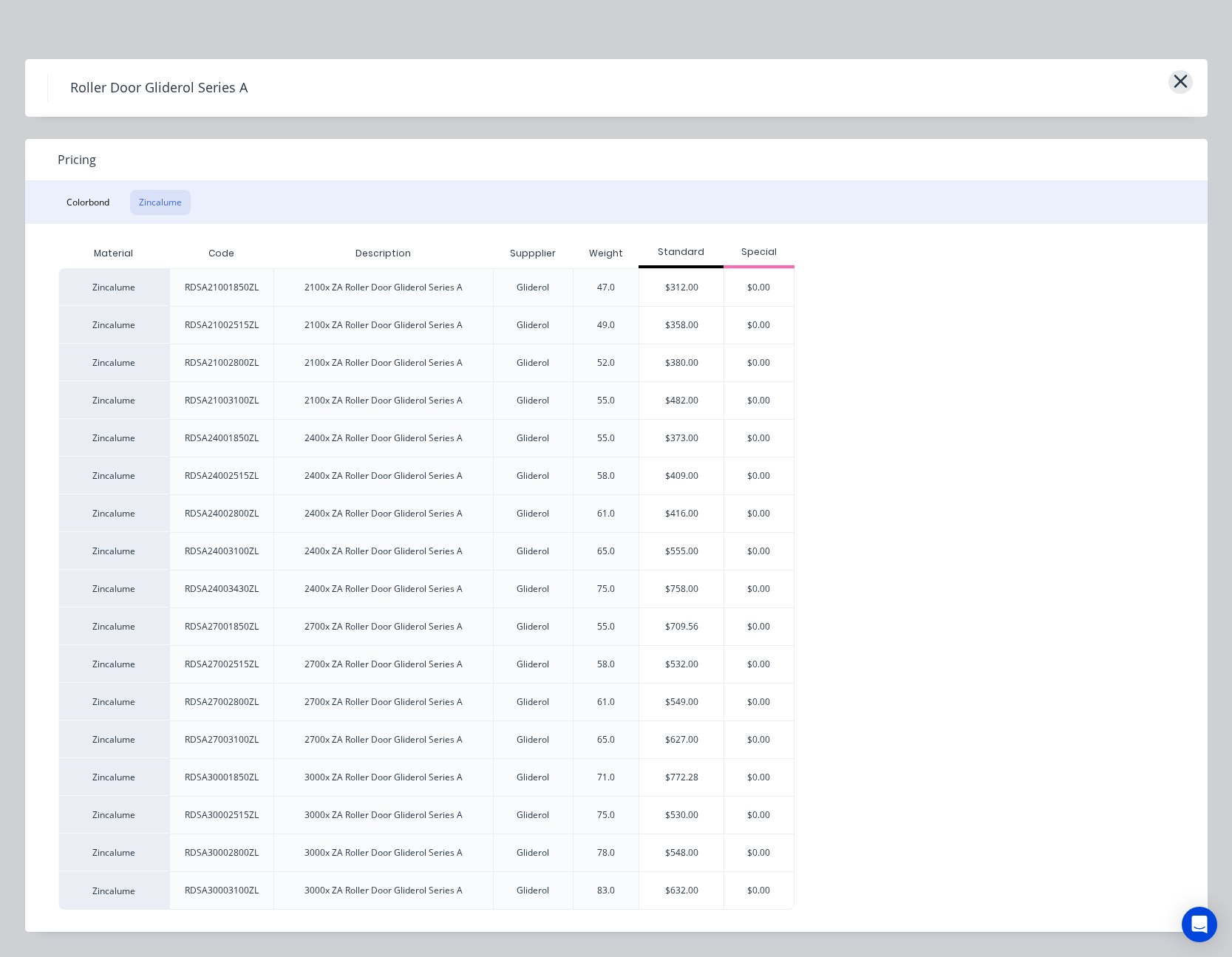
click at [1186, 76] on icon "button" at bounding box center [1180, 81] width 13 height 13
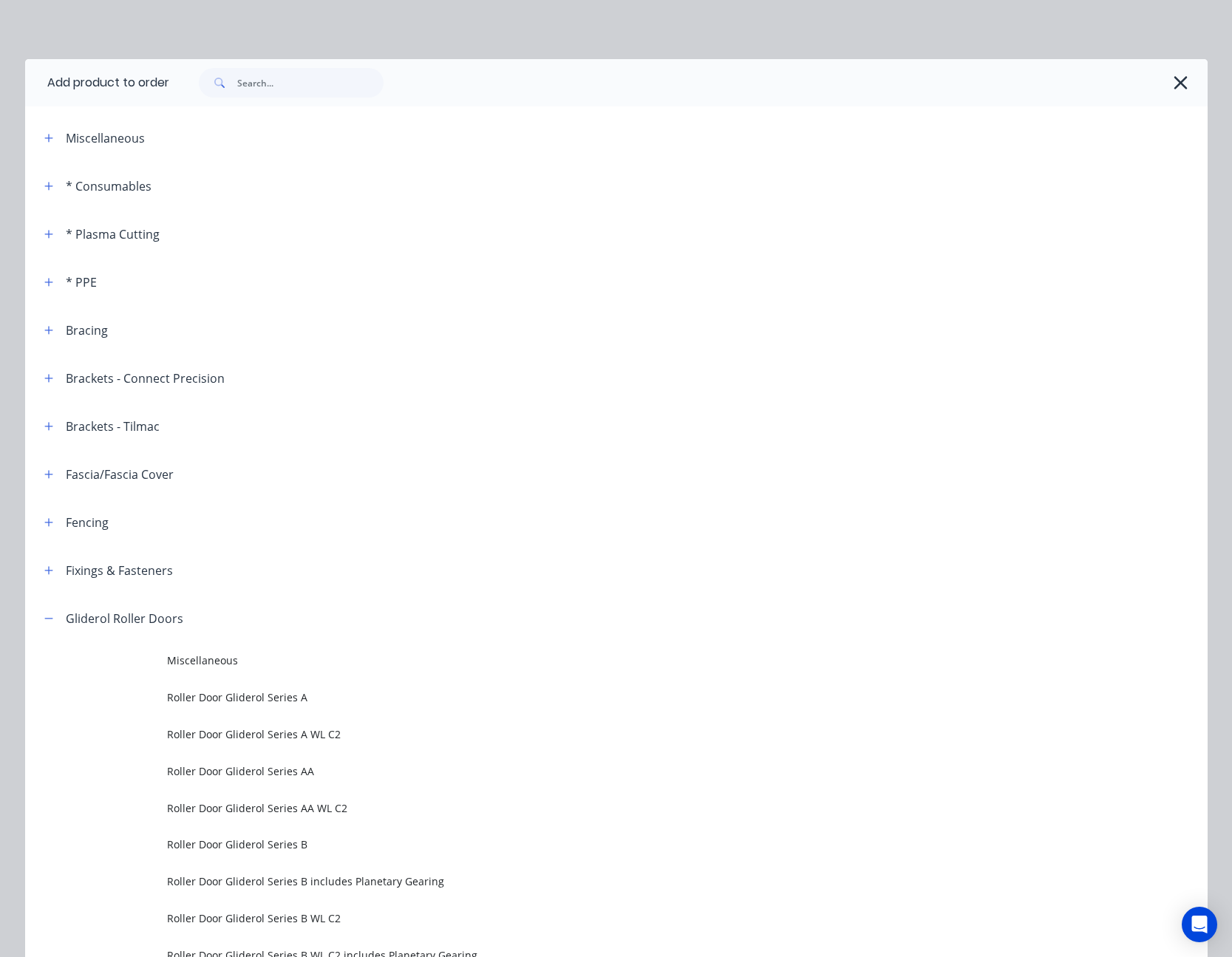
scroll to position [594, 0]
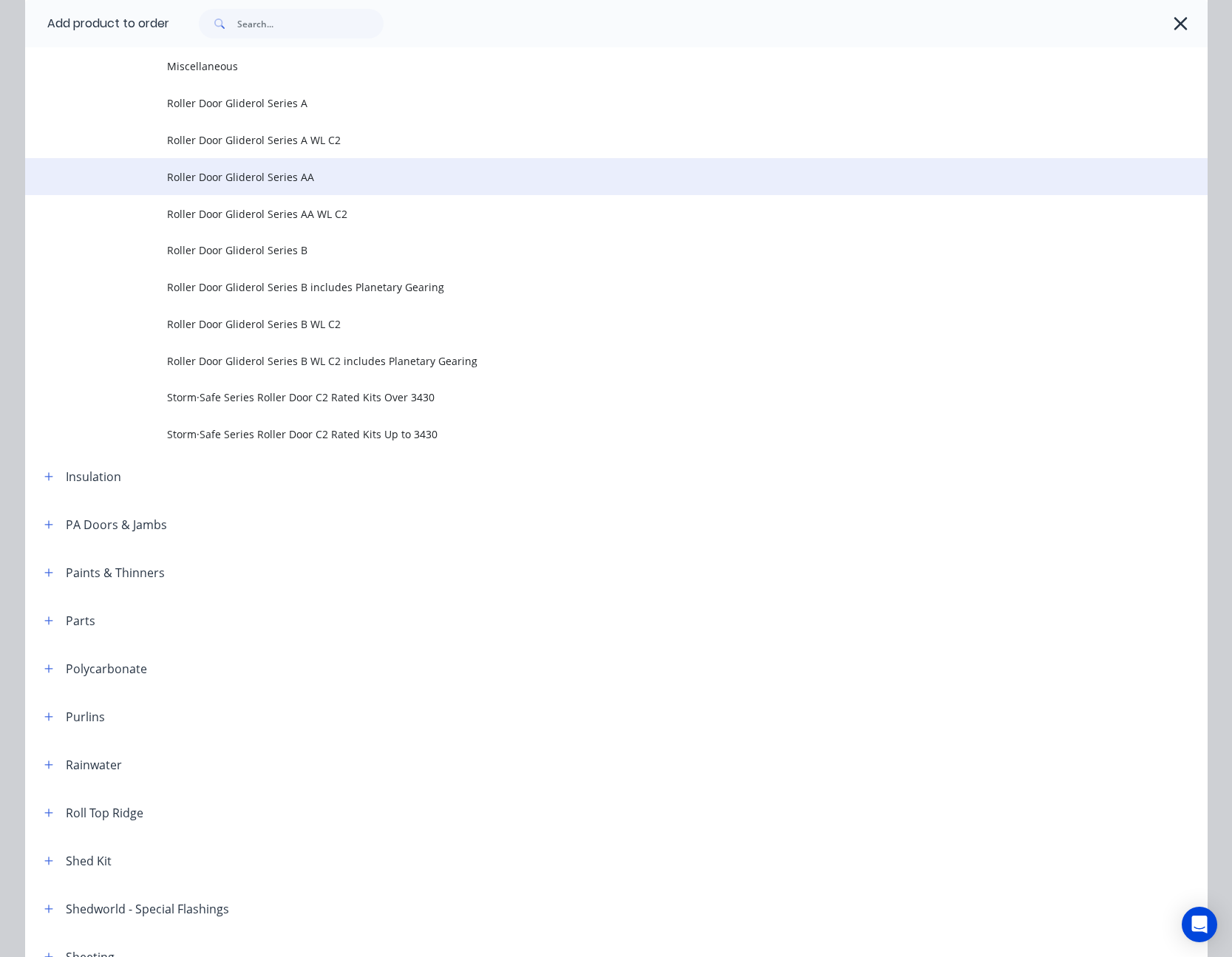
click at [290, 174] on span "Roller Door Gliderol Series AA" at bounding box center [583, 177] width 832 height 15
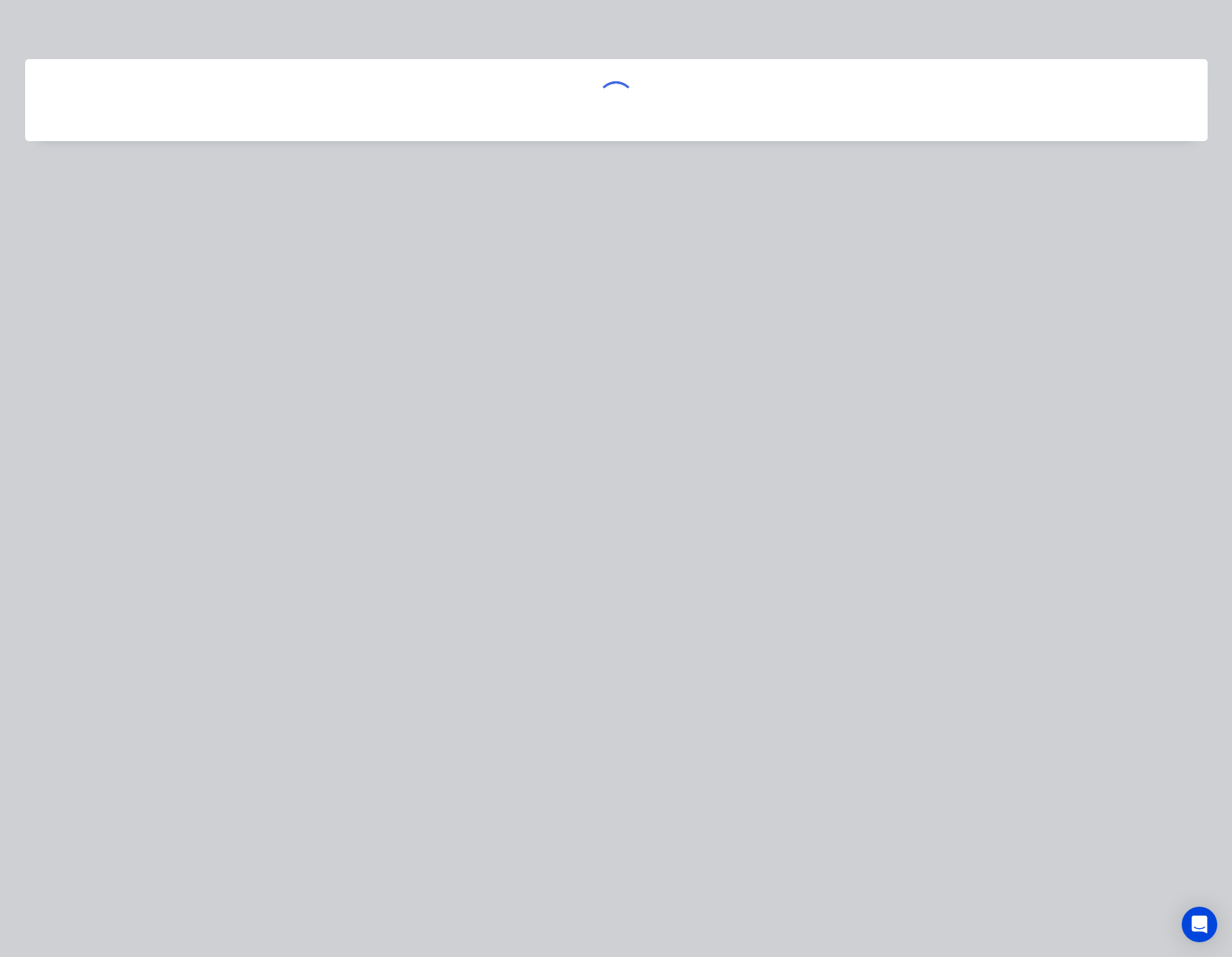
scroll to position [0, 0]
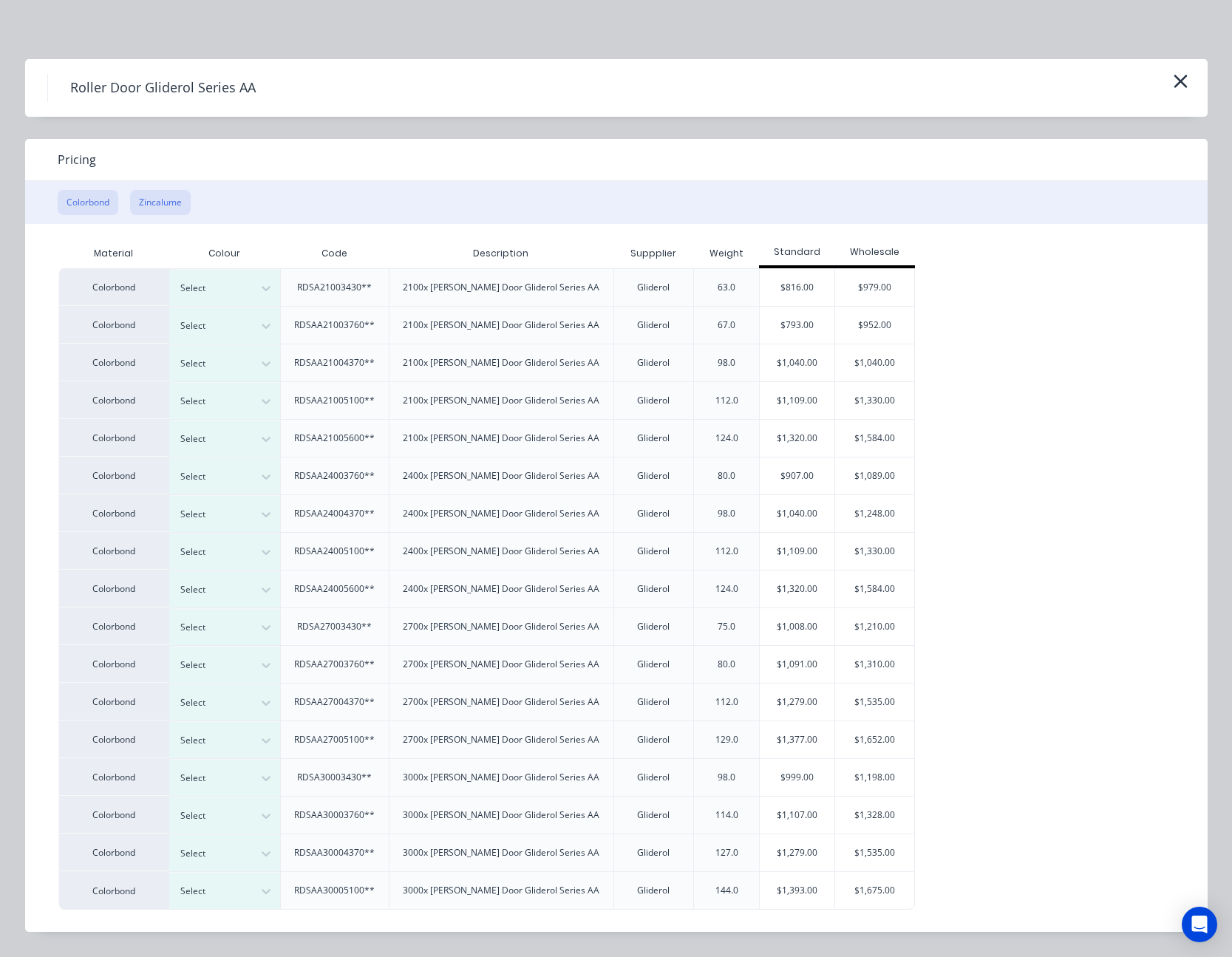
click at [172, 196] on button "Zincalume" at bounding box center [160, 202] width 61 height 26
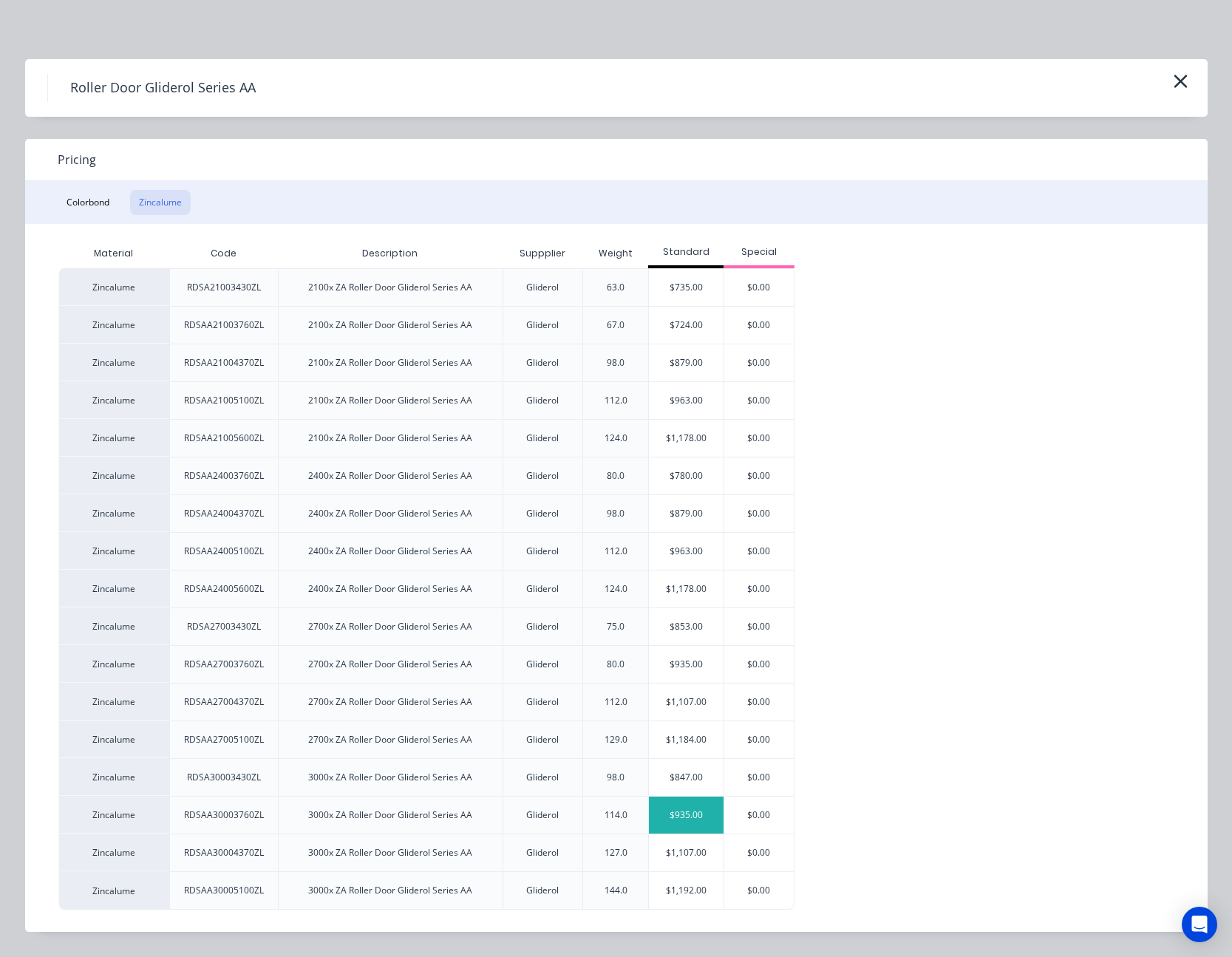
click at [699, 816] on div "$935.00" at bounding box center [685, 814] width 75 height 37
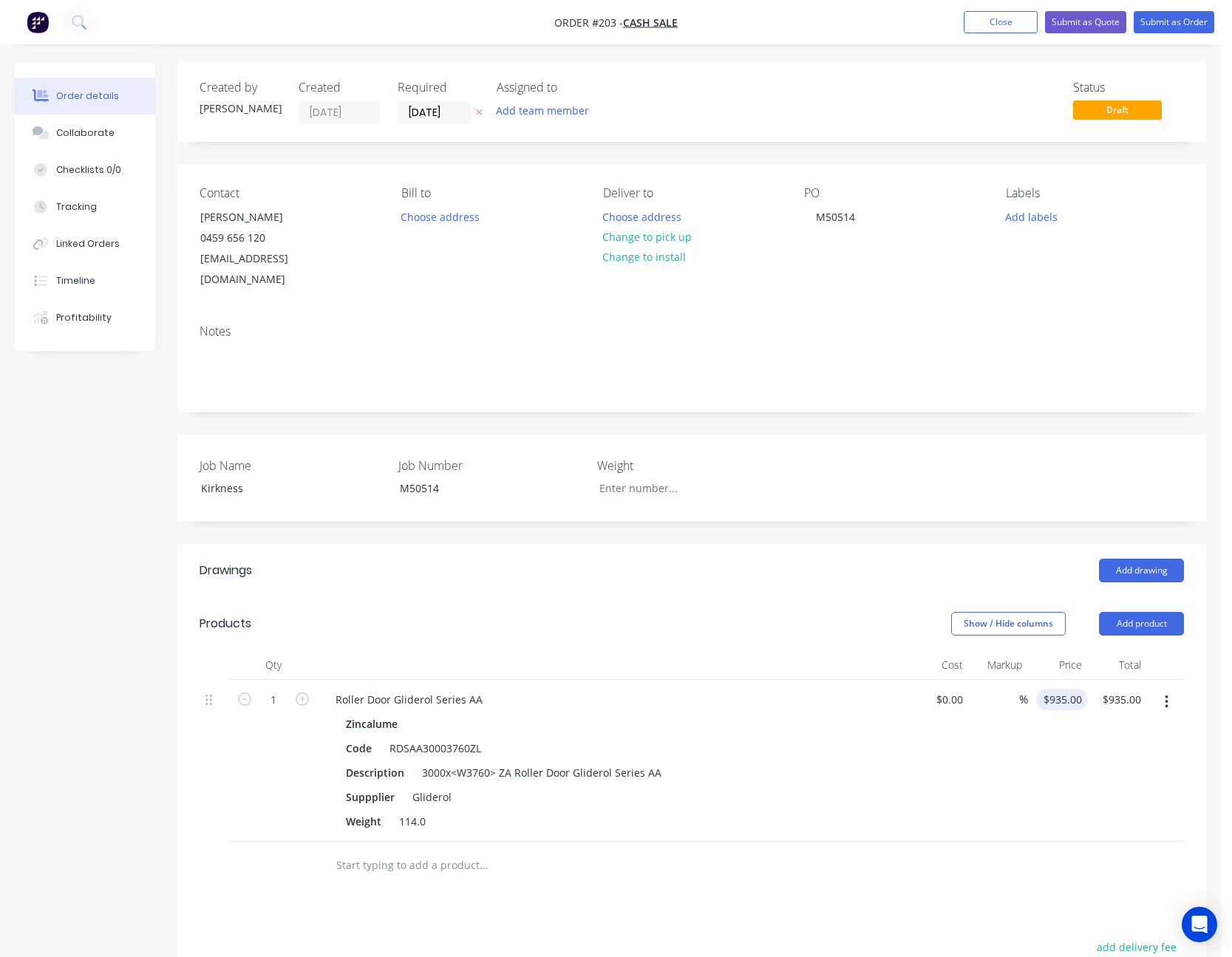
type input "935"
click at [1069, 689] on input "935" at bounding box center [1075, 699] width 26 height 22
type input "$935.00"
click at [962, 689] on input at bounding box center [951, 699] width 34 height 22
type input "$1,145.00"
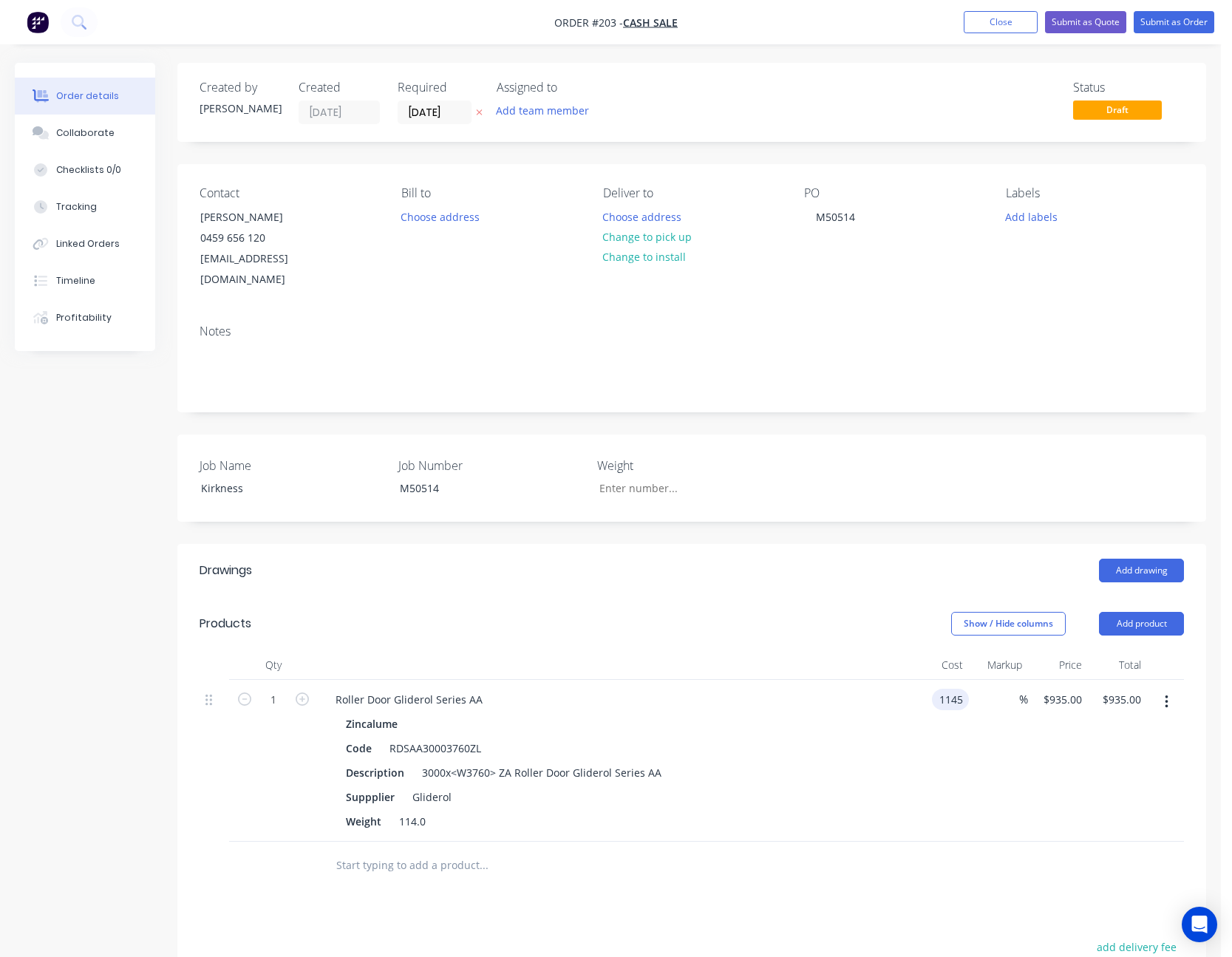
type input "$1,145.00"
type input "25"
type input "1431.25"
type input "$1,431.25"
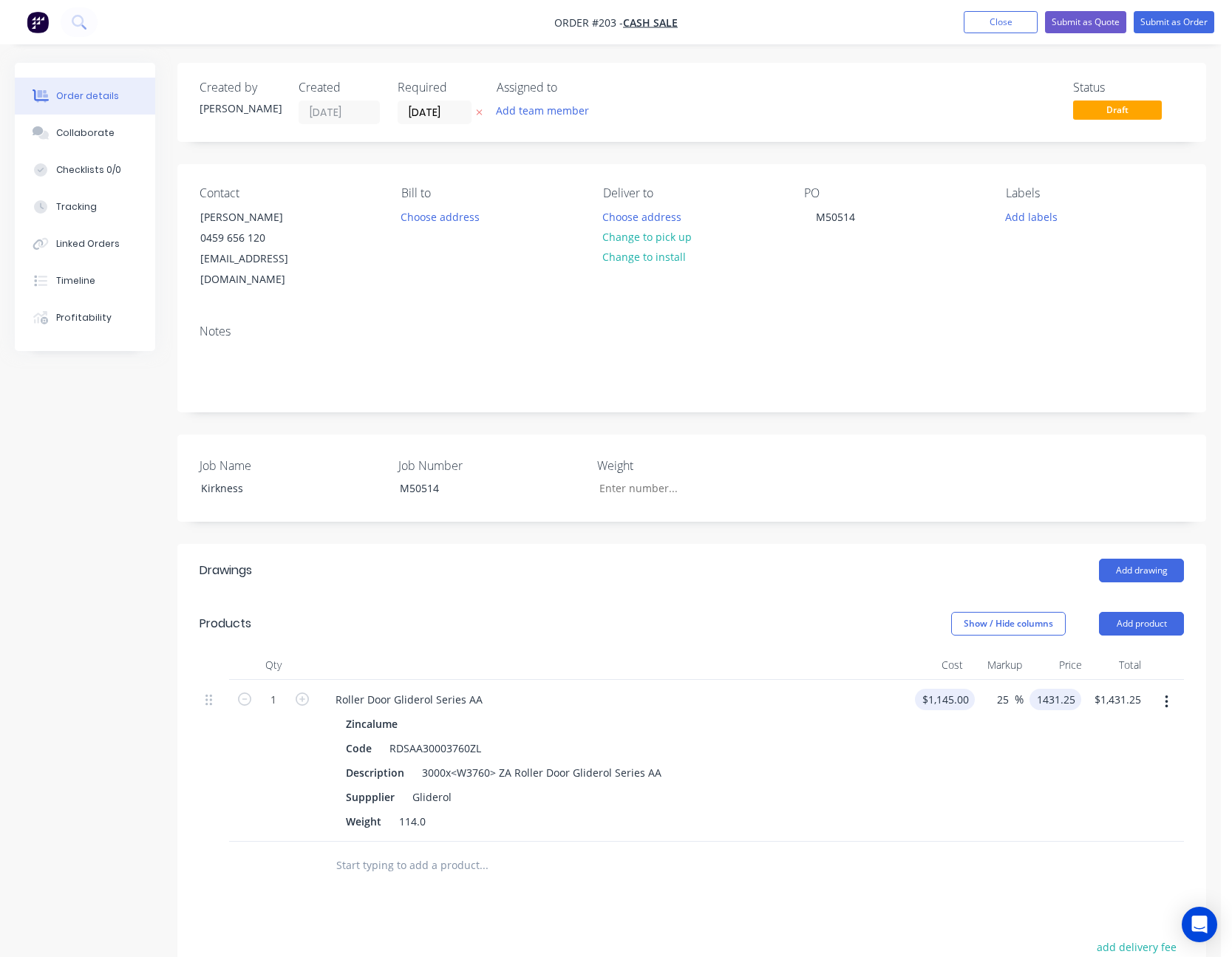
type input "$1,431.25"
click at [999, 781] on div "25 25 %" at bounding box center [994, 760] width 41 height 162
click at [1050, 689] on input "1431.25" at bounding box center [1054, 699] width 54 height 22
type input "1500"
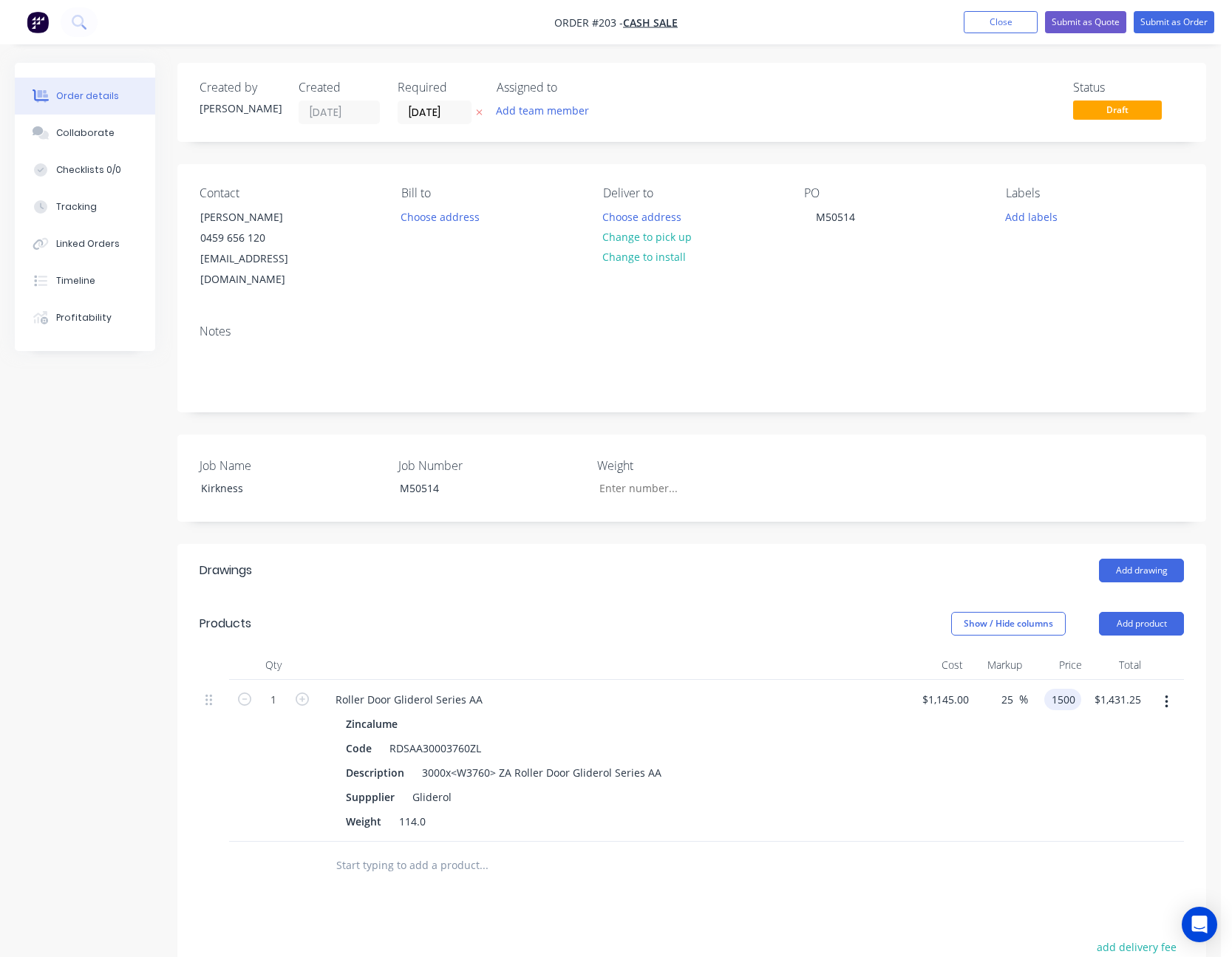
type input "31"
type input "$1,500.00"
click at [1154, 759] on div at bounding box center [1165, 760] width 37 height 162
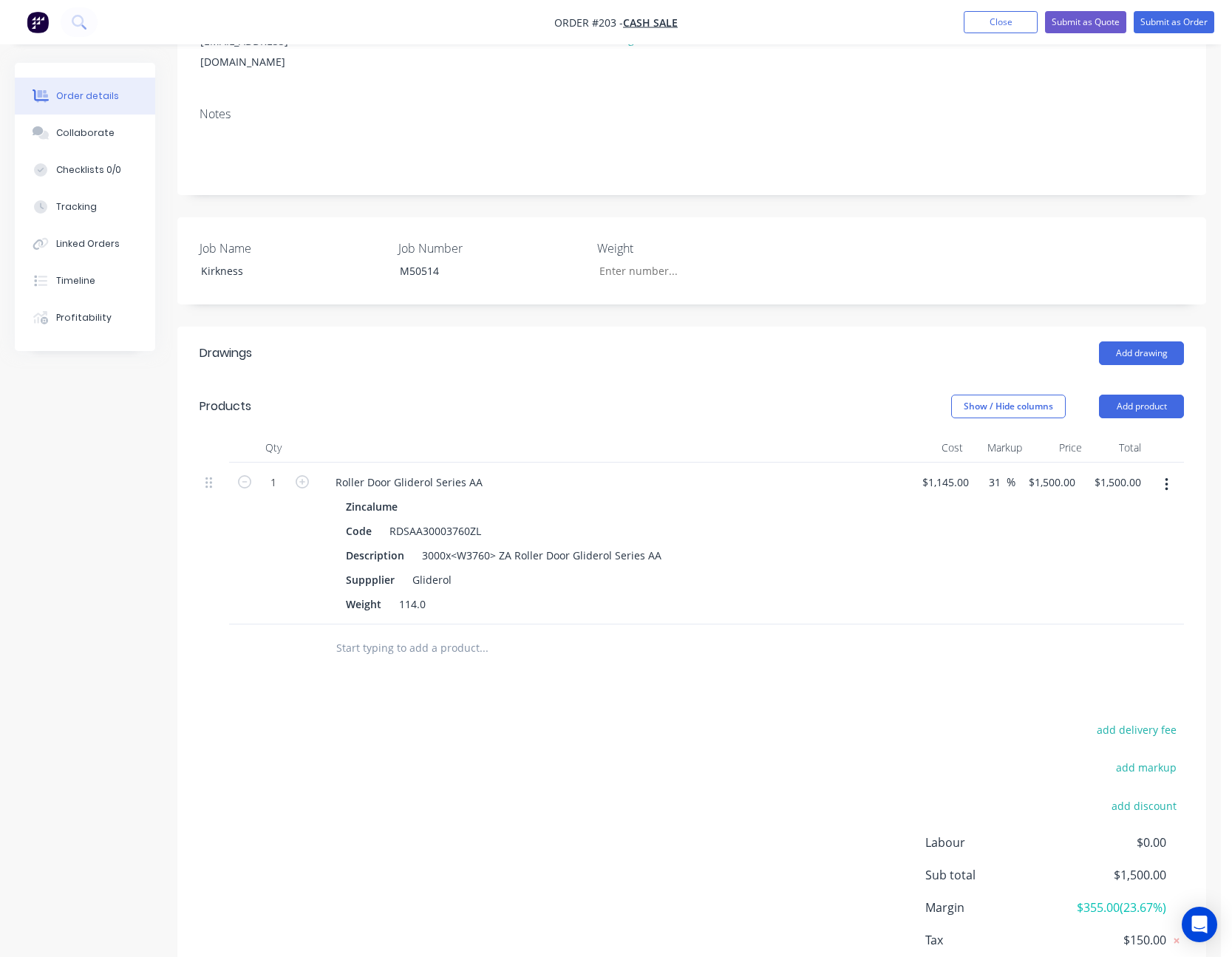
scroll to position [67, 0]
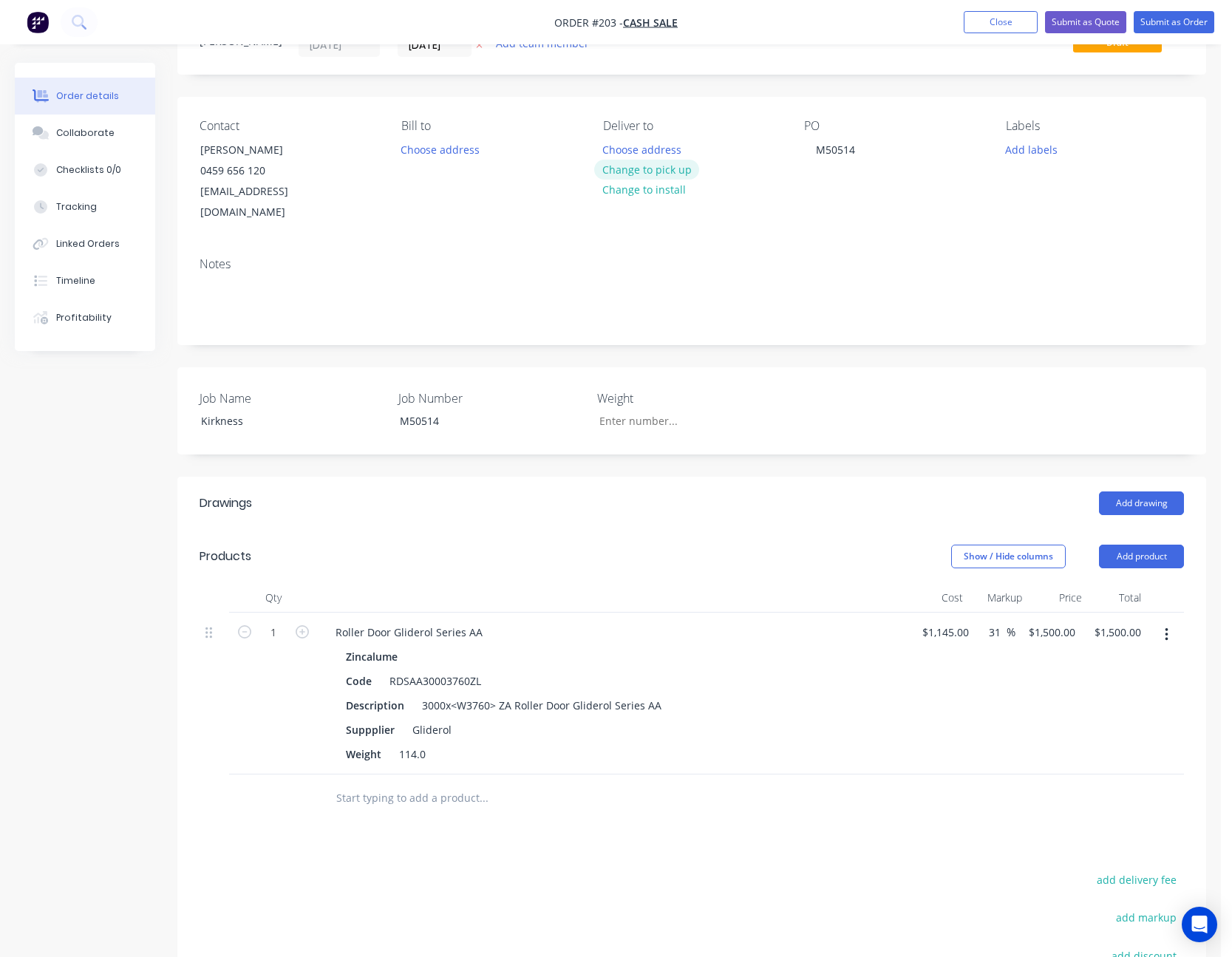
click at [674, 166] on button "Change to pick up" at bounding box center [646, 169] width 105 height 20
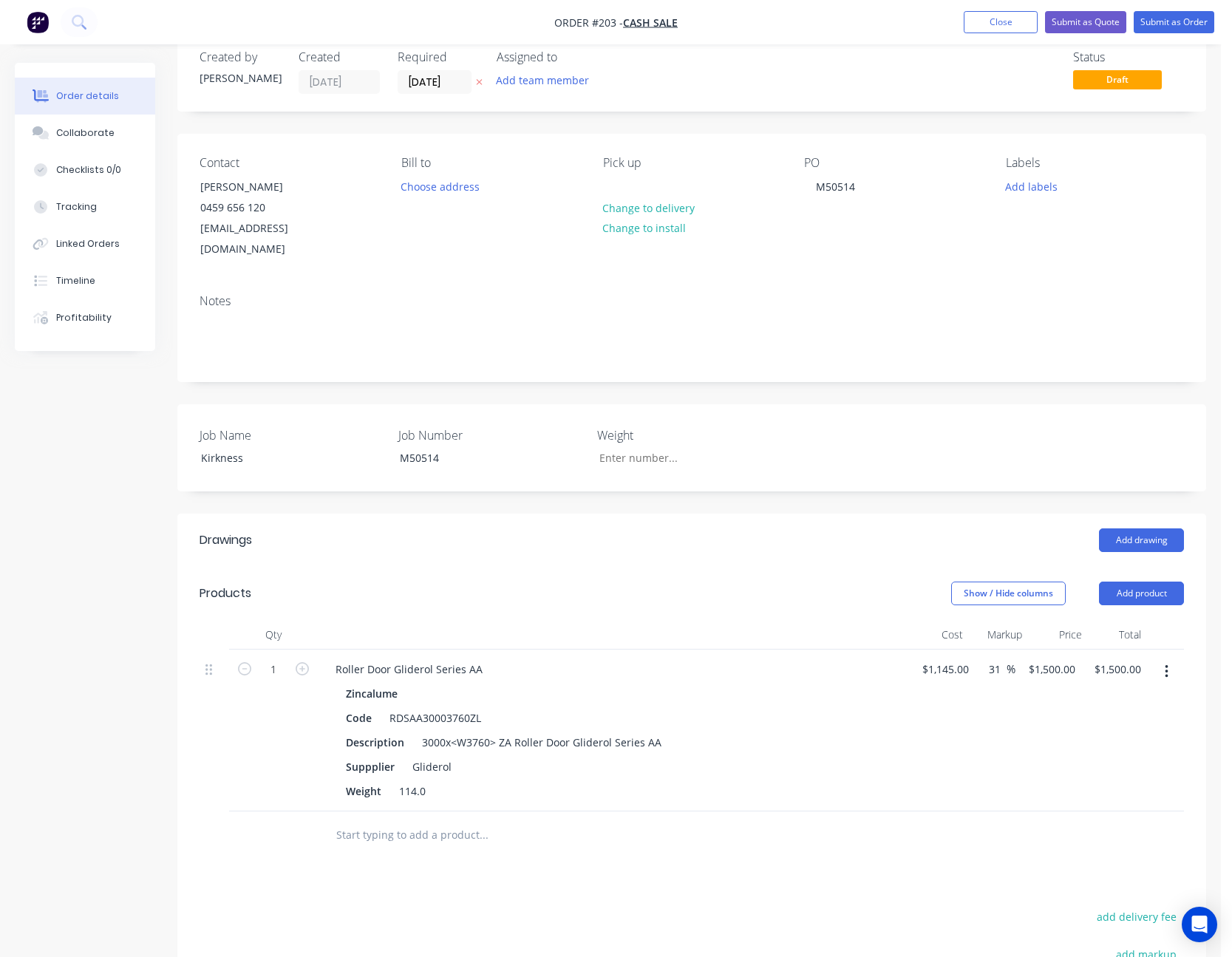
scroll to position [0, 0]
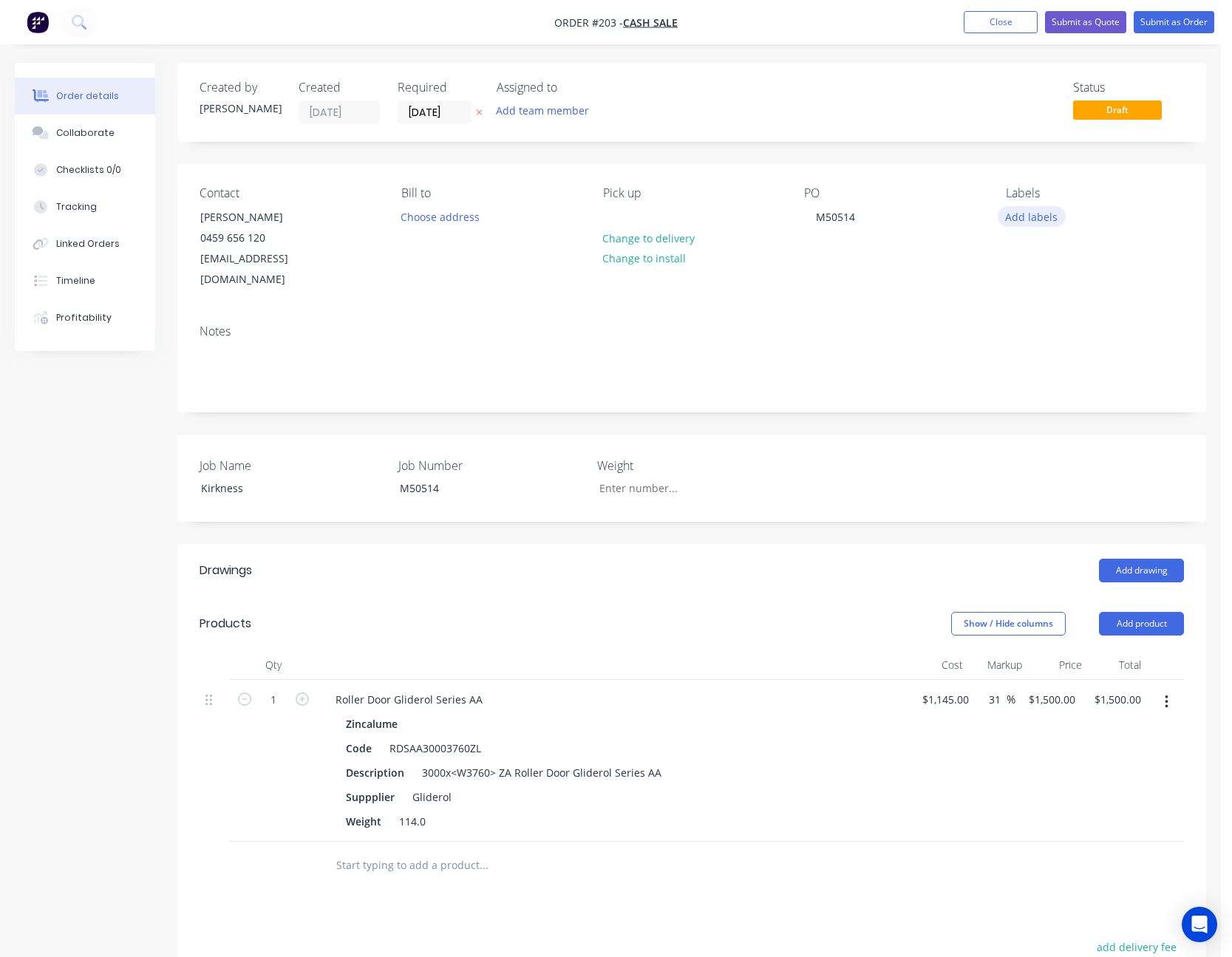
click at [1022, 217] on button "Add labels" at bounding box center [1031, 216] width 68 height 20
click at [993, 267] on div "Contact [PERSON_NAME] [PHONE_NUMBER] [EMAIL_ADDRESS][DOMAIN_NAME] Bill to Choos…" at bounding box center [691, 238] width 1028 height 149
click at [579, 110] on button "Add team member" at bounding box center [542, 110] width 109 height 20
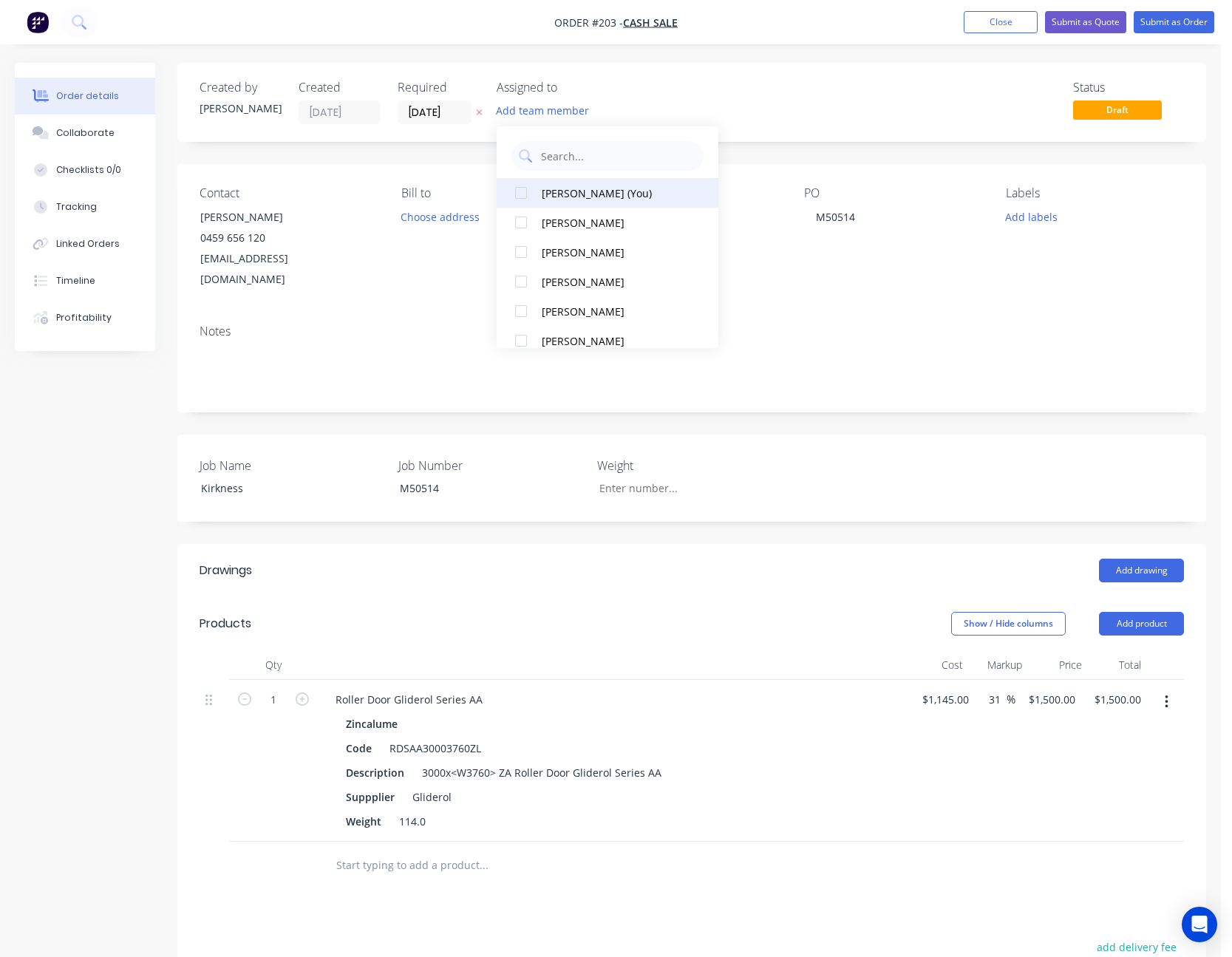
click at [585, 192] on div "[PERSON_NAME] (You)" at bounding box center [615, 193] width 148 height 15
click at [946, 313] on div "Notes" at bounding box center [691, 362] width 1028 height 99
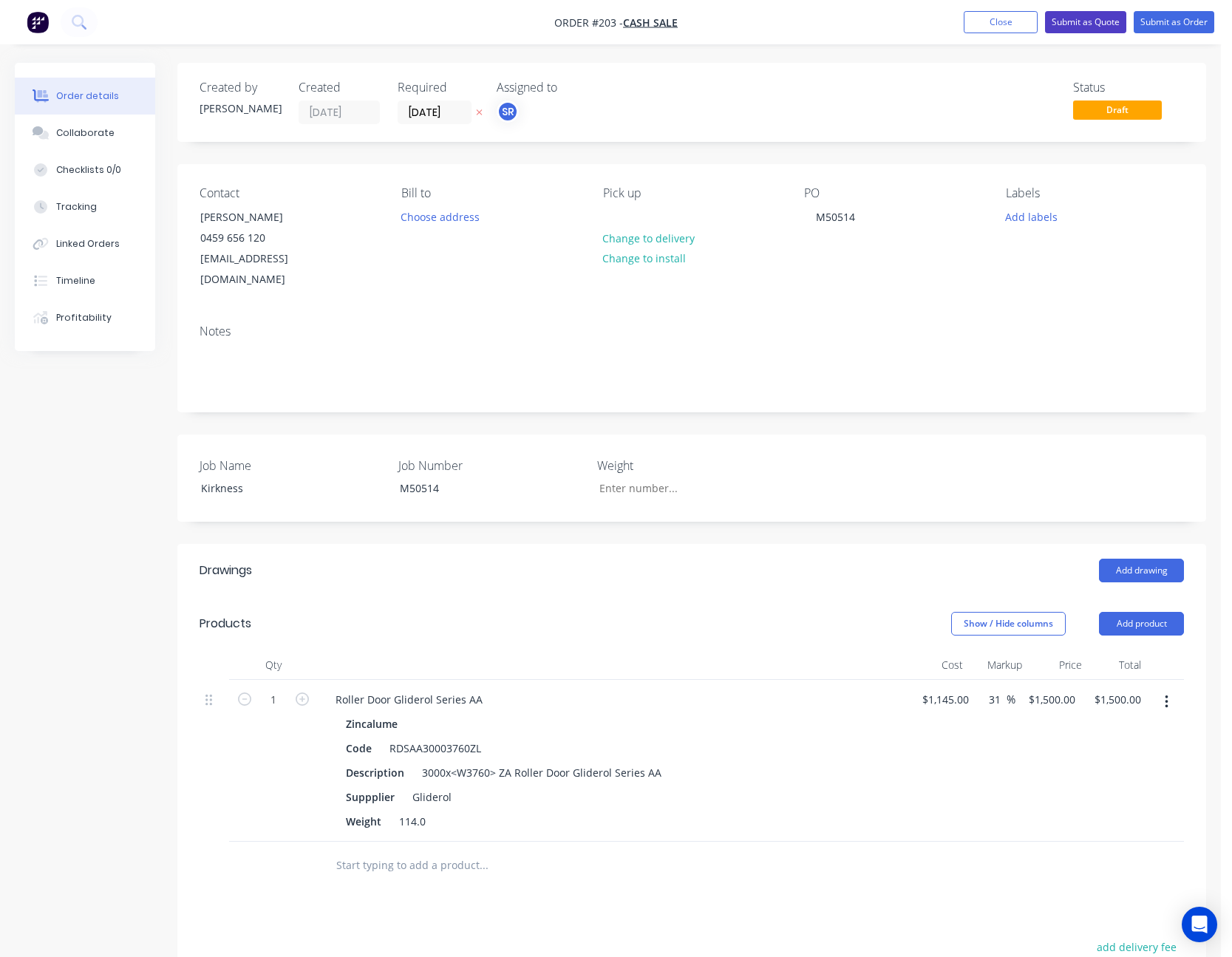
click at [1096, 22] on button "Submit as Quote" at bounding box center [1085, 22] width 82 height 22
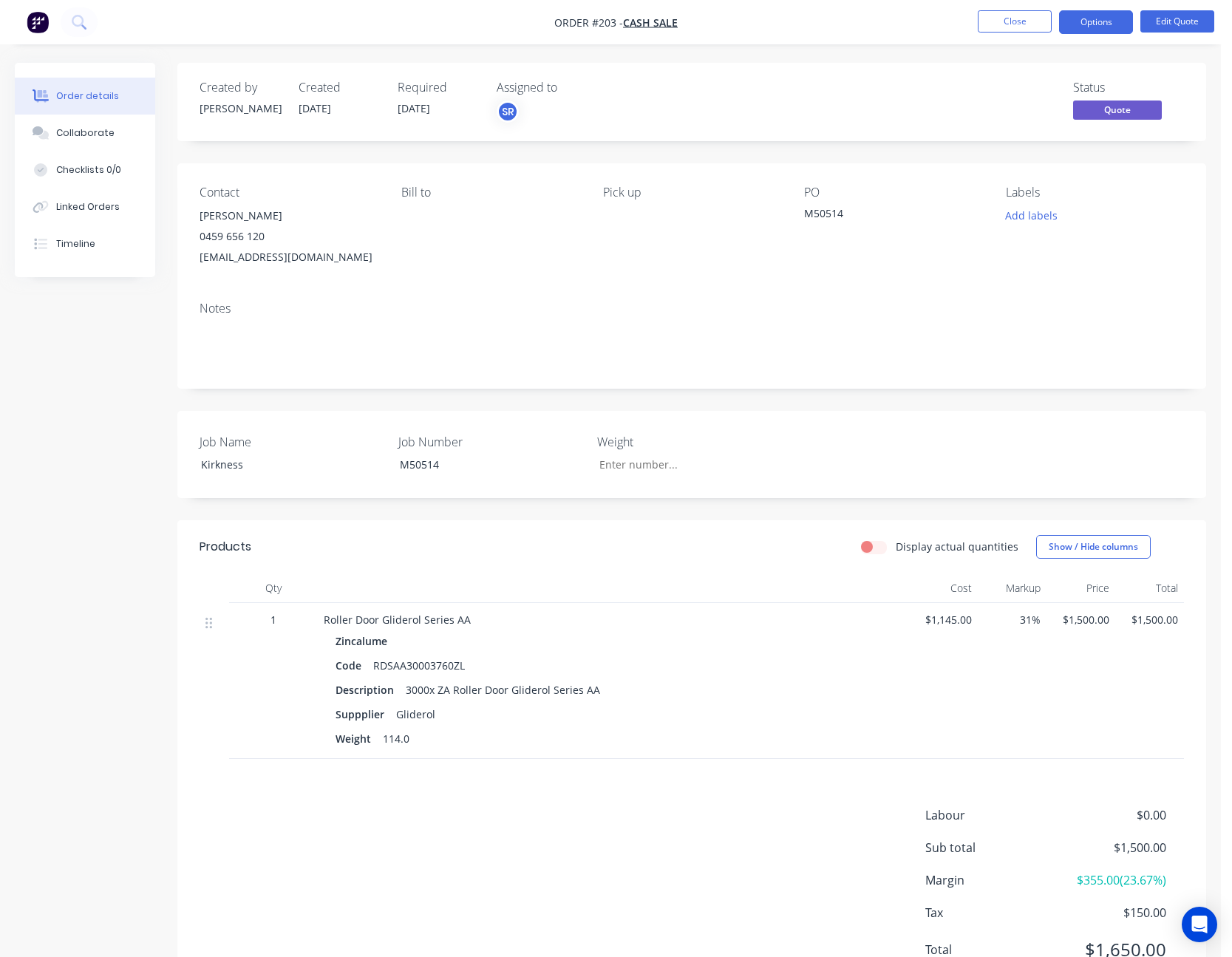
click at [1096, 22] on button "Options" at bounding box center [1096, 22] width 74 height 24
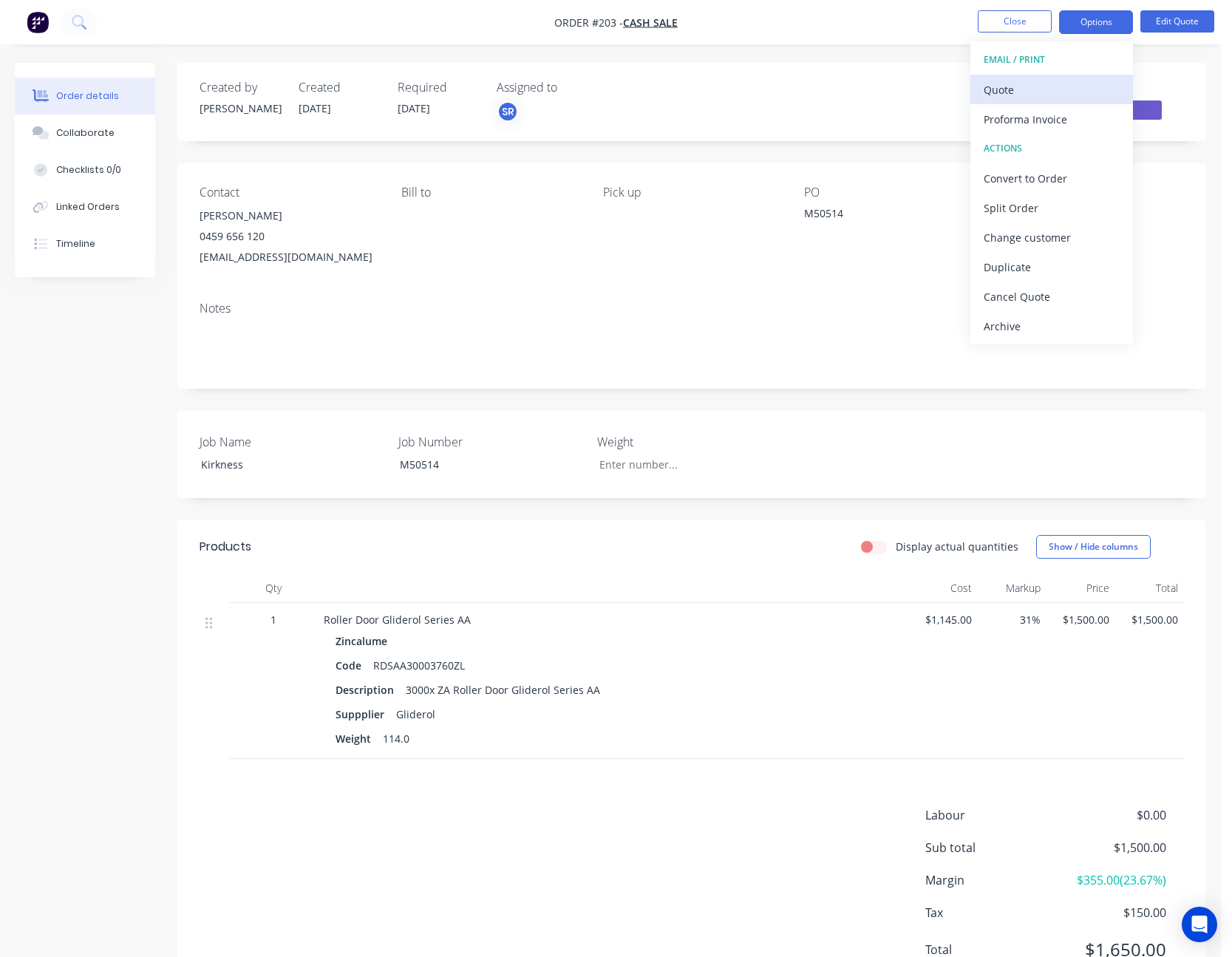
click at [1073, 90] on div "Quote" at bounding box center [1051, 89] width 136 height 22
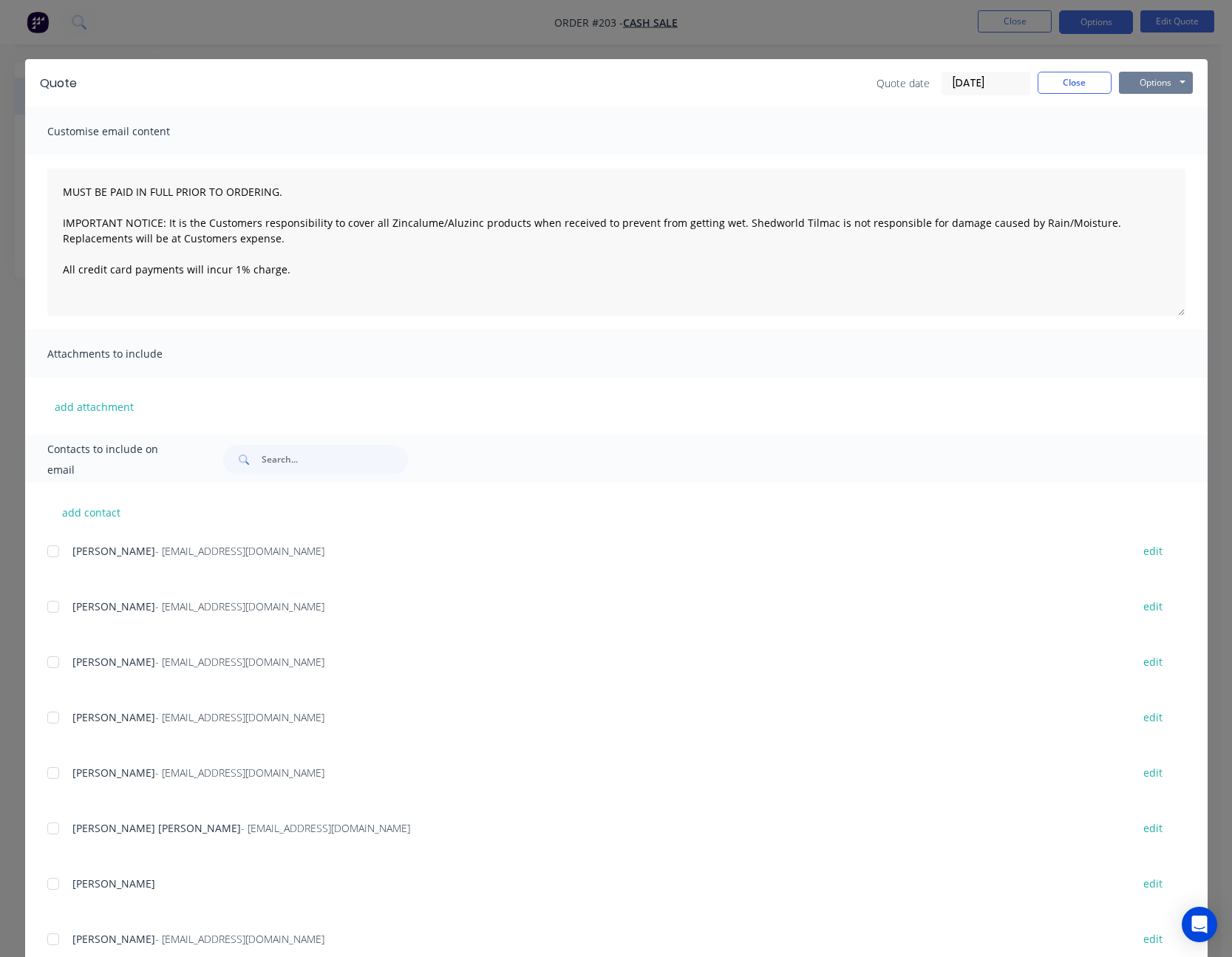
click at [1154, 79] on button "Options" at bounding box center [1155, 82] width 74 height 22
click at [1154, 134] on button "Print" at bounding box center [1166, 134] width 95 height 25
click at [1073, 76] on button "Close" at bounding box center [1075, 82] width 74 height 22
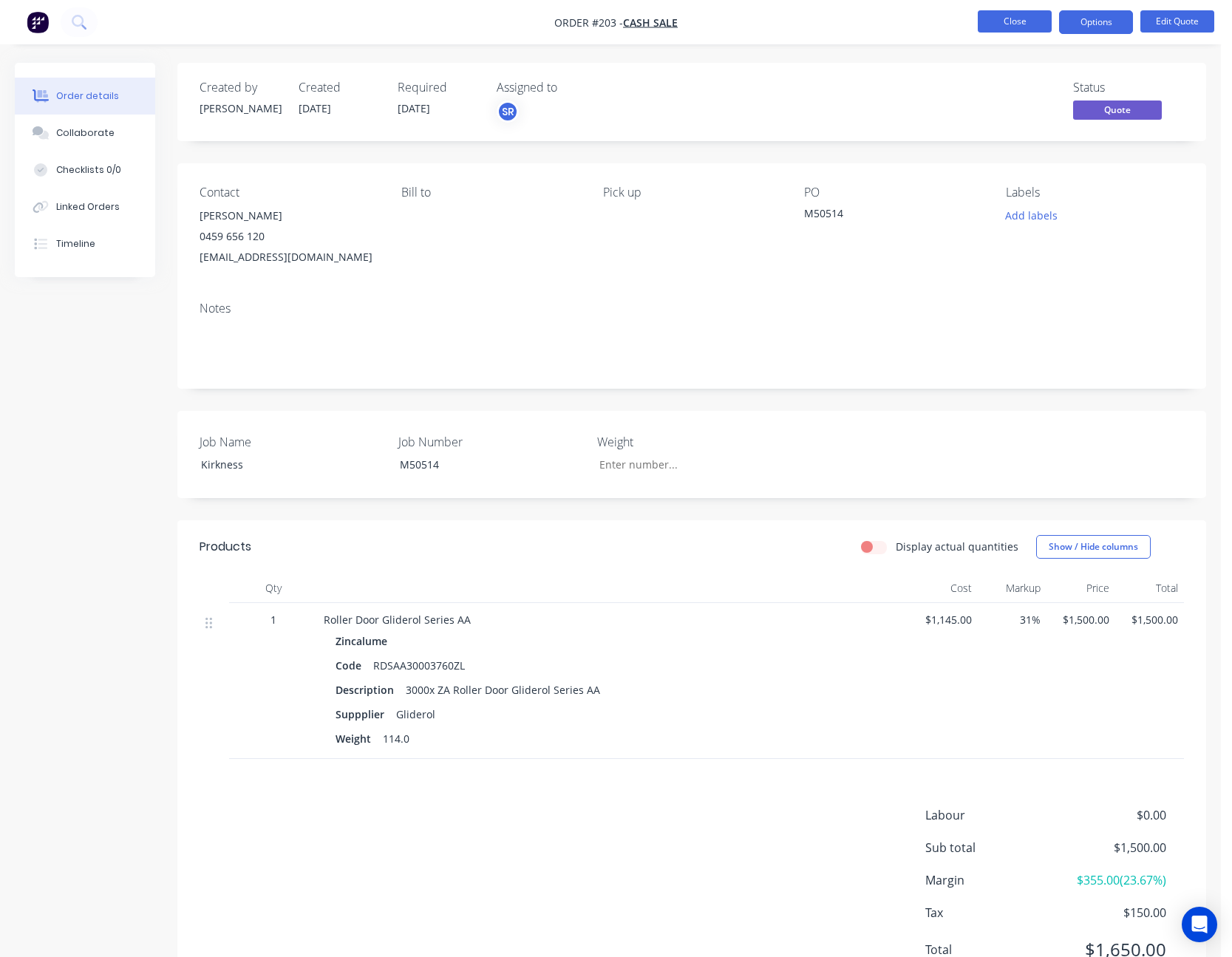
click at [1028, 18] on button "Close" at bounding box center [1014, 21] width 74 height 22
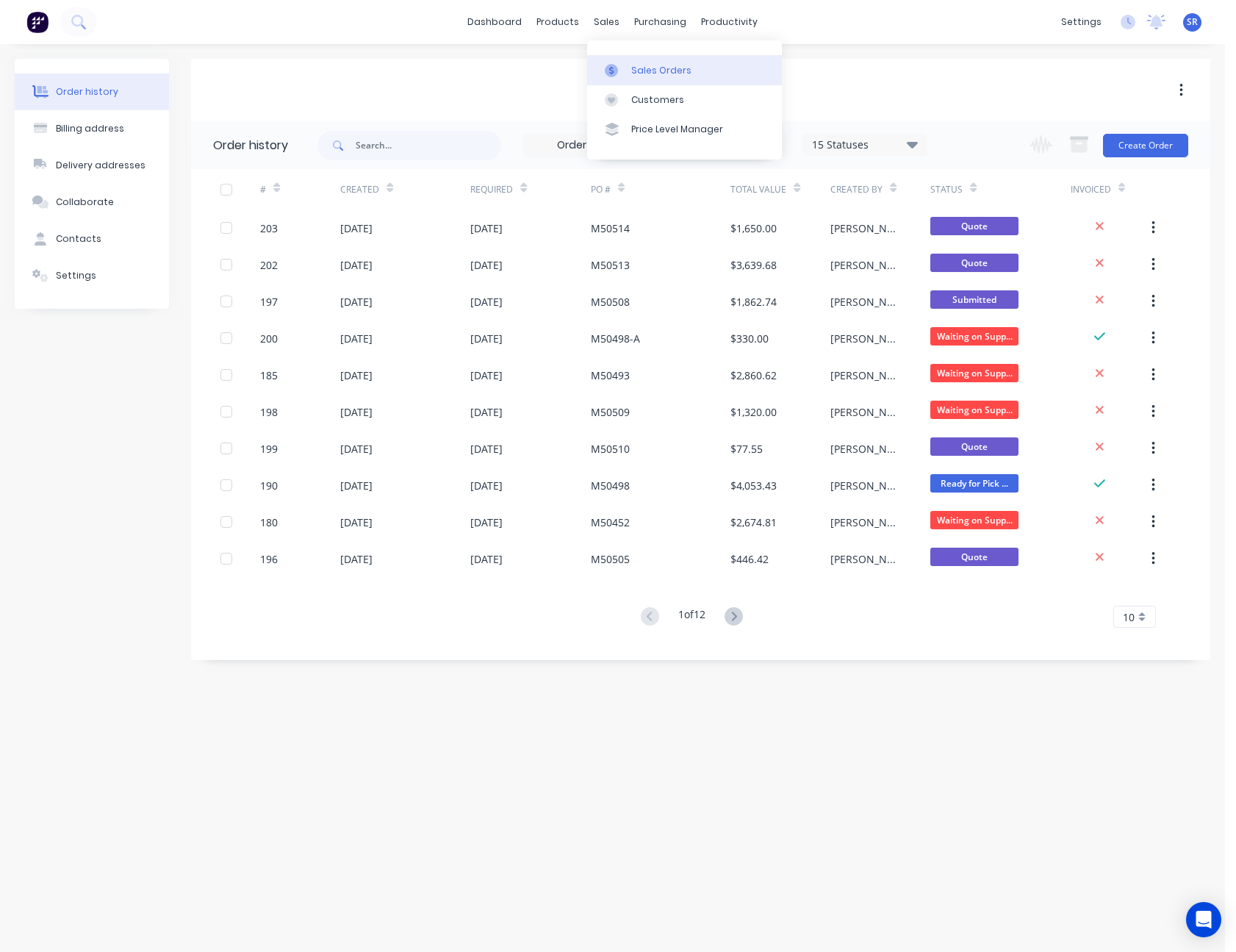
click at [634, 67] on div "Sales Orders" at bounding box center [662, 71] width 60 height 13
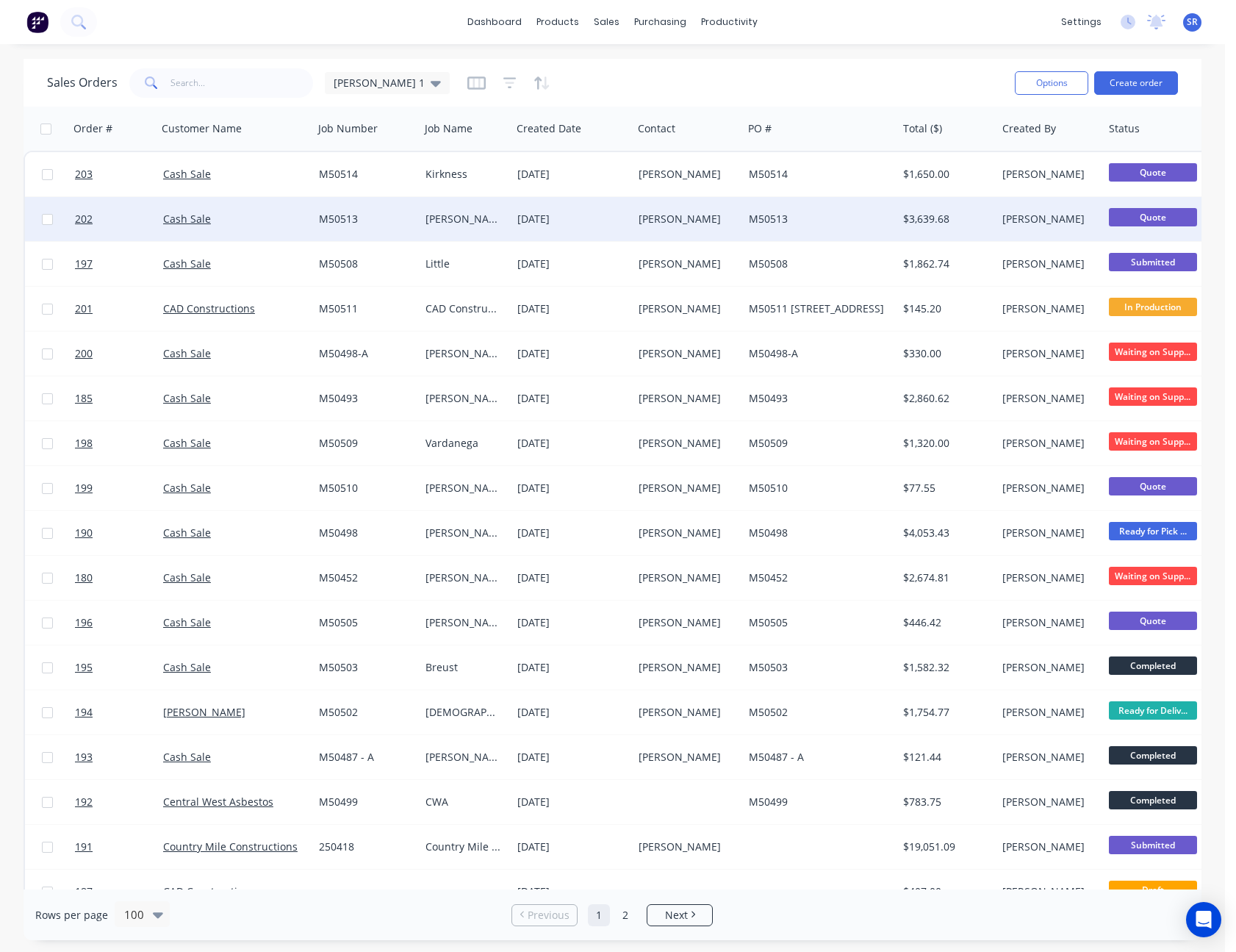
click at [784, 216] on div "M50513" at bounding box center [816, 220] width 136 height 15
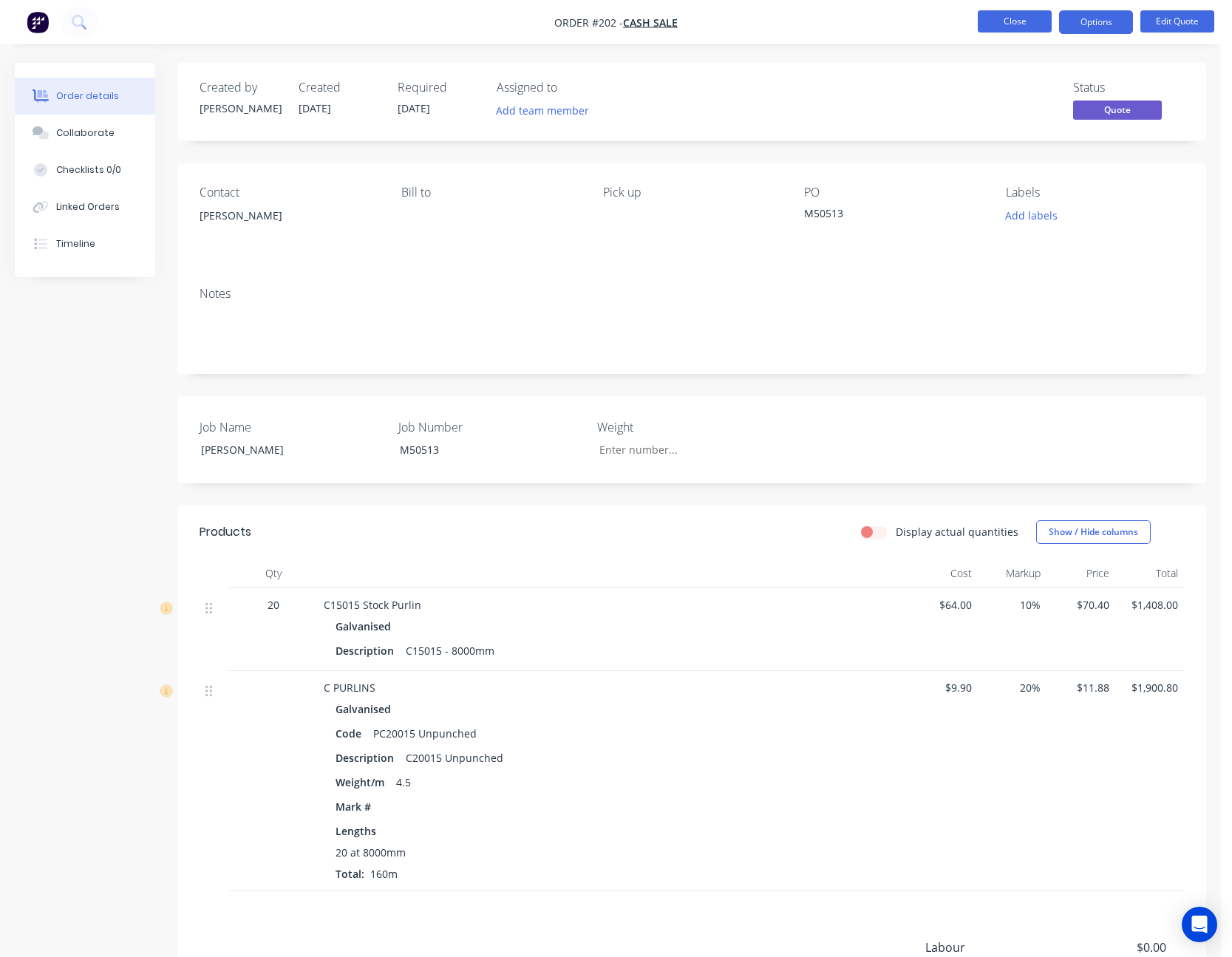
click at [1008, 15] on button "Close" at bounding box center [1014, 21] width 74 height 22
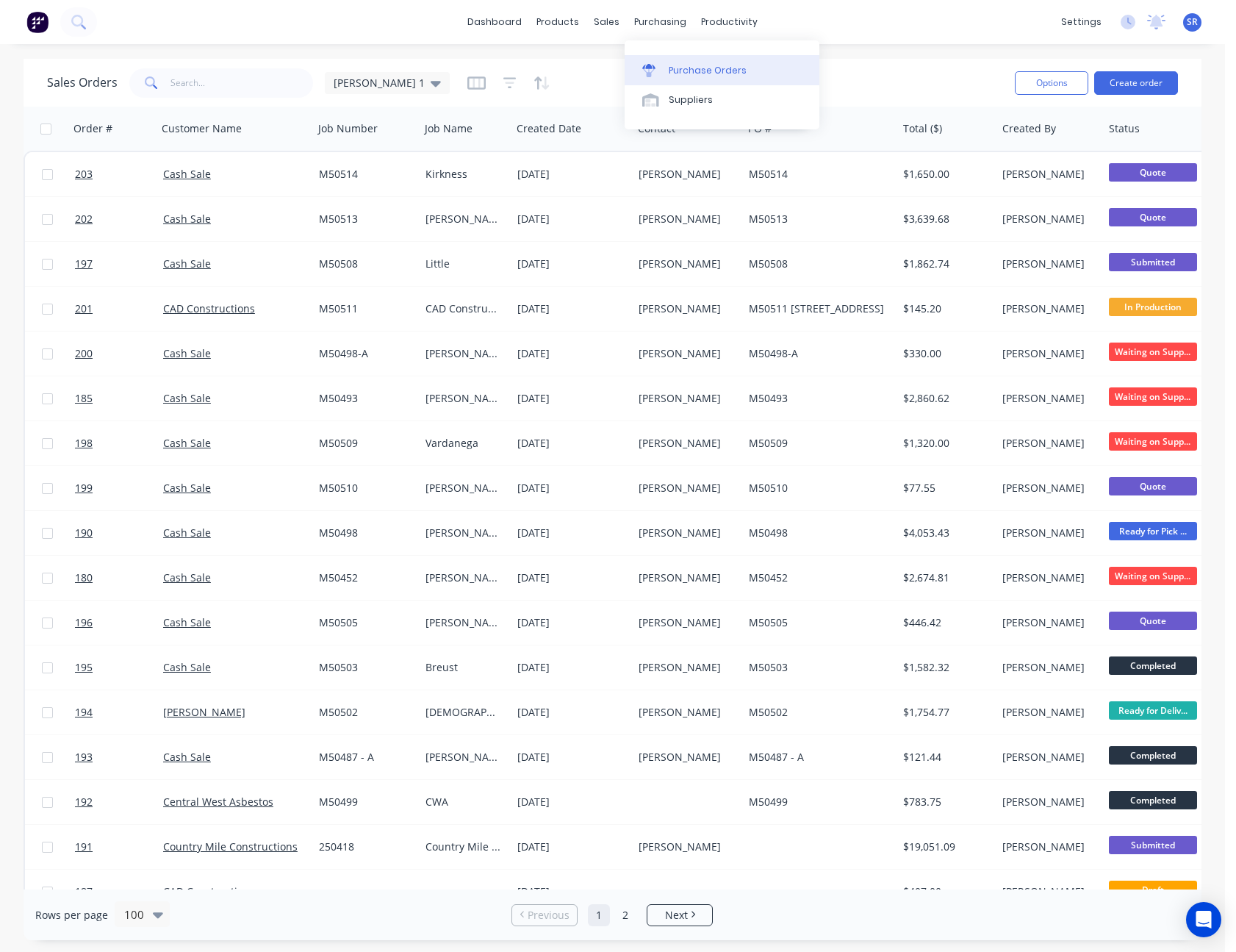
click at [722, 70] on div "Purchase Orders" at bounding box center [707, 71] width 78 height 13
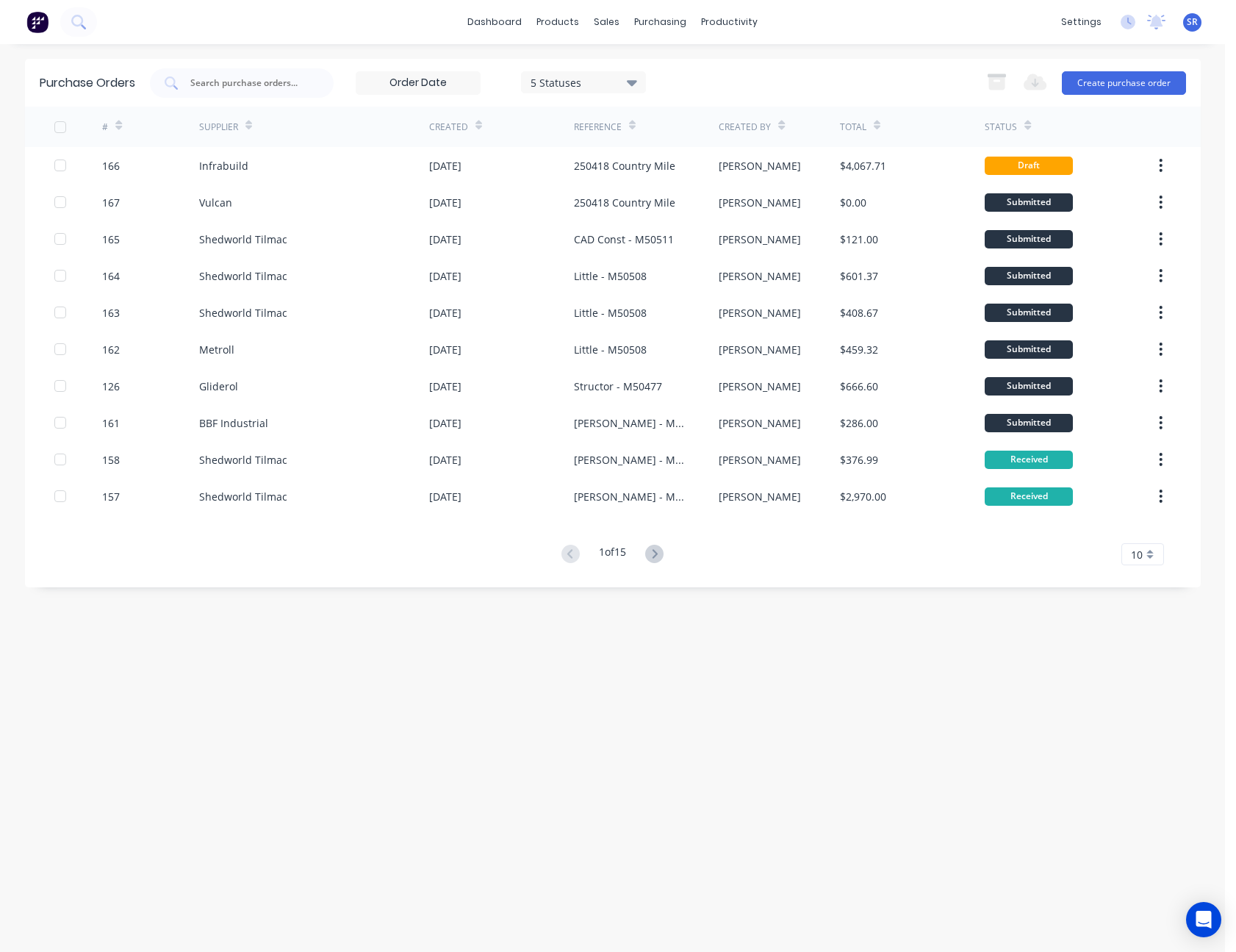
click at [1145, 550] on div "10" at bounding box center [1143, 553] width 42 height 22
click at [1153, 733] on div "35" at bounding box center [1143, 736] width 41 height 25
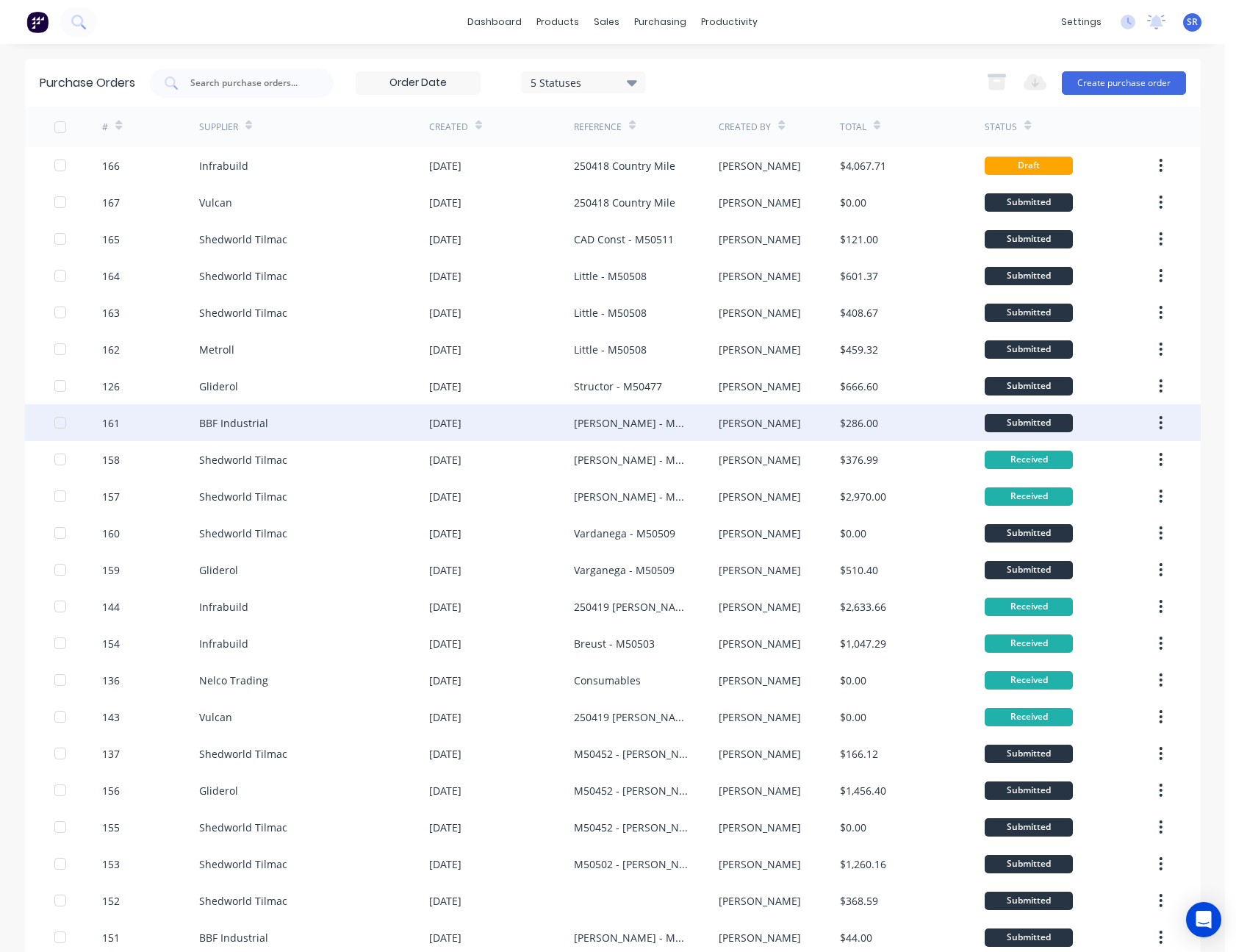
click at [718, 424] on div "[PERSON_NAME]" at bounding box center [759, 422] width 82 height 15
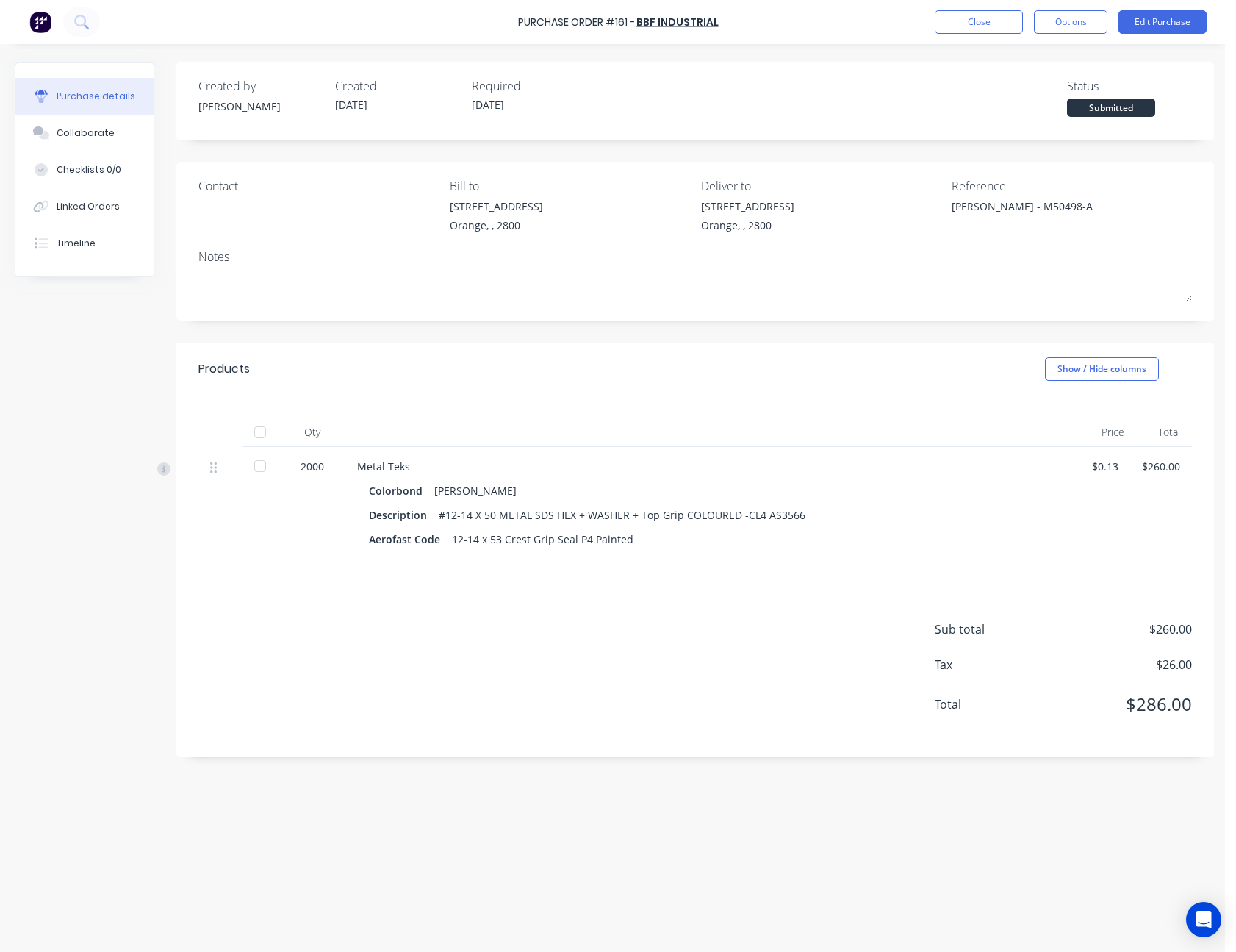
click at [256, 466] on div at bounding box center [259, 466] width 29 height 29
click at [982, 17] on button "Close" at bounding box center [980, 22] width 89 height 24
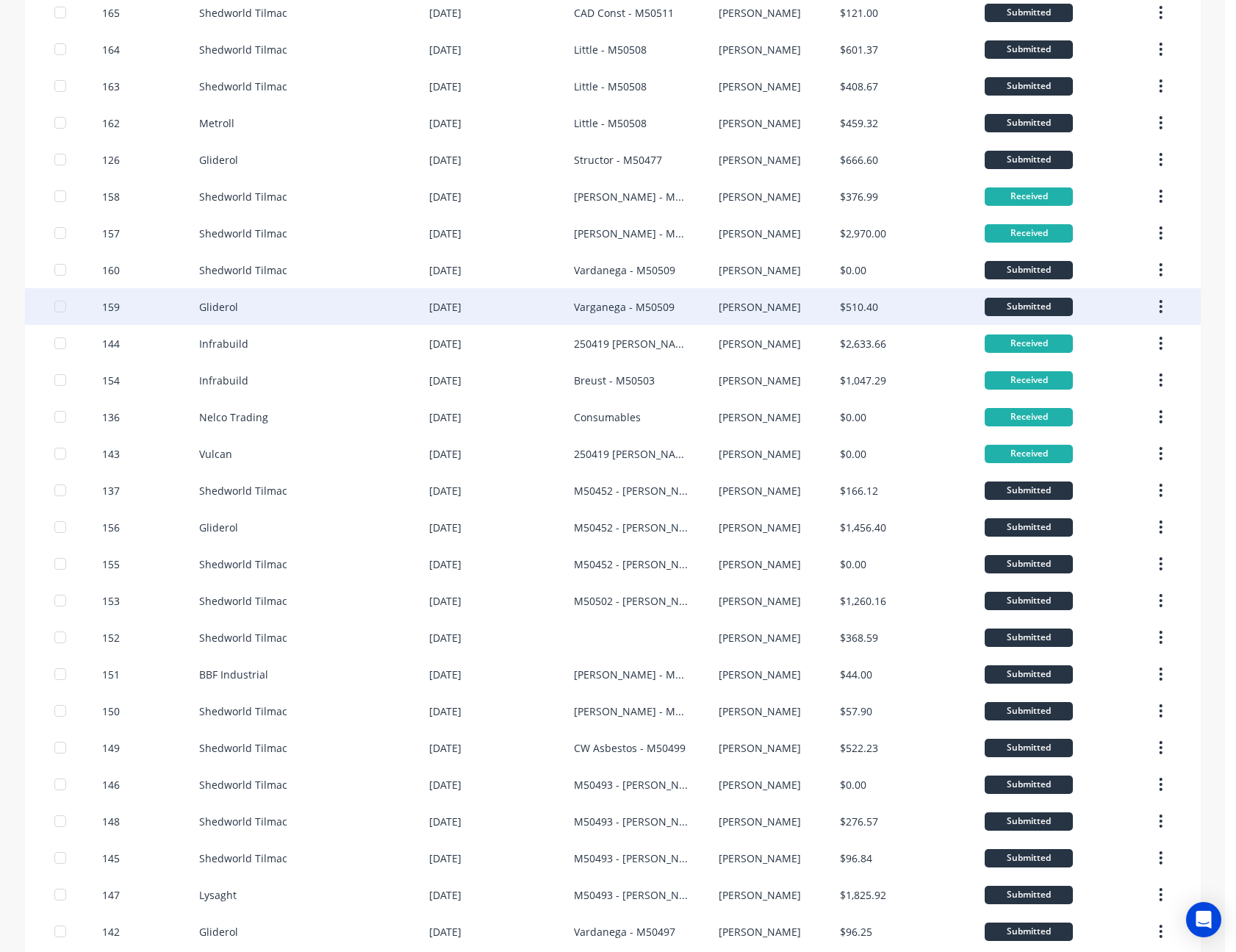
scroll to position [294, 0]
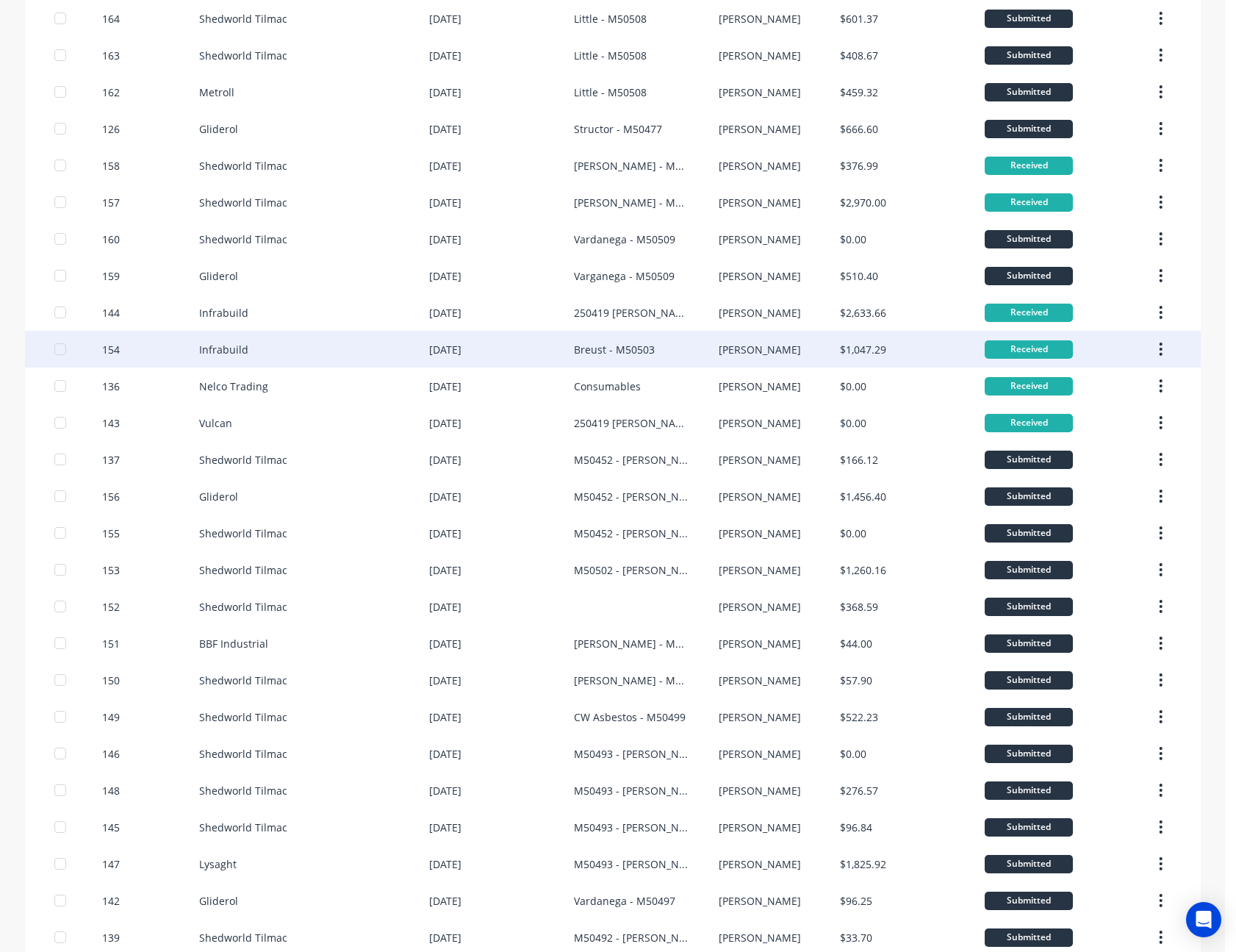
click at [1024, 352] on div "Received" at bounding box center [1030, 349] width 89 height 18
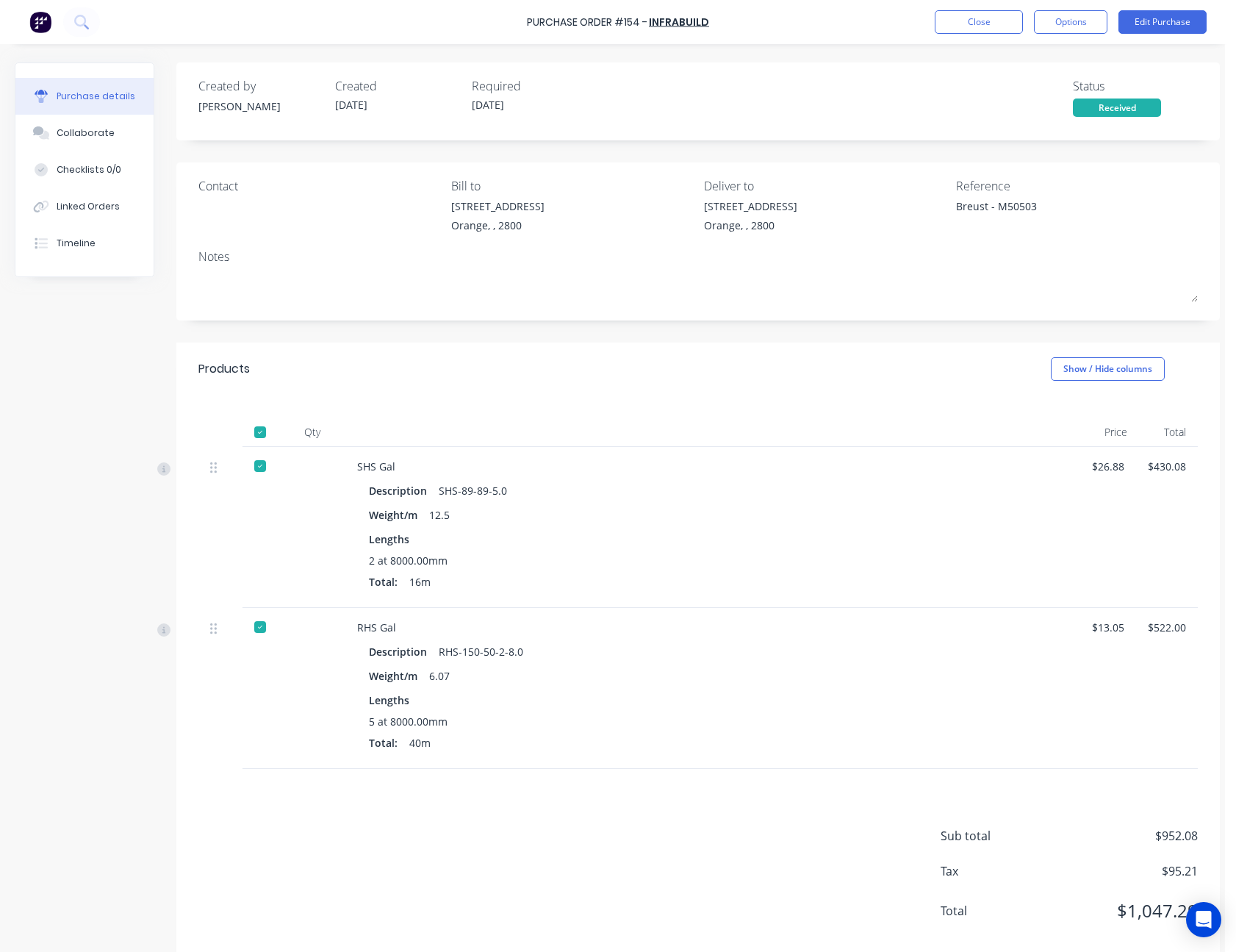
click at [1119, 105] on div "Received" at bounding box center [1117, 107] width 89 height 18
click at [992, 18] on button "Close" at bounding box center [980, 22] width 89 height 24
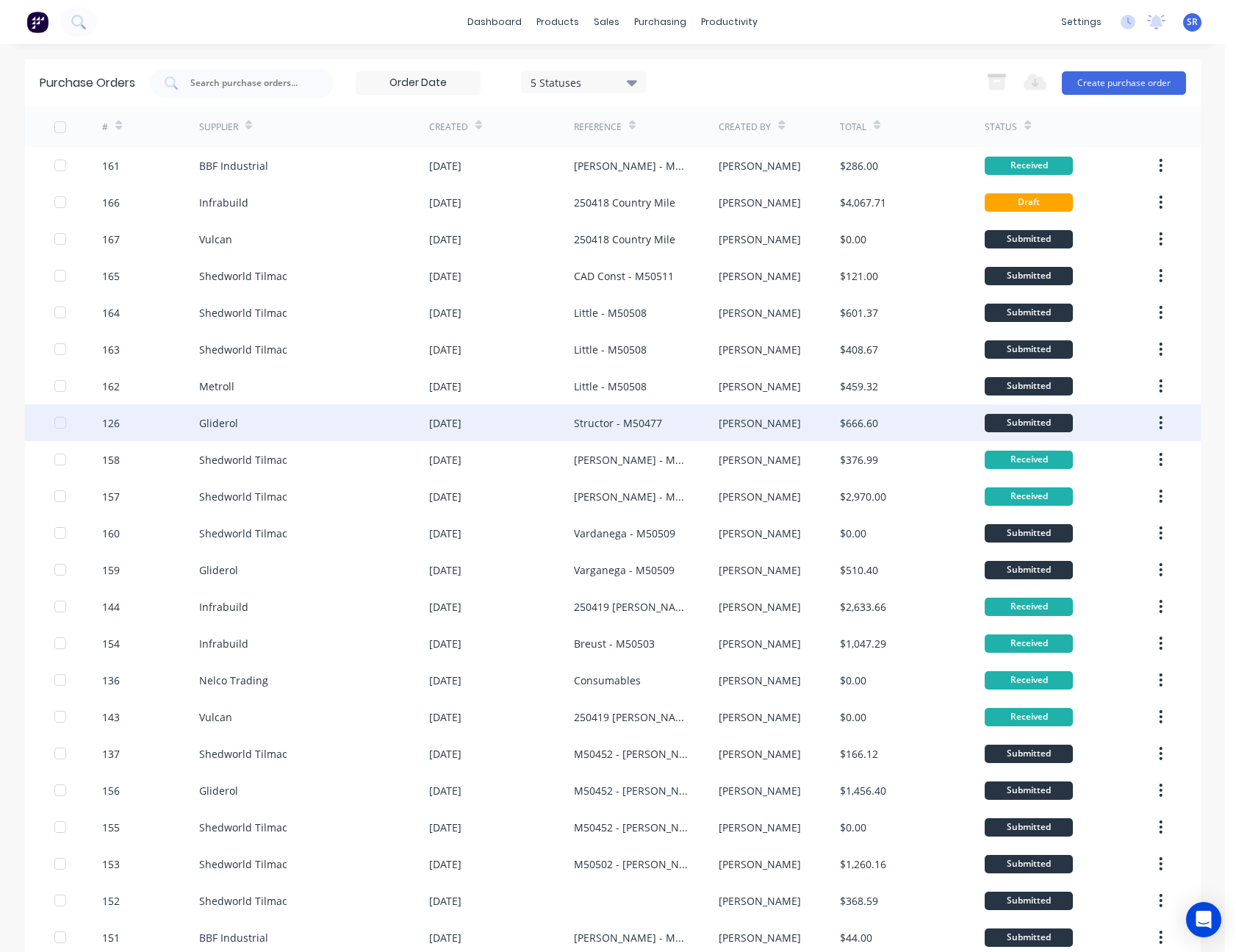
click at [733, 425] on div "[PERSON_NAME]" at bounding box center [759, 422] width 82 height 15
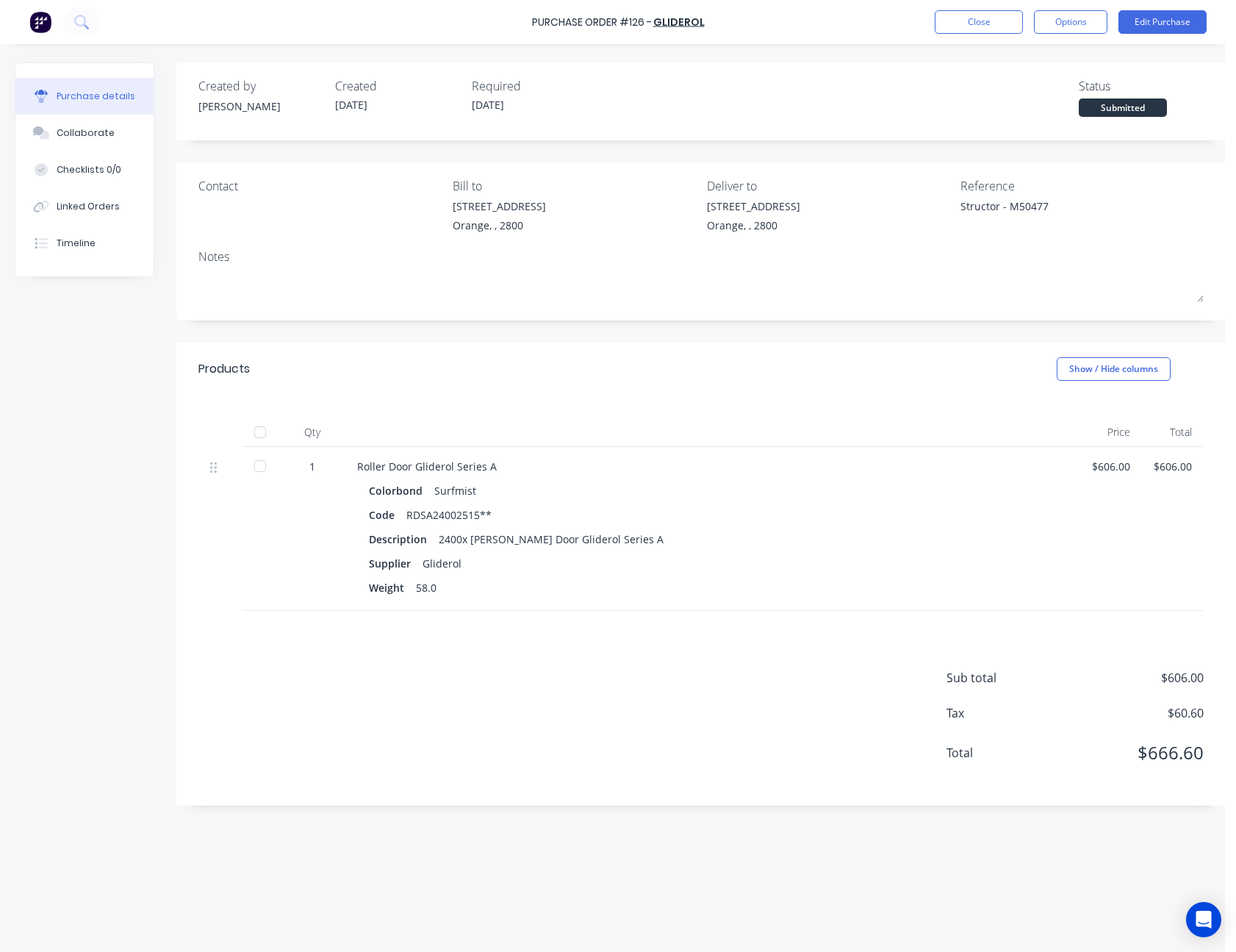
click at [257, 468] on div at bounding box center [259, 466] width 29 height 29
click at [993, 25] on button "Close" at bounding box center [980, 22] width 89 height 24
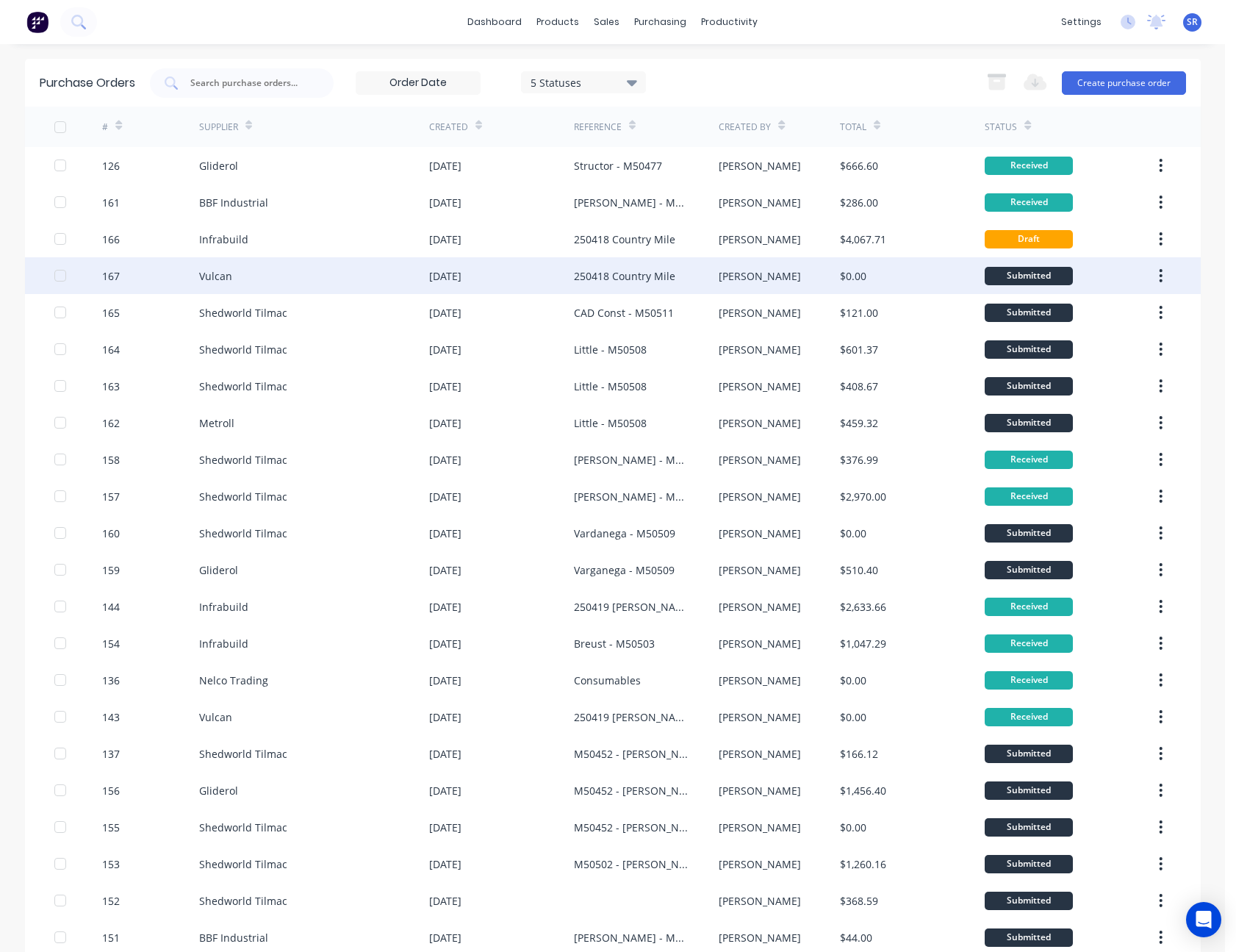
click at [760, 270] on div "[PERSON_NAME]" at bounding box center [779, 275] width 122 height 37
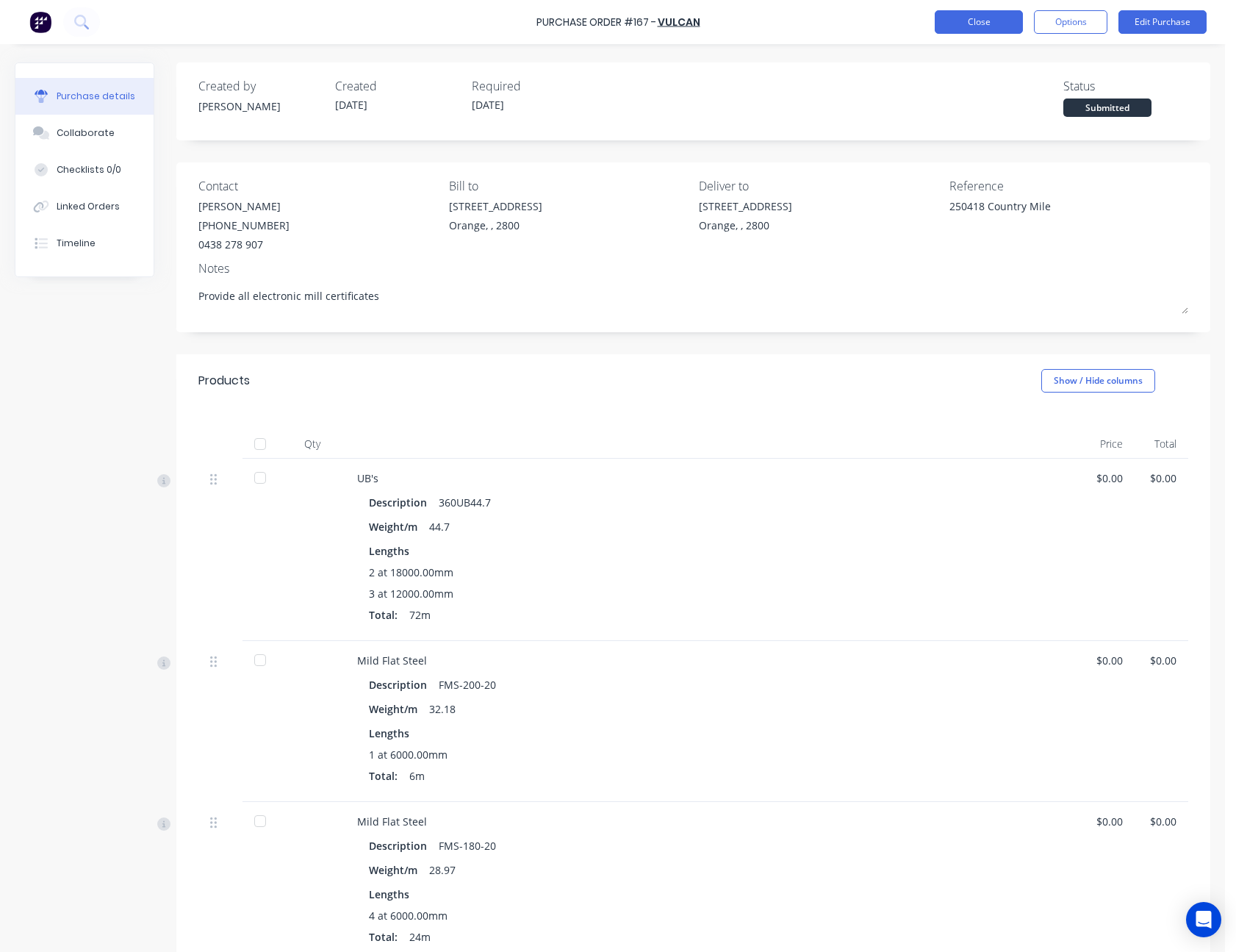
click at [975, 25] on button "Close" at bounding box center [980, 22] width 89 height 24
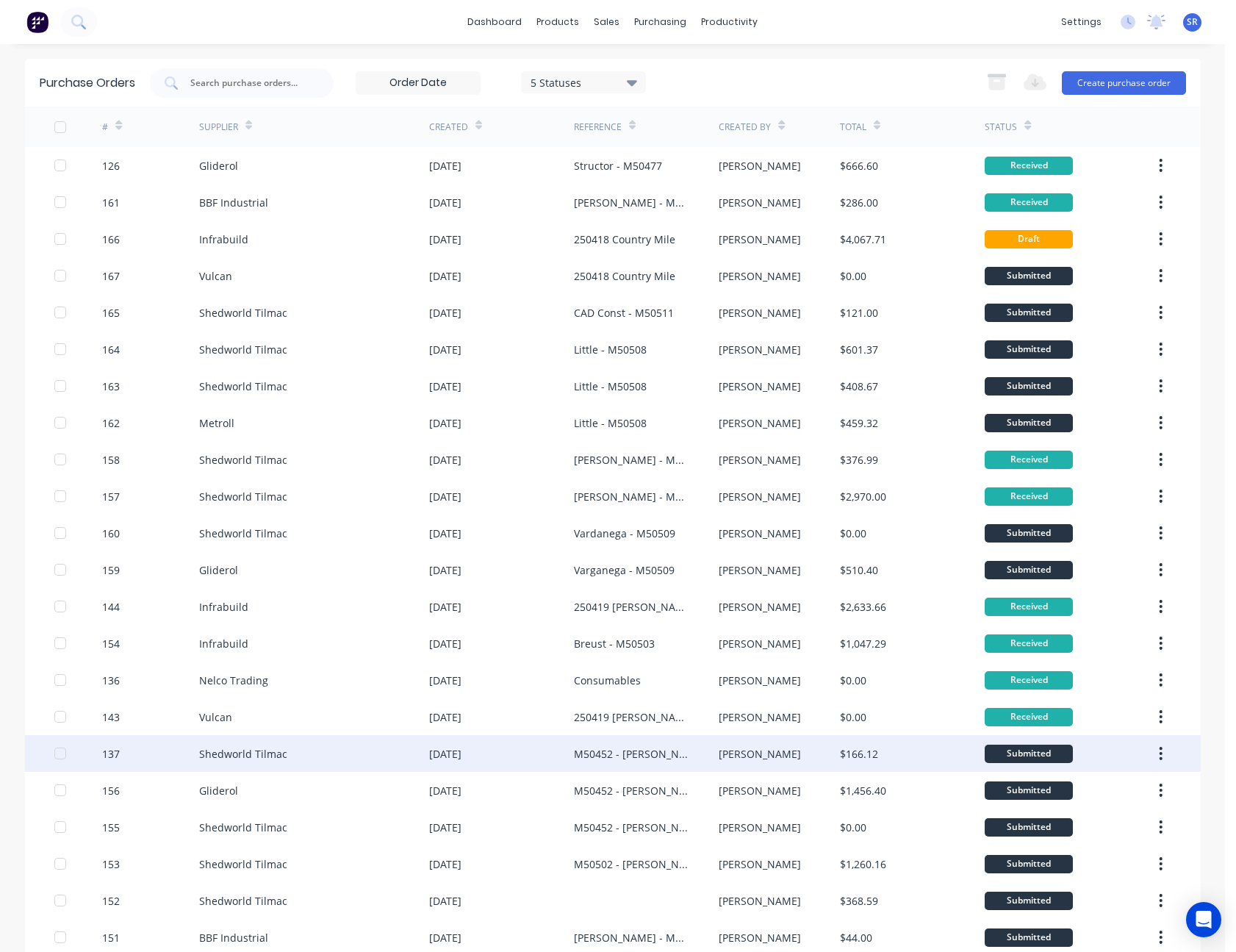
click at [854, 745] on div "$166.12" at bounding box center [913, 753] width 145 height 37
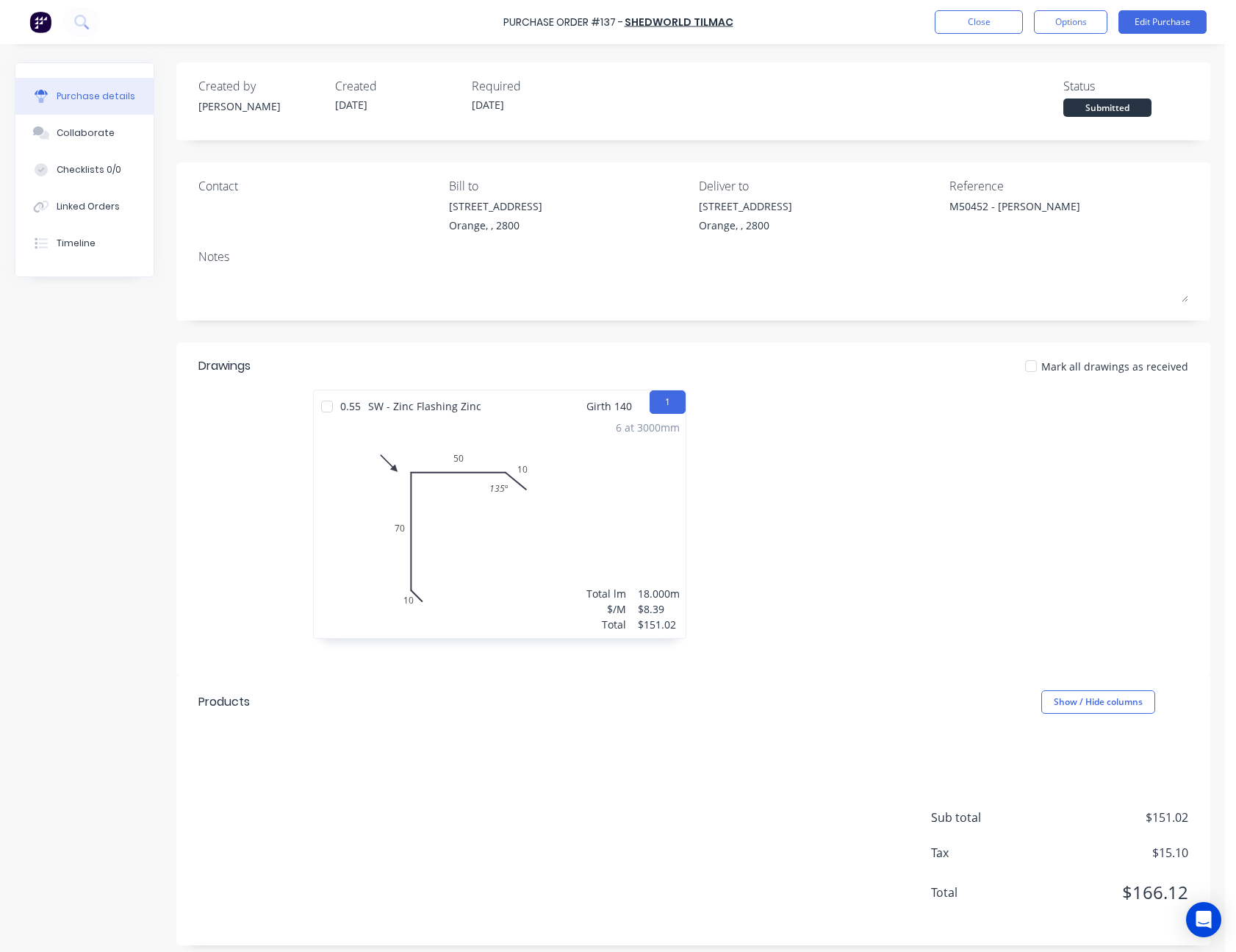
click at [1087, 107] on div "Submitted" at bounding box center [1108, 107] width 89 height 18
click at [1021, 362] on div at bounding box center [1030, 366] width 29 height 29
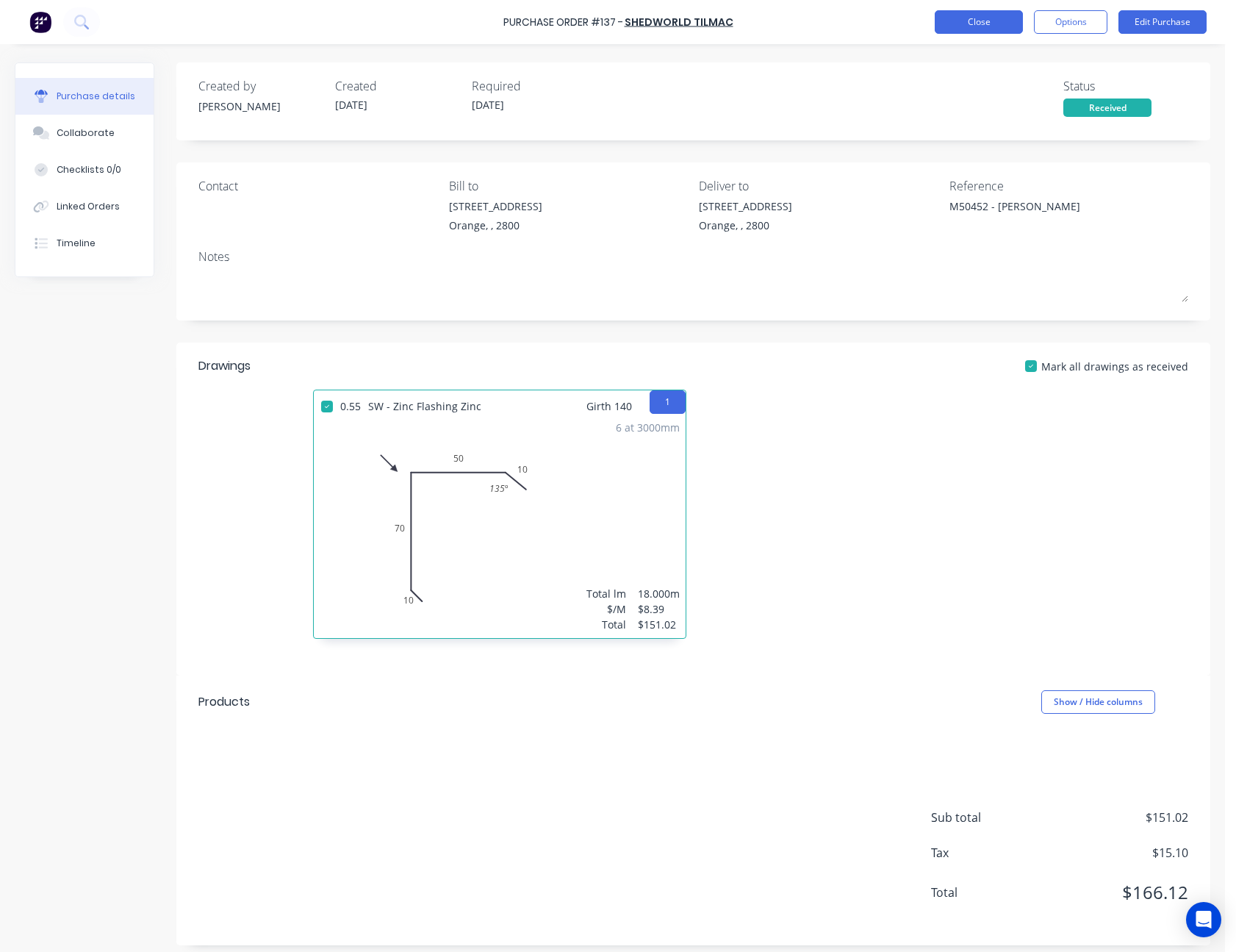
click at [1002, 22] on button "Close" at bounding box center [980, 22] width 89 height 24
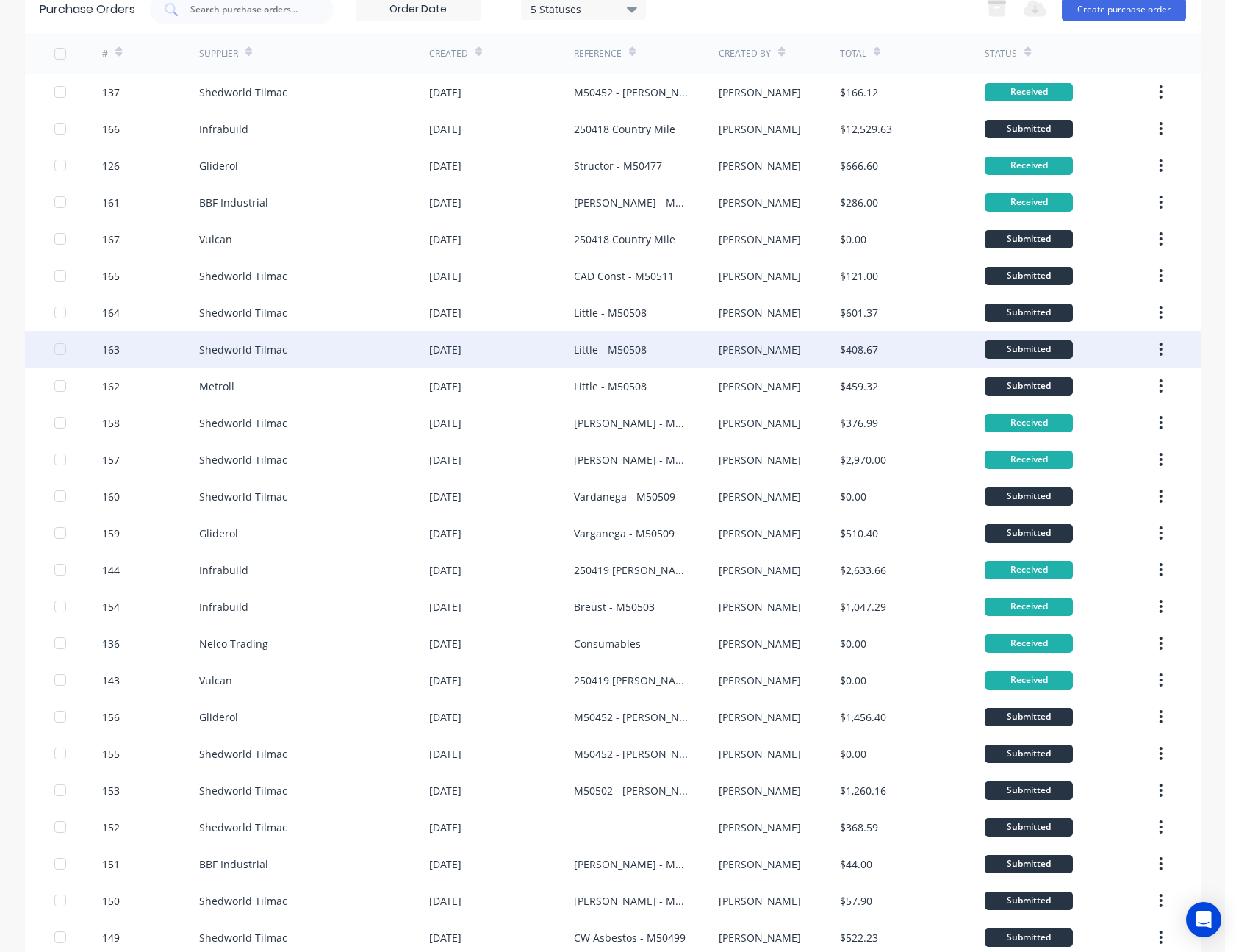
scroll to position [221, 0]
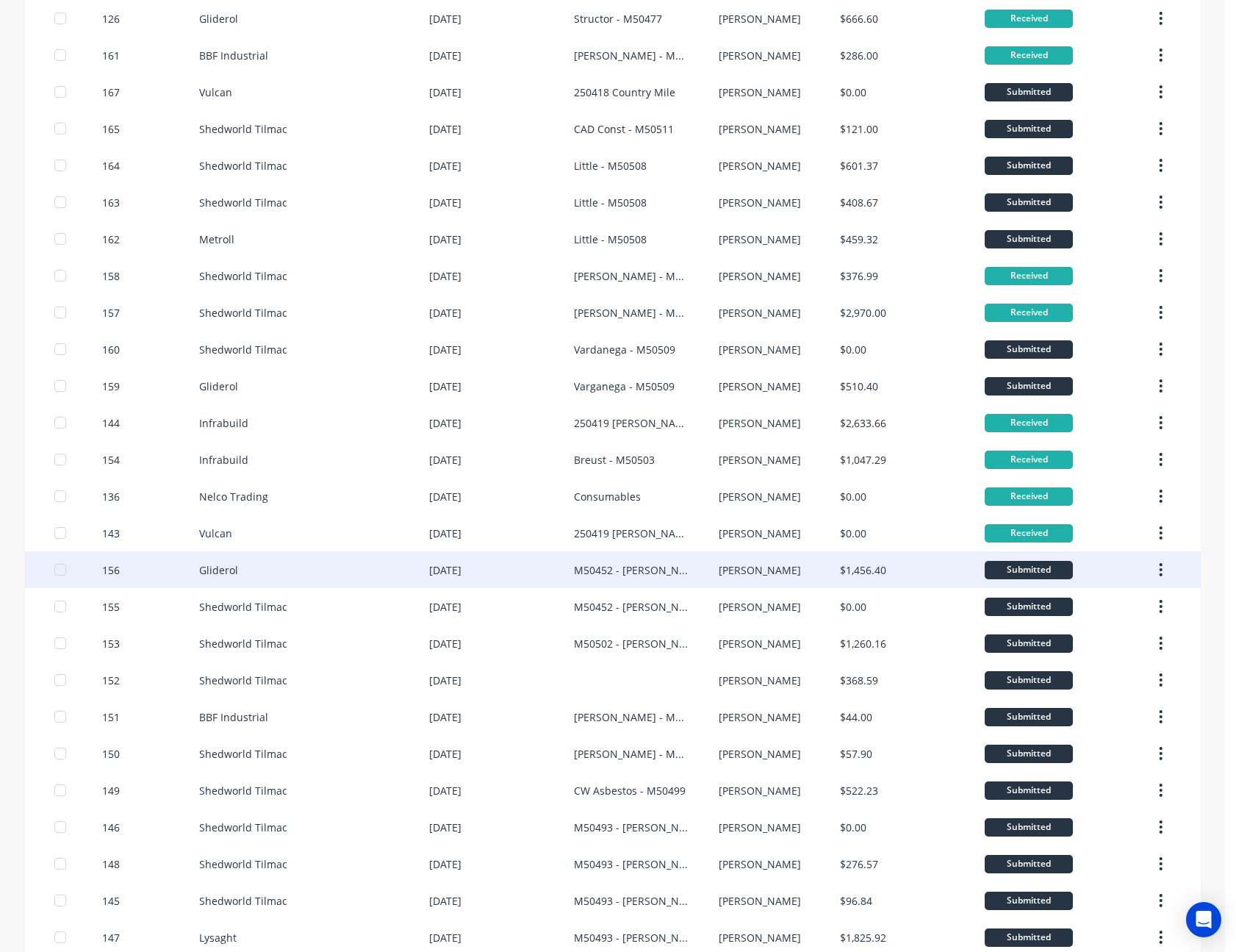
click at [865, 568] on div "$1,456.40" at bounding box center [863, 569] width 46 height 15
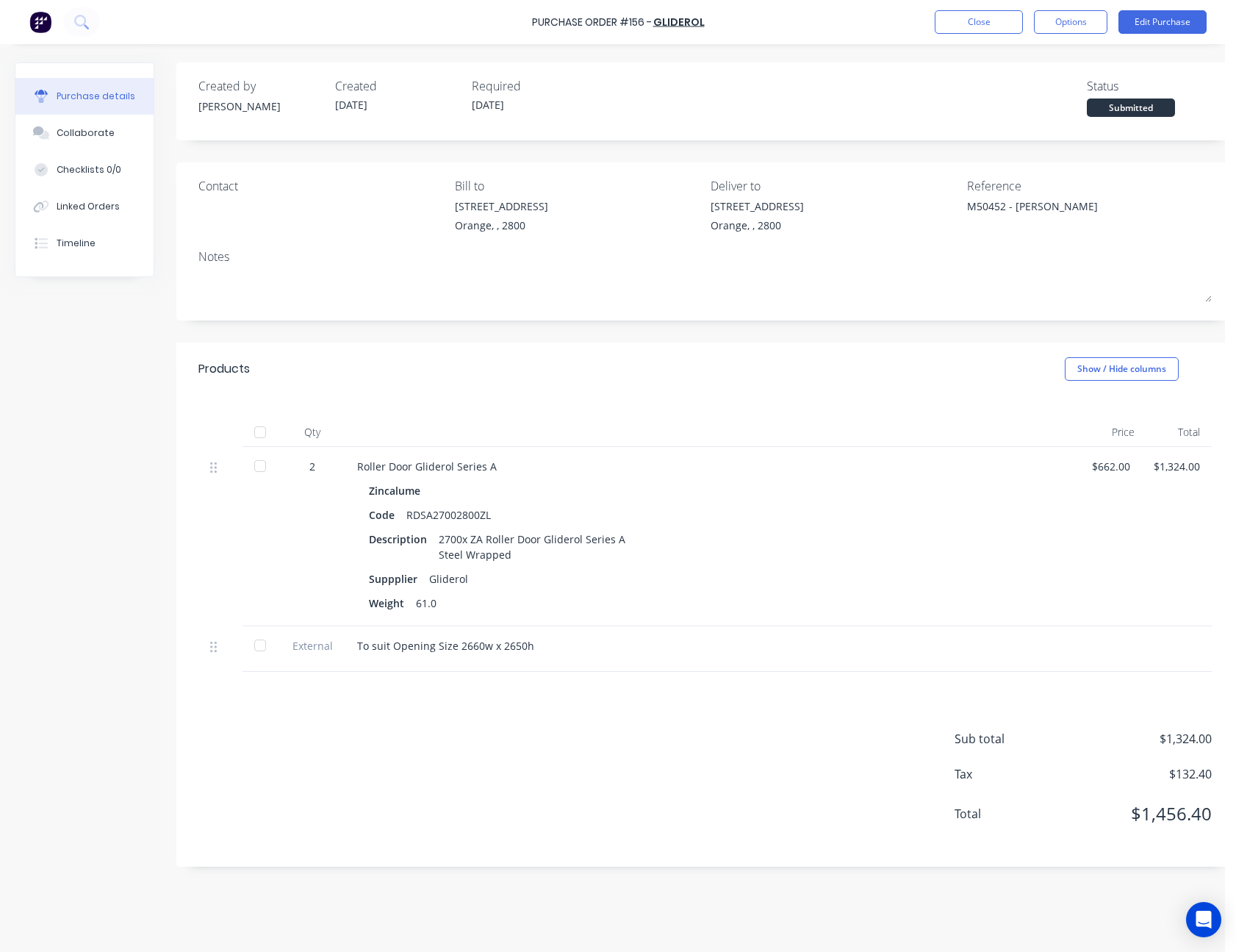
click at [260, 465] on div at bounding box center [259, 466] width 29 height 29
click at [259, 431] on div at bounding box center [259, 432] width 29 height 29
click at [996, 23] on button "Close" at bounding box center [980, 22] width 89 height 24
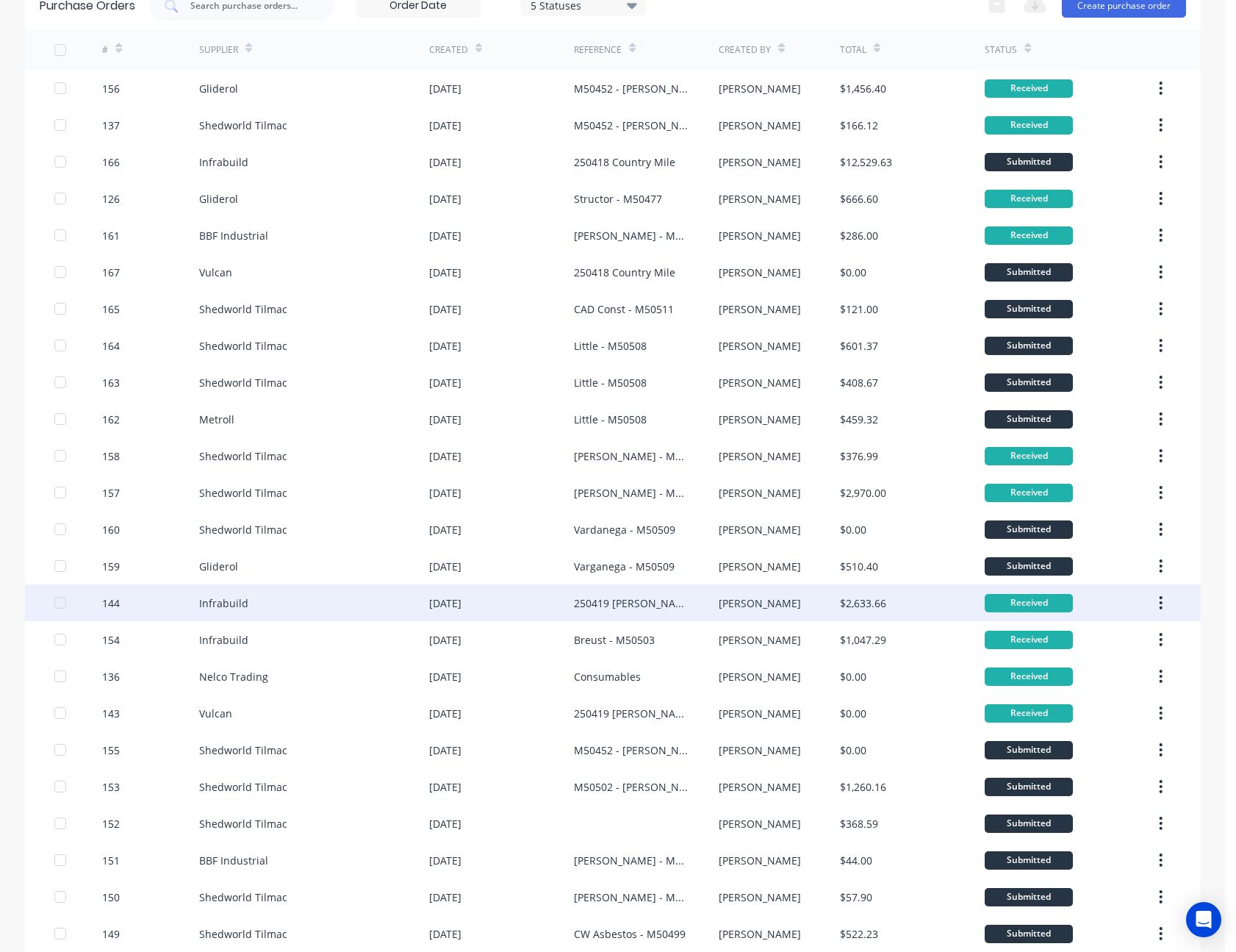
scroll to position [147, 0]
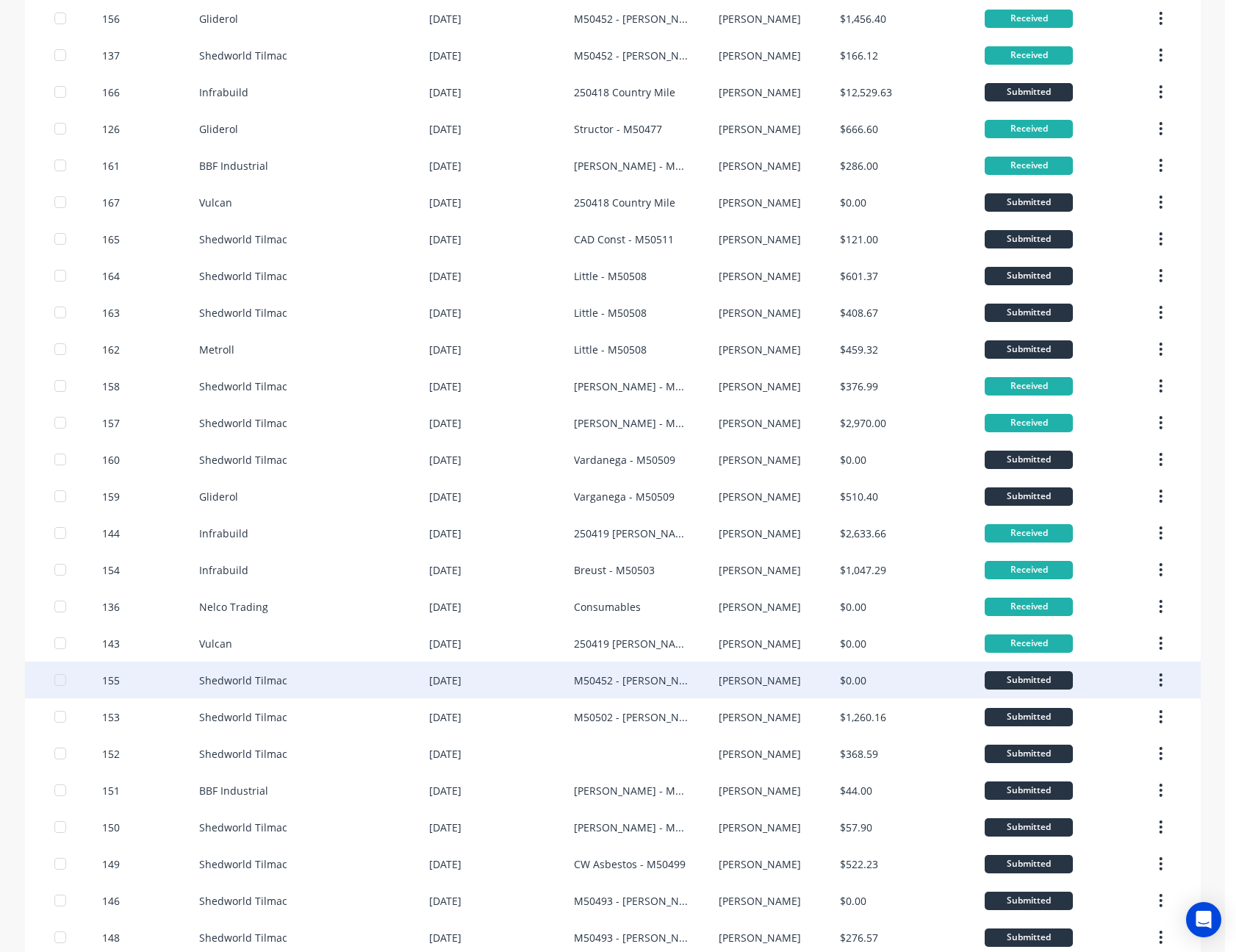
click at [842, 679] on div "$0.00" at bounding box center [853, 680] width 26 height 15
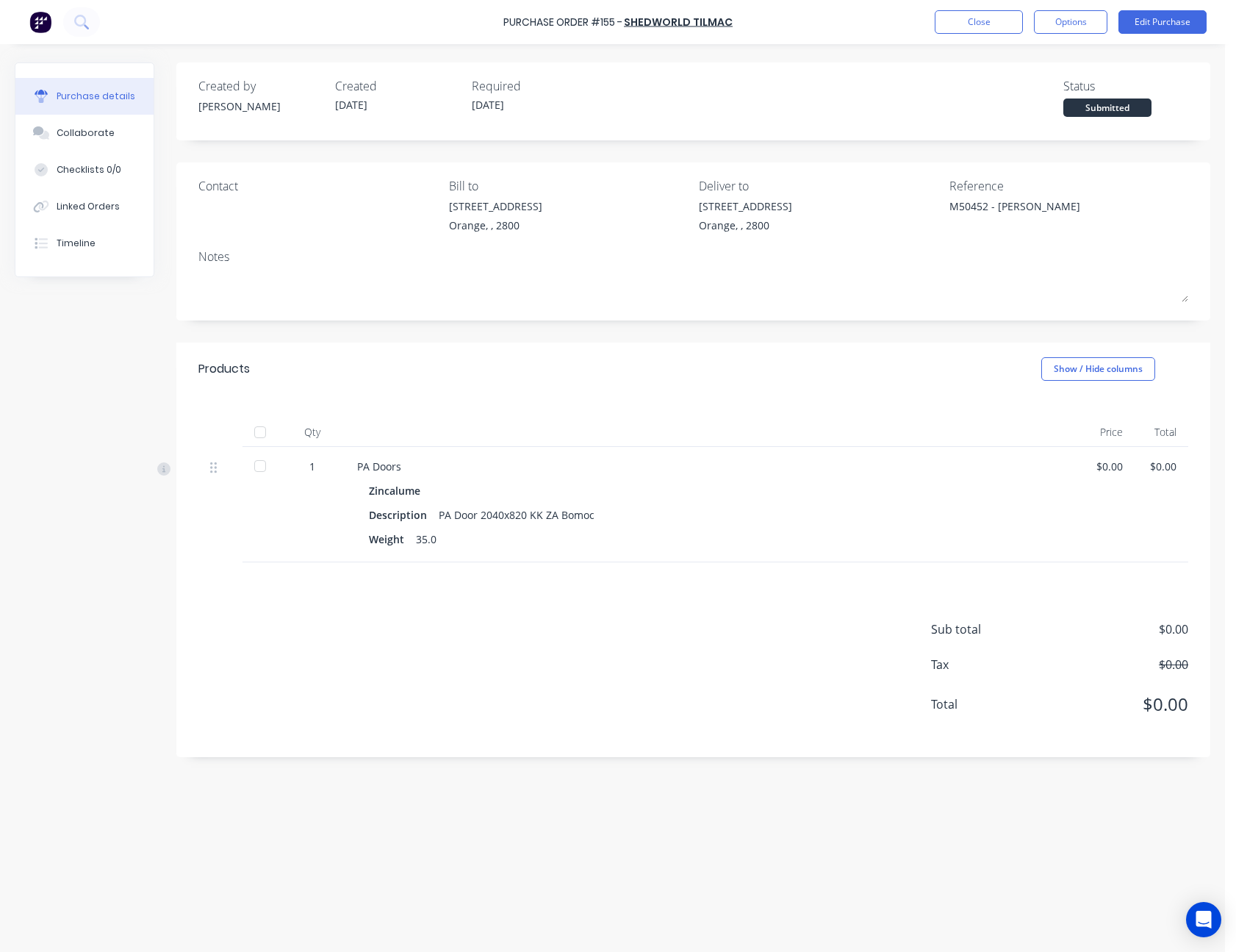
click at [262, 429] on div at bounding box center [259, 432] width 29 height 29
type textarea "x"
click at [994, 18] on button "Close" at bounding box center [980, 22] width 89 height 24
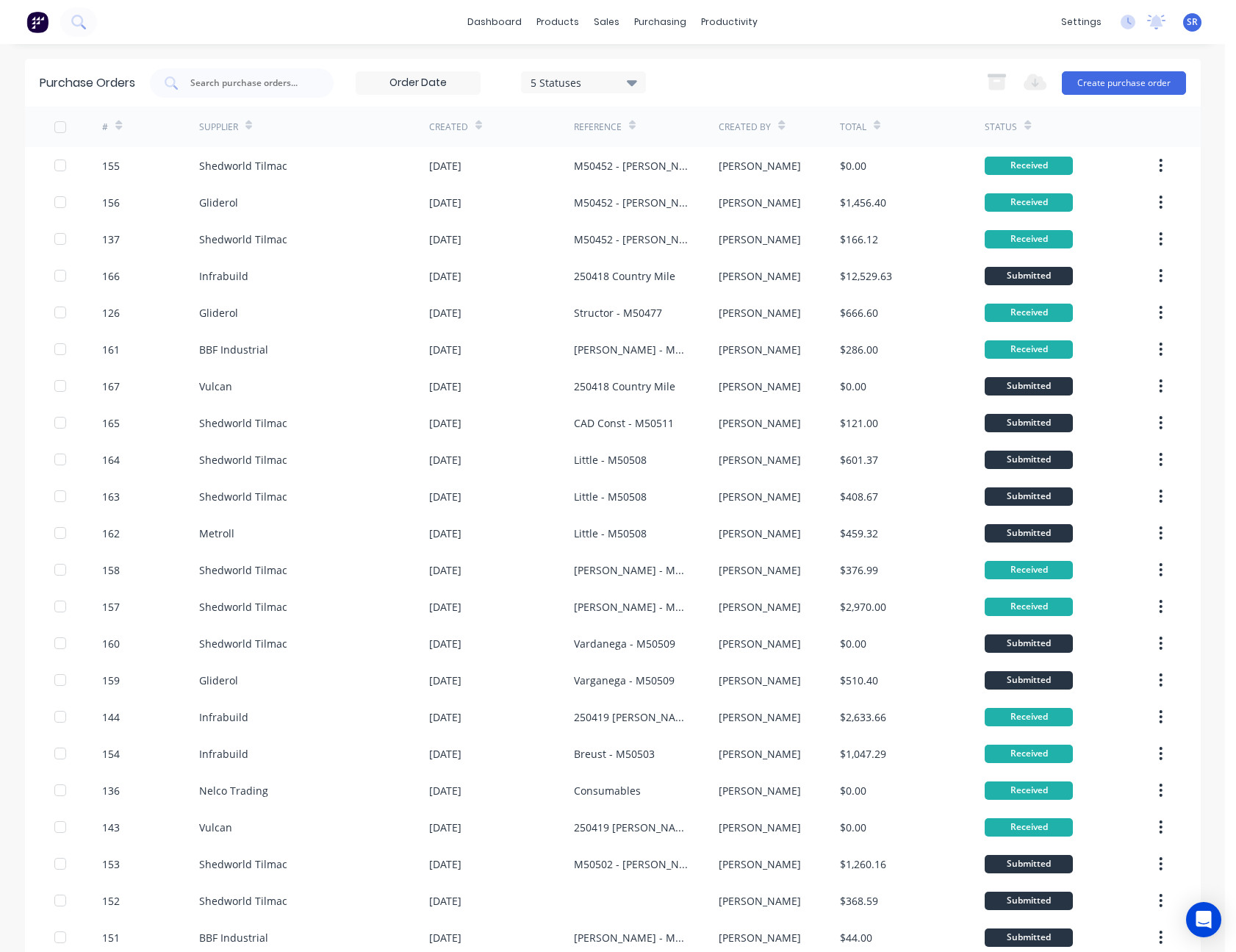
click at [1187, 18] on span "SR" at bounding box center [1193, 22] width 11 height 13
click at [1004, 13] on div "dashboard products sales purchasing productivity dashboard products Product Cat…" at bounding box center [613, 22] width 1226 height 44
click at [629, 75] on div "Sales Orders" at bounding box center [655, 71] width 60 height 13
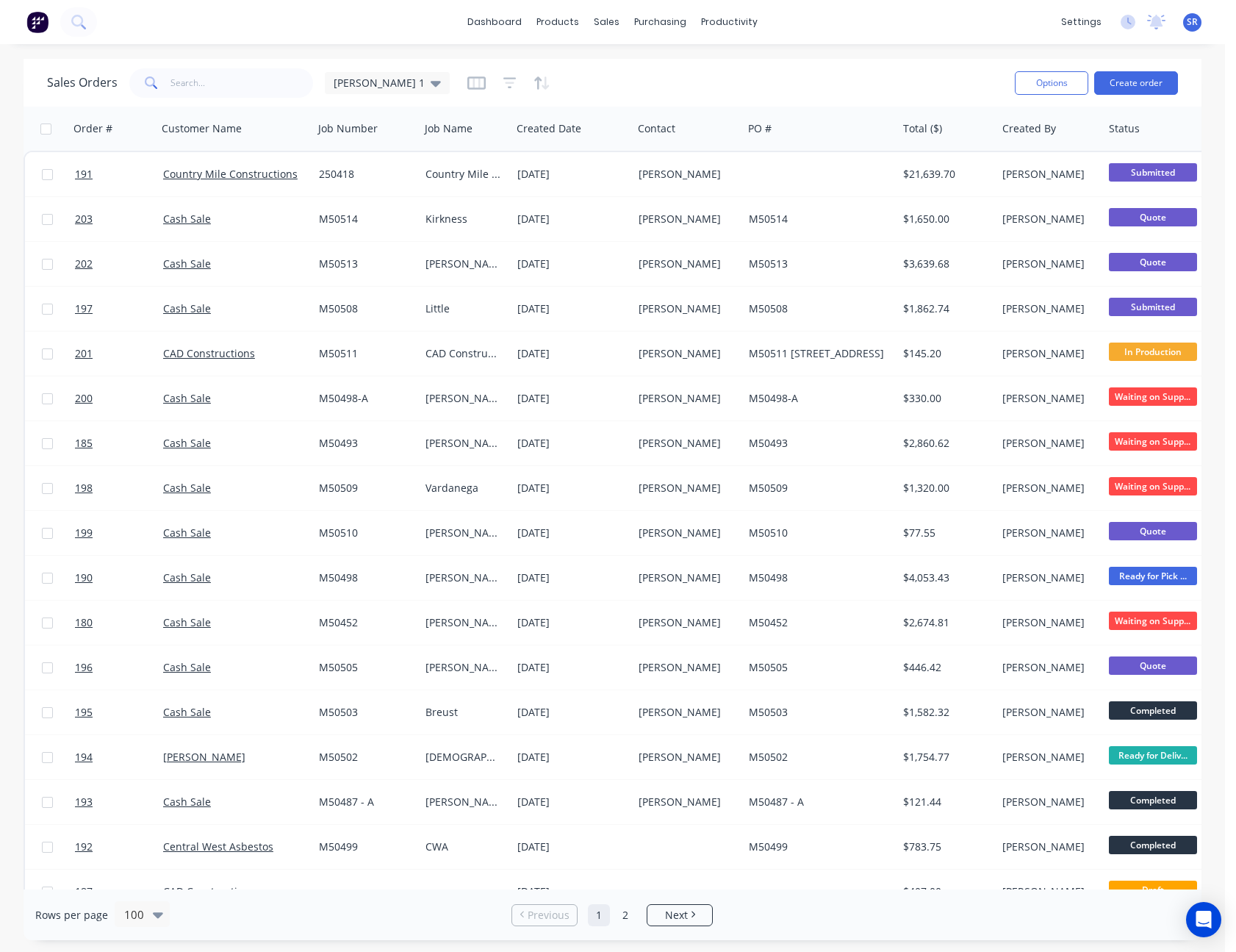
click at [1195, 18] on span "SR" at bounding box center [1193, 22] width 11 height 13
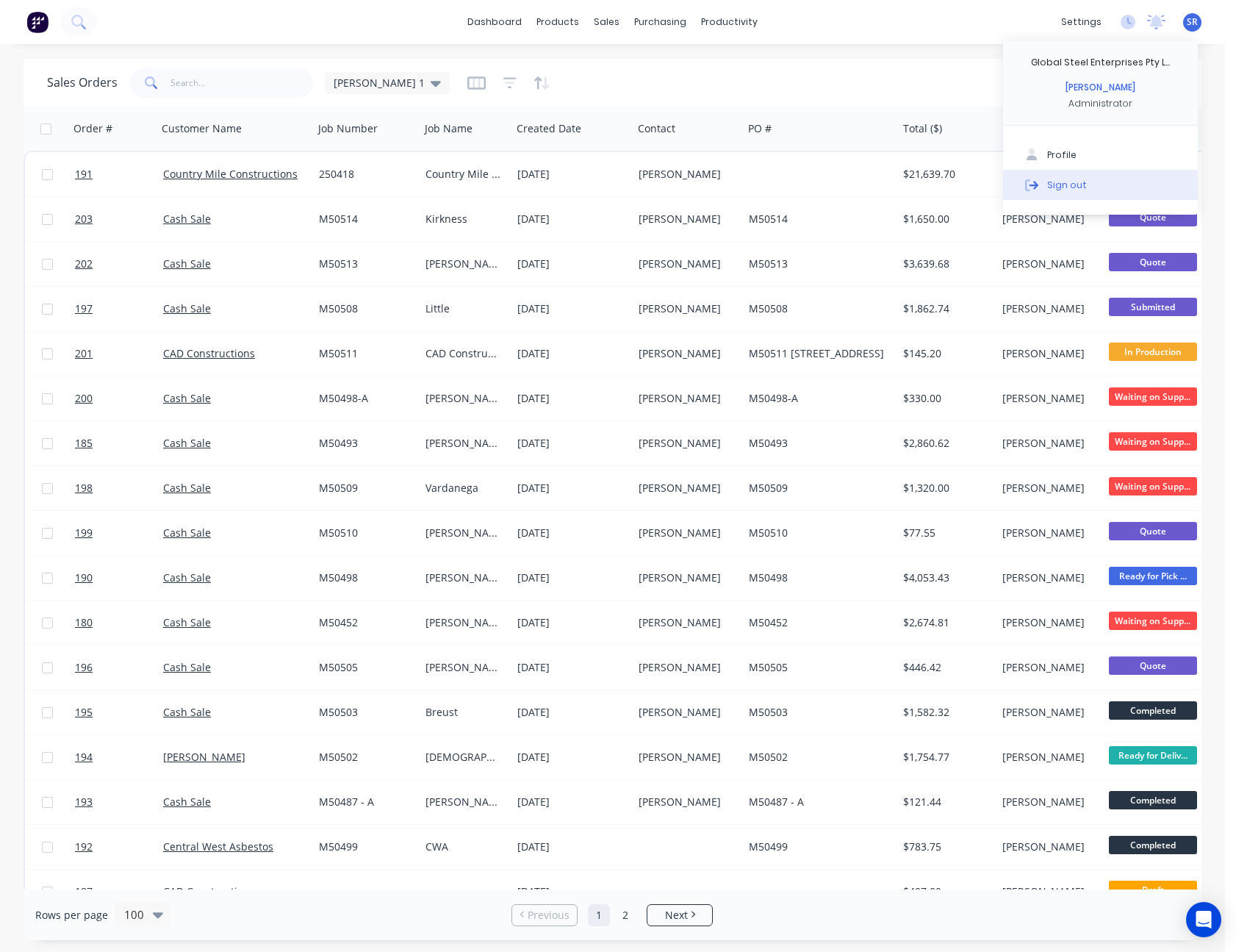
click at [1102, 189] on button "Sign out" at bounding box center [1100, 184] width 195 height 29
